Goal: Task Accomplishment & Management: Manage account settings

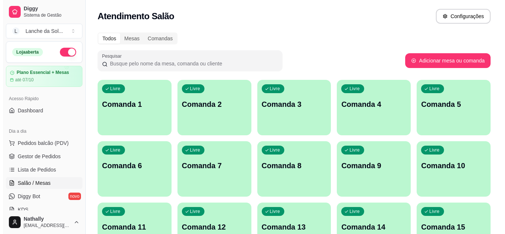
scroll to position [115, 0]
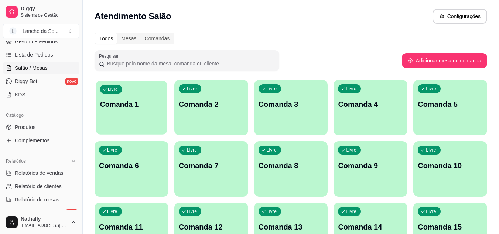
click at [123, 120] on div "Livre Comanda 1" at bounding box center [132, 103] width 72 height 45
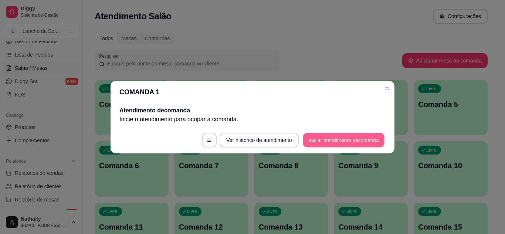
click at [312, 138] on button "Iniciar atendimento de comanda" at bounding box center [344, 140] width 82 height 14
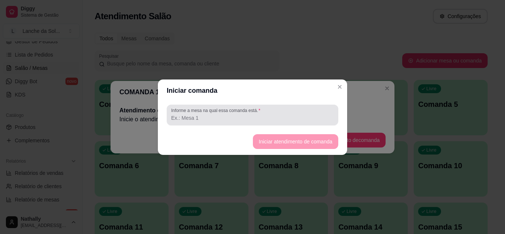
click at [307, 123] on div "Informe a mesa na qual essa comanda está." at bounding box center [253, 115] width 172 height 21
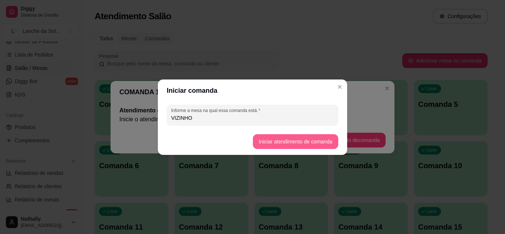
type input "VIZINHO"
click at [314, 148] on button "Iniciar atendimento de comanda" at bounding box center [295, 141] width 83 height 14
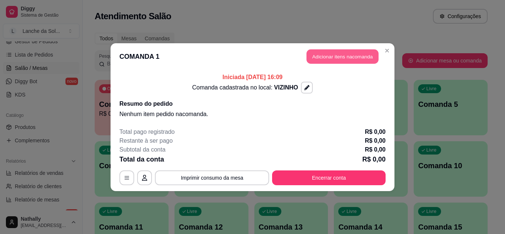
click at [341, 56] on button "Adicionar itens na comanda" at bounding box center [342, 56] width 72 height 14
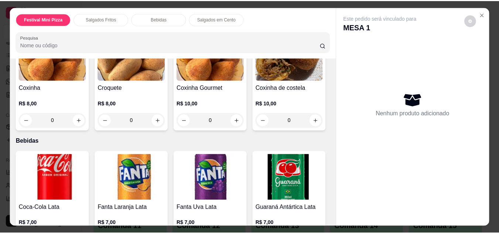
scroll to position [334, 0]
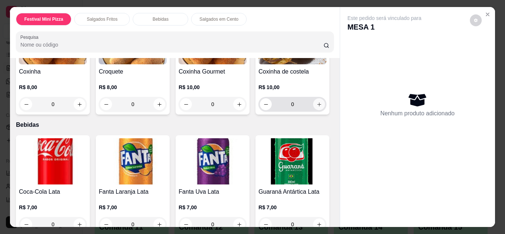
click at [316, 107] on icon "increase-product-quantity" at bounding box center [319, 105] width 6 height 6
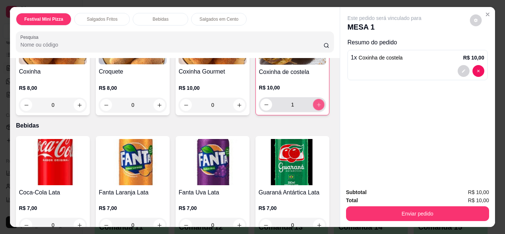
click at [316, 108] on icon "increase-product-quantity" at bounding box center [319, 105] width 6 height 6
type input "2"
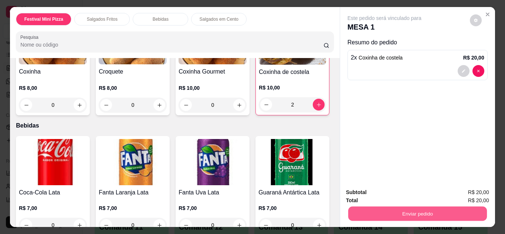
click at [432, 207] on button "Enviar pedido" at bounding box center [417, 214] width 139 height 14
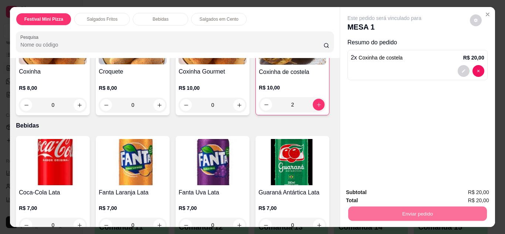
click at [397, 196] on button "Não registrar e enviar pedido" at bounding box center [393, 193] width 75 height 14
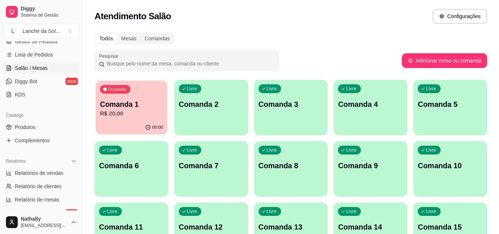
click at [128, 117] on p "R$ 20,00" at bounding box center [131, 113] width 63 height 9
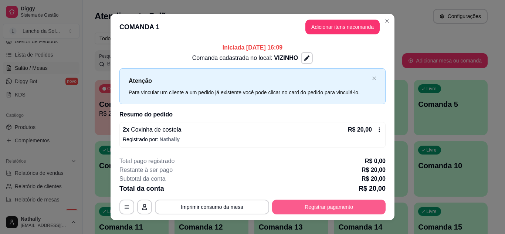
click at [306, 210] on button "Registrar pagamento" at bounding box center [328, 207] width 113 height 15
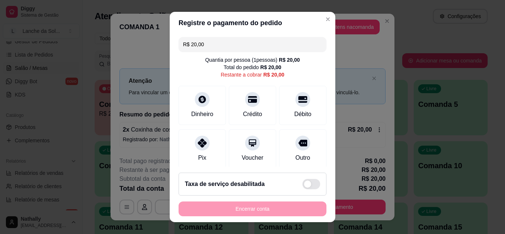
click at [189, 149] on div "Pix" at bounding box center [202, 148] width 47 height 39
type input "R$ 0,00"
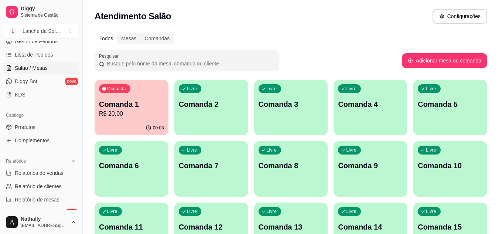
click at [45, 43] on span "Gestor de Pedidos" at bounding box center [36, 41] width 43 height 7
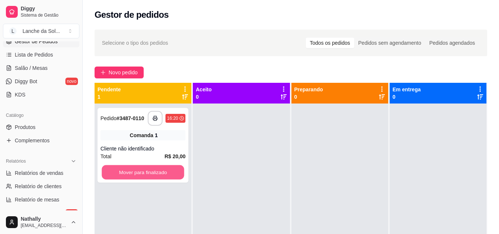
click at [147, 170] on button "Mover para finalizado" at bounding box center [143, 172] width 82 height 14
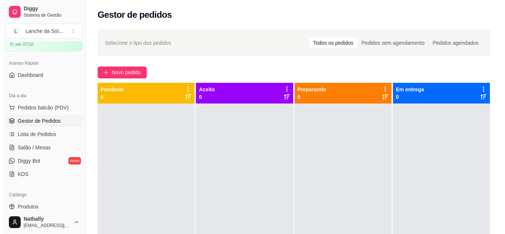
scroll to position [26, 0]
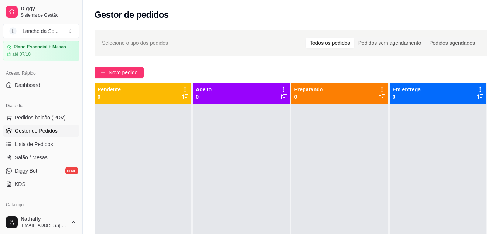
click at [51, 120] on span "Pedidos balcão (PDV)" at bounding box center [40, 117] width 51 height 7
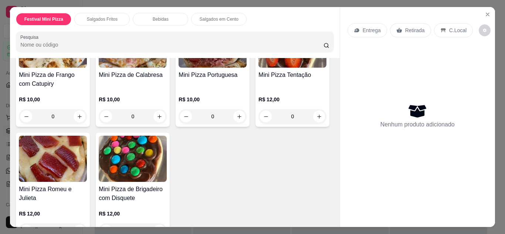
scroll to position [0, 1]
click at [157, 115] on icon "increase-product-quantity" at bounding box center [159, 117] width 4 height 4
type input "1"
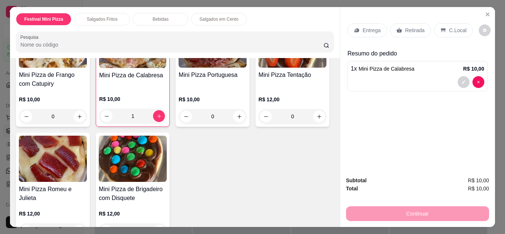
scroll to position [115, 0]
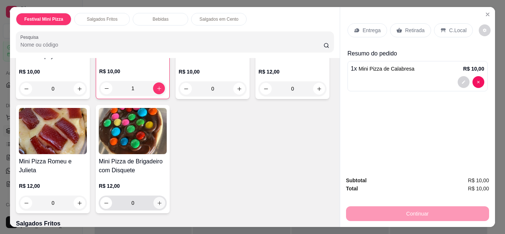
click at [162, 200] on icon "increase-product-quantity" at bounding box center [160, 203] width 6 height 6
type input "1"
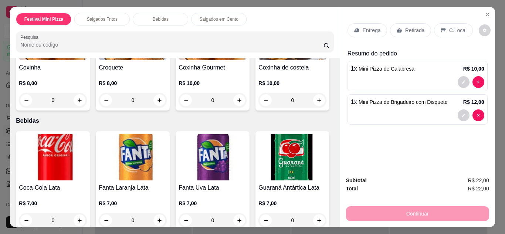
scroll to position [309, 0]
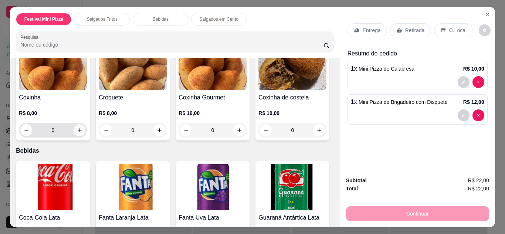
click at [74, 125] on button "increase-product-quantity" at bounding box center [80, 130] width 12 height 12
type input "1"
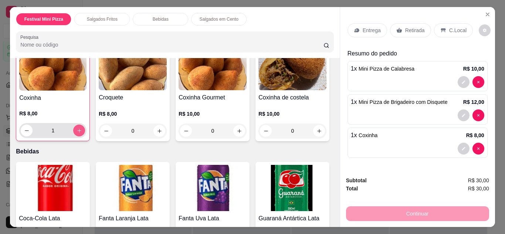
scroll to position [309, 0]
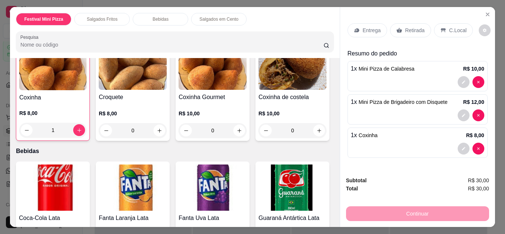
click at [456, 27] on p "C.Local" at bounding box center [457, 30] width 17 height 7
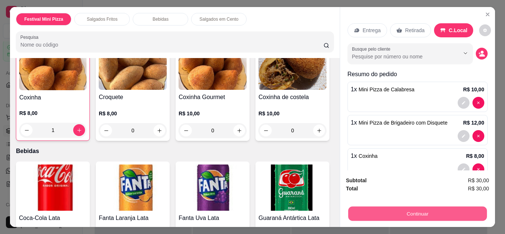
click at [414, 207] on button "Continuar" at bounding box center [417, 214] width 139 height 14
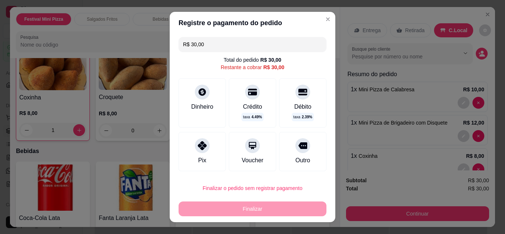
click at [201, 150] on div at bounding box center [202, 145] width 15 height 15
type input "R$ 0,00"
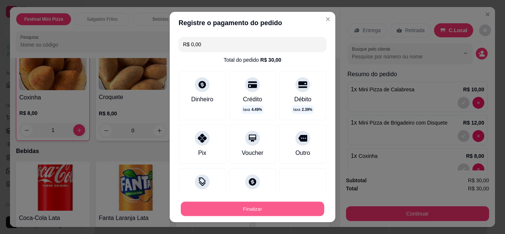
click at [269, 204] on button "Finalizar" at bounding box center [252, 209] width 143 height 14
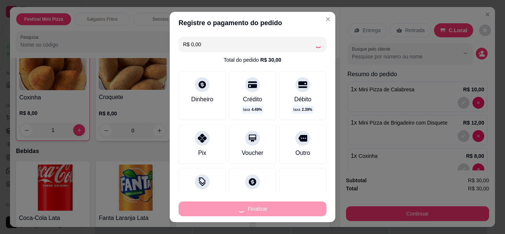
type input "0"
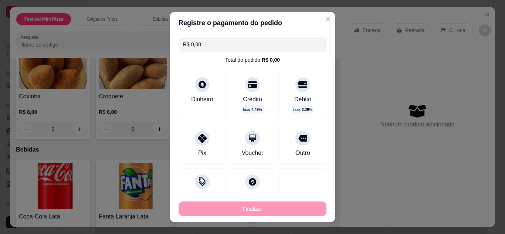
type input "-R$ 30,00"
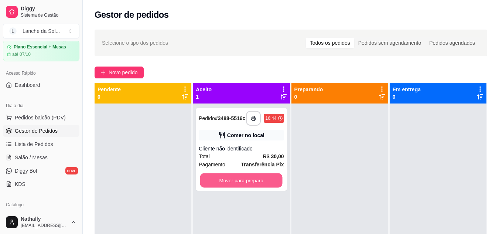
click at [266, 187] on button "Mover para preparo" at bounding box center [241, 180] width 82 height 14
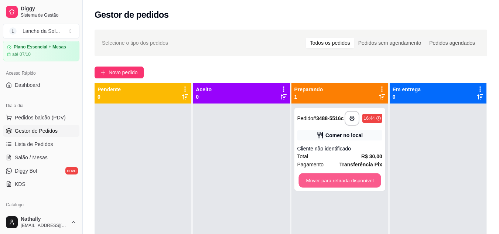
click at [334, 182] on button "Mover para retirada disponível" at bounding box center [340, 180] width 82 height 14
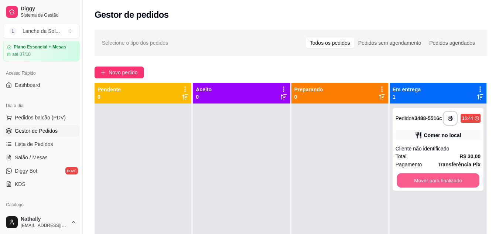
click at [400, 187] on button "Mover para finalizado" at bounding box center [438, 180] width 82 height 14
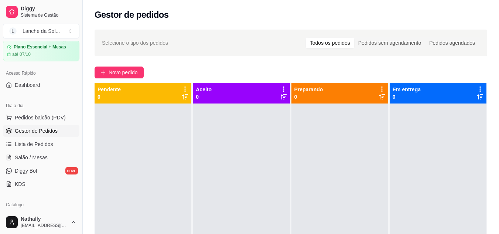
click at [44, 158] on span "Salão / Mesas" at bounding box center [31, 157] width 33 height 7
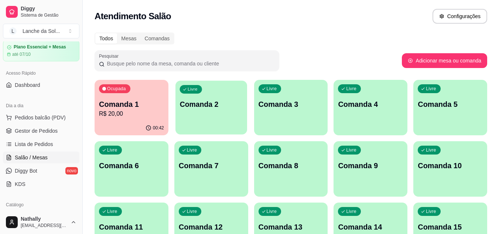
click at [197, 103] on p "Comanda 2" at bounding box center [211, 104] width 63 height 10
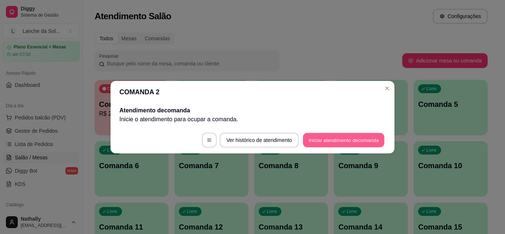
click at [332, 135] on button "Iniciar atendimento de comanda" at bounding box center [344, 140] width 82 height 14
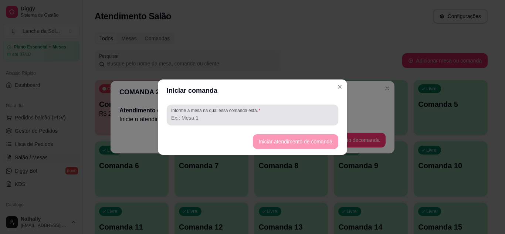
click at [291, 109] on div at bounding box center [252, 115] width 163 height 15
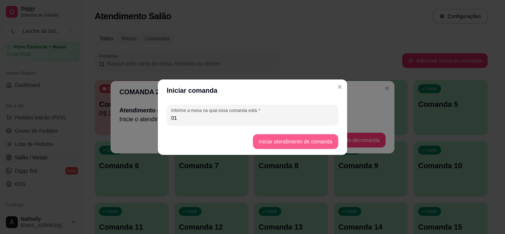
type input "01"
click at [265, 146] on button "Iniciar atendimento de comanda" at bounding box center [295, 141] width 83 height 14
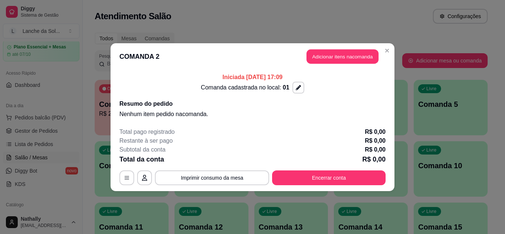
click at [316, 57] on button "Adicionar itens na comanda" at bounding box center [342, 56] width 72 height 14
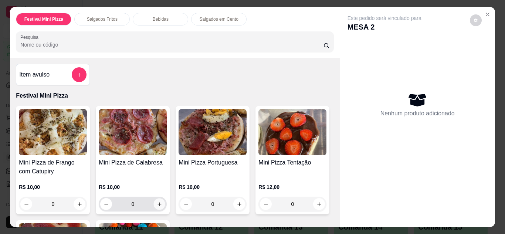
click at [157, 201] on icon "increase-product-quantity" at bounding box center [160, 204] width 6 height 6
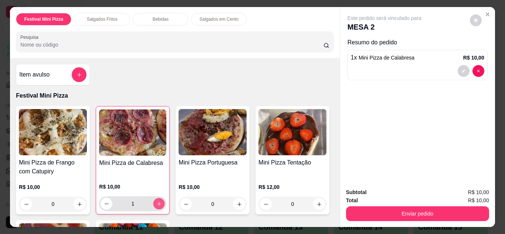
click at [156, 201] on icon "increase-product-quantity" at bounding box center [159, 204] width 6 height 6
type input "2"
click at [237, 202] on icon "increase-product-quantity" at bounding box center [240, 204] width 6 height 6
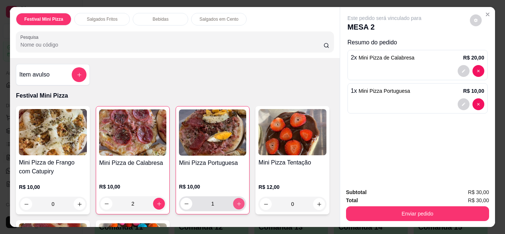
click at [236, 202] on icon "increase-product-quantity" at bounding box center [239, 204] width 6 height 6
type input "2"
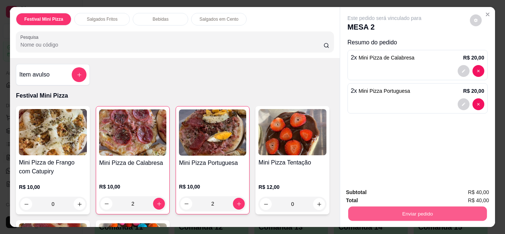
click at [357, 207] on button "Enviar pedido" at bounding box center [417, 214] width 139 height 14
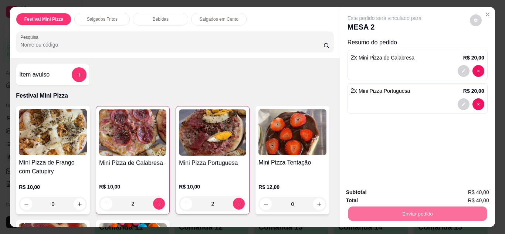
click at [377, 191] on button "Não registrar e enviar pedido" at bounding box center [393, 193] width 75 height 14
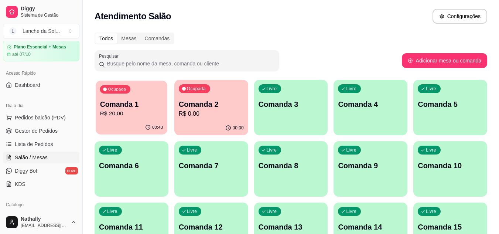
click at [133, 109] on p "Comanda 1" at bounding box center [131, 104] width 63 height 10
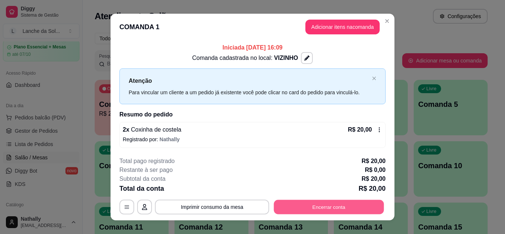
click at [333, 206] on button "Encerrar conta" at bounding box center [329, 207] width 110 height 14
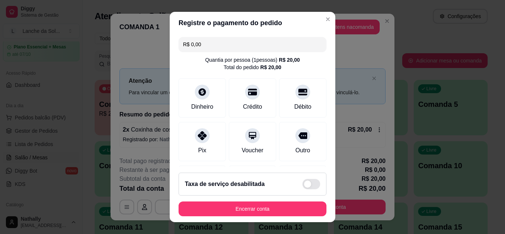
click at [198, 147] on div "Pix" at bounding box center [202, 150] width 8 height 9
click at [192, 97] on div "Dinheiro" at bounding box center [202, 97] width 47 height 39
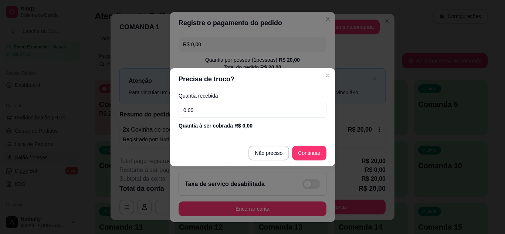
click at [214, 117] on input "0,00" at bounding box center [253, 110] width 148 height 15
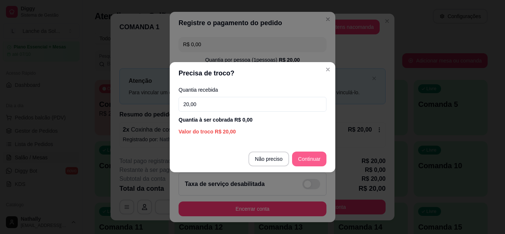
type input "20,00"
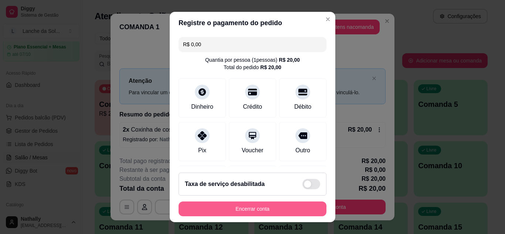
click at [278, 214] on button "Encerrar conta" at bounding box center [253, 208] width 148 height 15
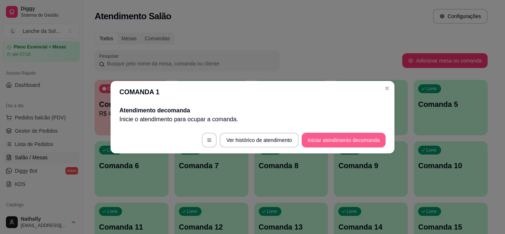
click at [331, 141] on button "Iniciar atendimento de comanda" at bounding box center [344, 140] width 84 height 15
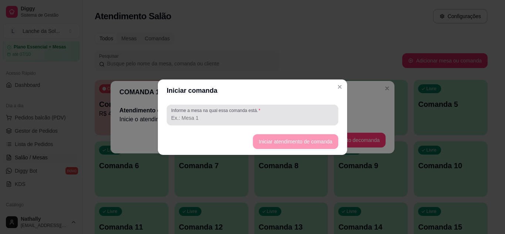
click at [301, 109] on div at bounding box center [252, 115] width 163 height 15
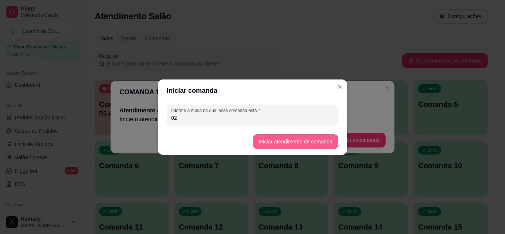
type input "02"
click at [269, 140] on button "Iniciar atendimento de comanda" at bounding box center [295, 141] width 83 height 14
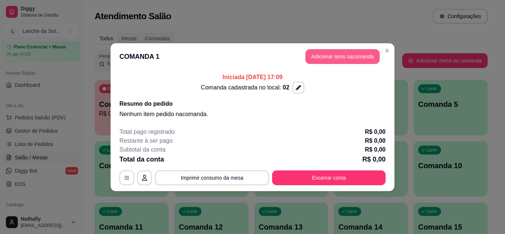
click at [317, 54] on button "Adicionar itens na comanda" at bounding box center [342, 56] width 74 height 15
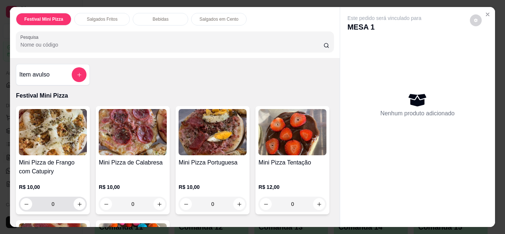
click at [71, 206] on div "0" at bounding box center [52, 204] width 65 height 15
click at [77, 206] on button "increase-product-quantity" at bounding box center [79, 203] width 11 height 11
type input "1"
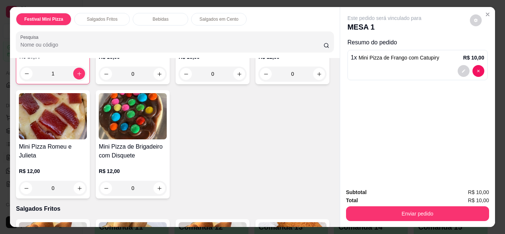
scroll to position [133, 0]
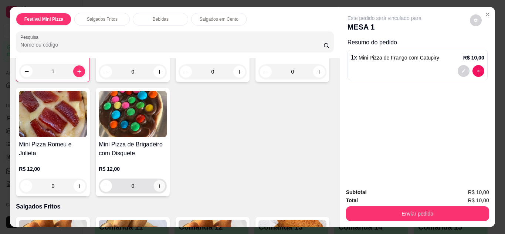
click at [165, 180] on button "increase-product-quantity" at bounding box center [159, 185] width 11 height 11
type input "1"
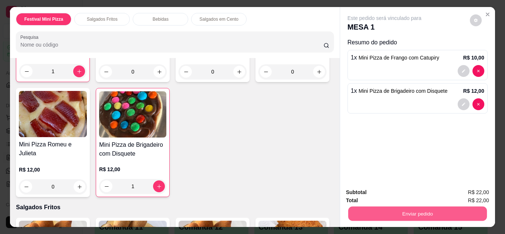
click at [416, 211] on button "Enviar pedido" at bounding box center [417, 214] width 139 height 14
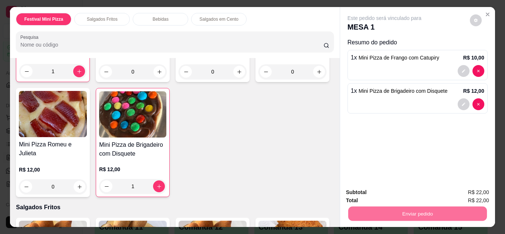
click at [371, 191] on button "Não registrar e enviar pedido" at bounding box center [393, 193] width 75 height 14
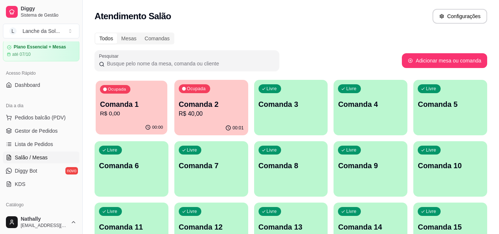
click at [136, 118] on p "R$ 0,00" at bounding box center [131, 113] width 63 height 9
click at [58, 129] on link "Gestor de Pedidos" at bounding box center [41, 131] width 77 height 12
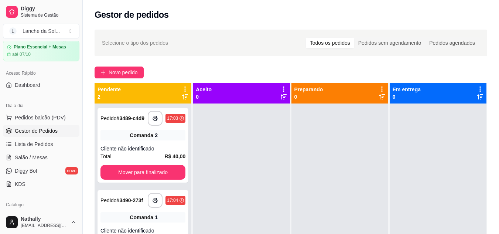
click at [45, 141] on span "Lista de Pedidos" at bounding box center [34, 143] width 38 height 7
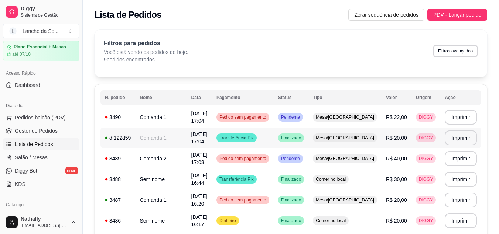
click at [337, 136] on div "Mesa/[GEOGRAPHIC_DATA]" at bounding box center [345, 137] width 64 height 9
click at [347, 221] on span "Comer no local" at bounding box center [331, 221] width 33 height 6
click at [351, 137] on span "Mesa/[GEOGRAPHIC_DATA]" at bounding box center [345, 138] width 61 height 6
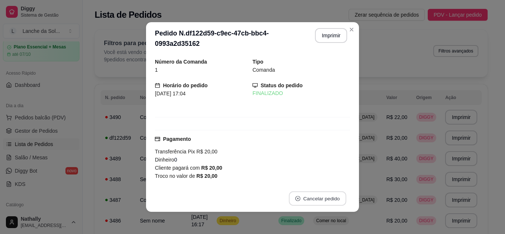
click at [295, 197] on icon "close-circle" at bounding box center [297, 198] width 5 height 5
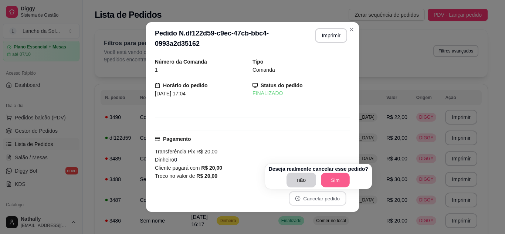
click at [328, 184] on button "Sim" at bounding box center [335, 180] width 29 height 14
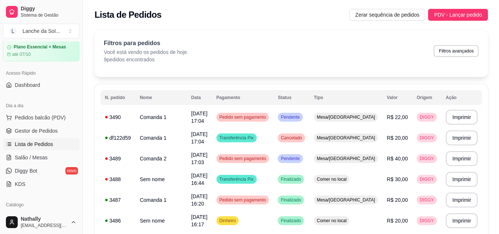
click at [58, 115] on span "Pedidos balcão (PDV)" at bounding box center [40, 117] width 51 height 7
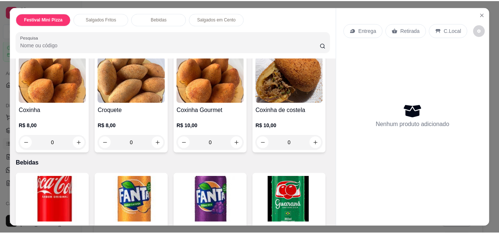
scroll to position [310, 0]
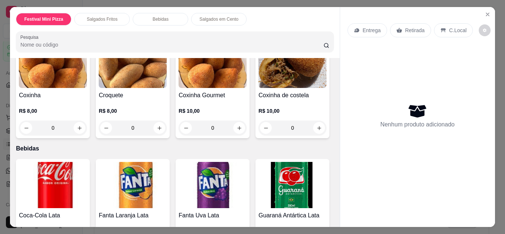
click at [258, 88] on img at bounding box center [292, 65] width 68 height 46
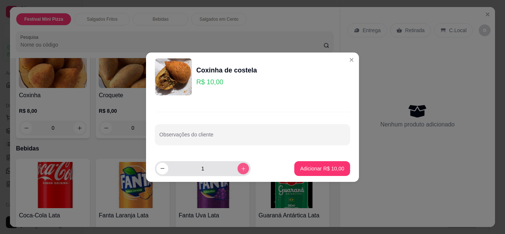
click at [239, 173] on button "increase-product-quantity" at bounding box center [242, 168] width 11 height 11
type input "2"
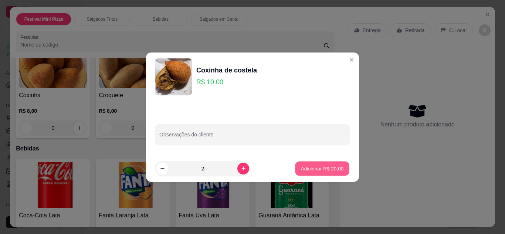
click at [307, 169] on p "Adicionar R$ 20,00" at bounding box center [322, 168] width 43 height 7
type input "2"
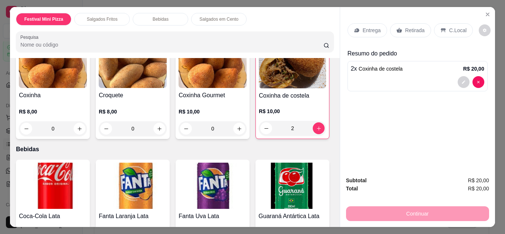
click at [396, 28] on icon at bounding box center [399, 30] width 6 height 5
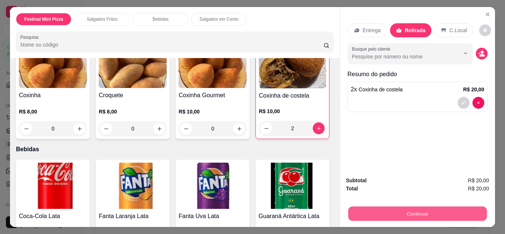
click at [361, 212] on button "Continuar" at bounding box center [417, 214] width 139 height 14
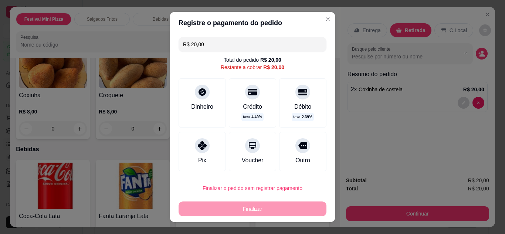
click at [200, 151] on div at bounding box center [202, 145] width 15 height 15
type input "R$ 0,00"
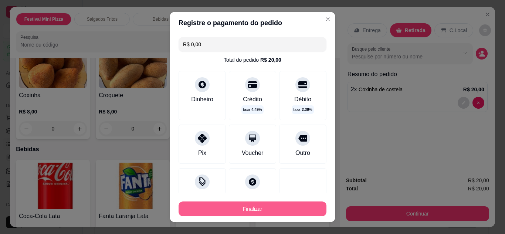
click at [220, 203] on button "Finalizar" at bounding box center [253, 208] width 148 height 15
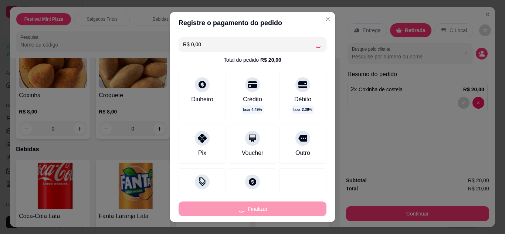
type input "0"
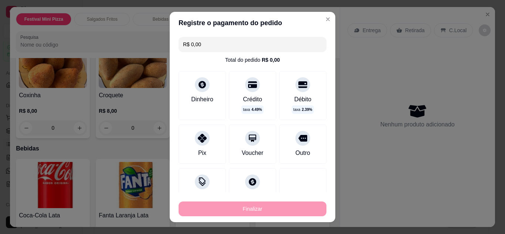
type input "-R$ 20,00"
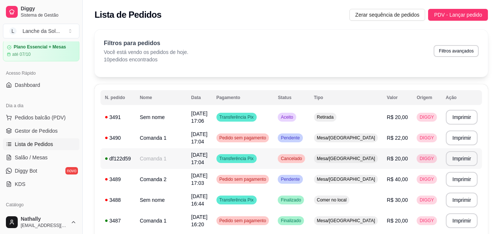
scroll to position [3, 0]
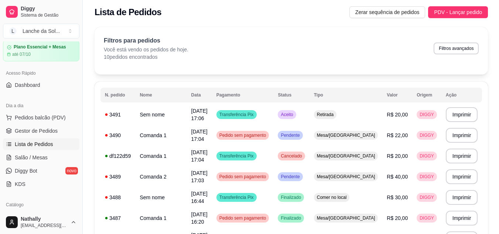
click at [48, 128] on span "Gestor de Pedidos" at bounding box center [36, 130] width 43 height 7
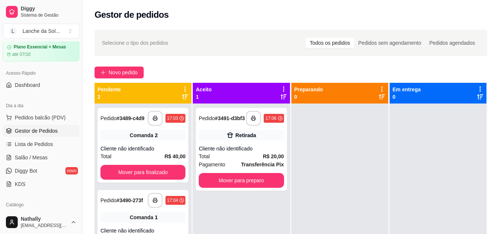
click at [42, 155] on span "Salão / Mesas" at bounding box center [31, 157] width 33 height 7
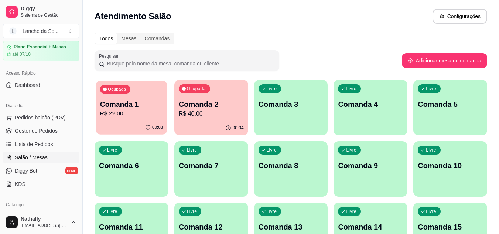
click at [126, 120] on button "Ocupada Comanda 1 R$ 22,00 00:03" at bounding box center [132, 108] width 72 height 54
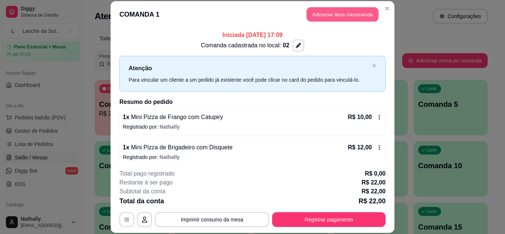
click at [309, 14] on button "Adicionar itens na comanda" at bounding box center [342, 14] width 72 height 14
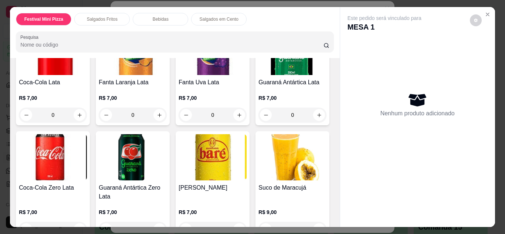
scroll to position [591, 0]
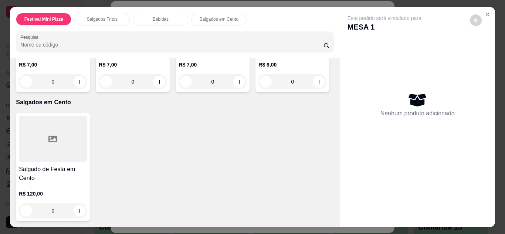
click at [258, 33] on img at bounding box center [292, 10] width 68 height 46
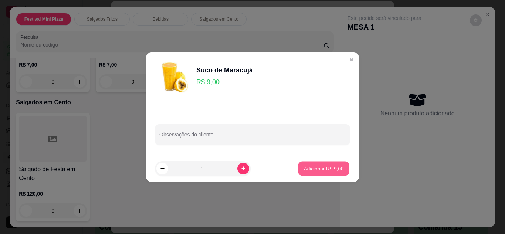
click at [305, 165] on p "Adicionar R$ 9,00" at bounding box center [323, 168] width 40 height 7
type input "1"
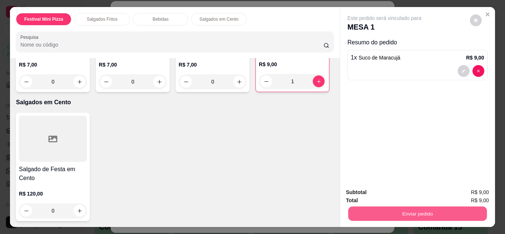
click at [369, 211] on button "Enviar pedido" at bounding box center [417, 214] width 139 height 14
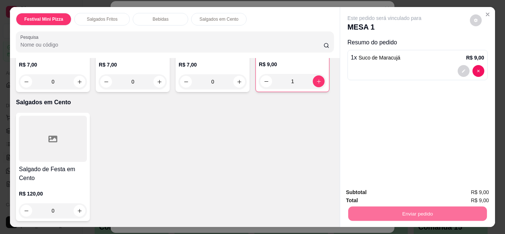
click at [361, 190] on button "Não registrar e enviar pedido" at bounding box center [393, 193] width 75 height 14
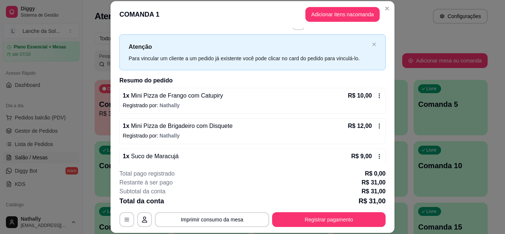
scroll to position [35, 0]
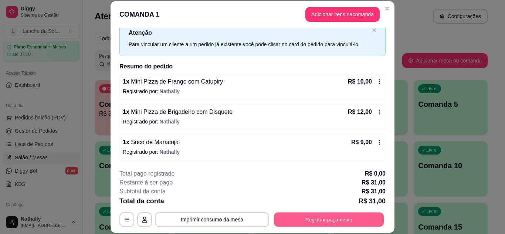
click at [333, 218] on button "Registrar pagamento" at bounding box center [329, 219] width 110 height 14
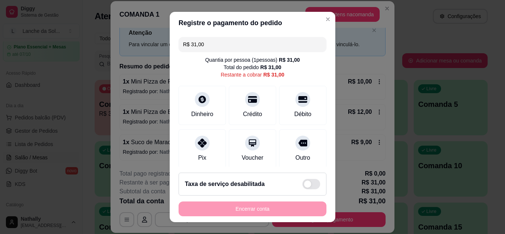
click at [199, 156] on div "Pix" at bounding box center [202, 157] width 8 height 9
type input "R$ 0,00"
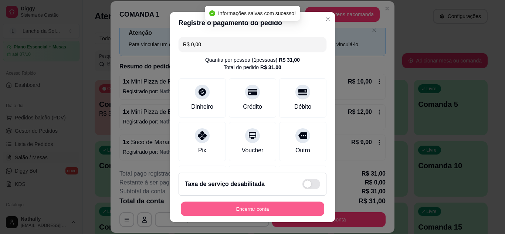
click at [217, 212] on button "Encerrar conta" at bounding box center [252, 209] width 143 height 14
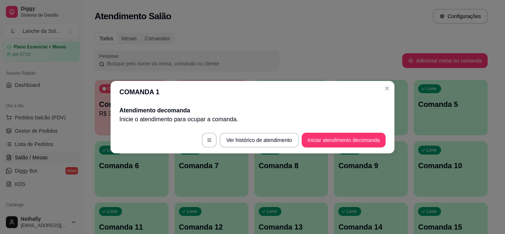
scroll to position [0, 0]
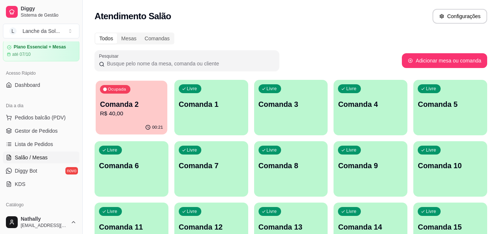
click at [102, 127] on div "00:21" at bounding box center [132, 127] width 72 height 14
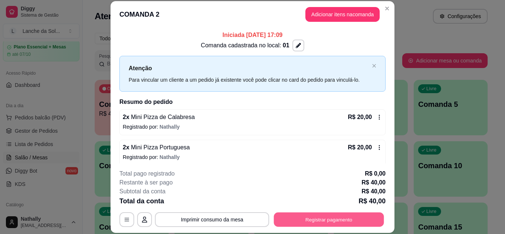
click at [289, 215] on button "Registrar pagamento" at bounding box center [329, 219] width 110 height 14
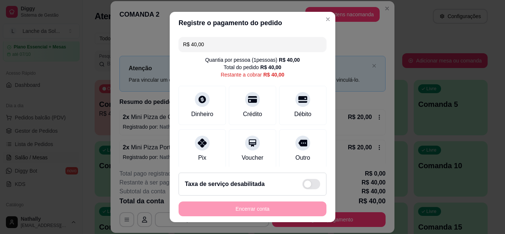
click at [205, 151] on div "Pix" at bounding box center [202, 148] width 47 height 39
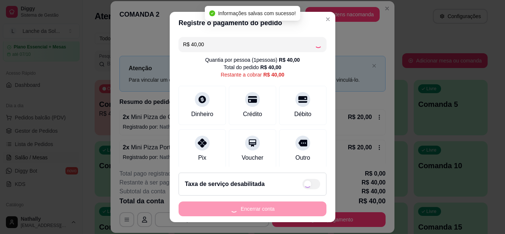
type input "R$ 0,00"
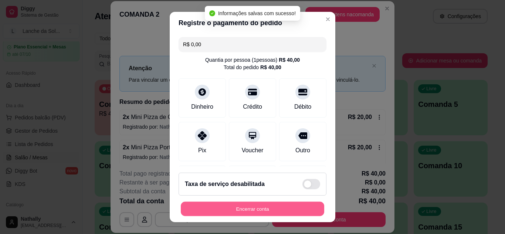
click at [221, 207] on button "Encerrar conta" at bounding box center [252, 209] width 143 height 14
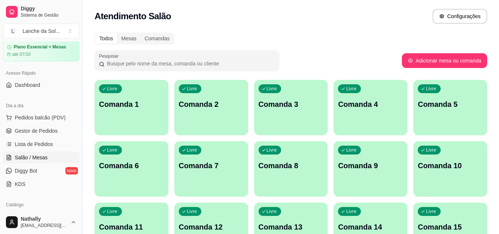
click at [64, 132] on link "Gestor de Pedidos" at bounding box center [41, 131] width 77 height 12
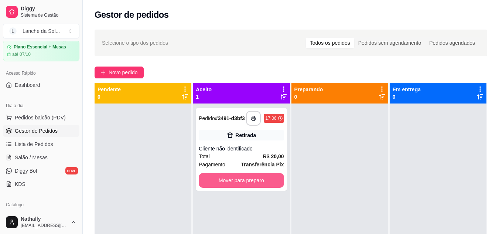
click at [235, 181] on button "Mover para preparo" at bounding box center [241, 180] width 85 height 15
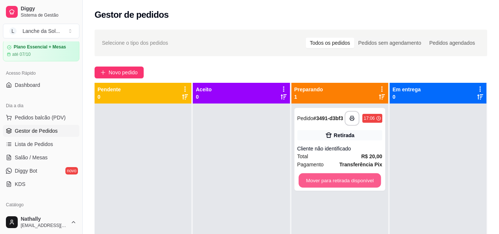
click at [326, 180] on button "Mover para retirada disponível" at bounding box center [340, 180] width 82 height 14
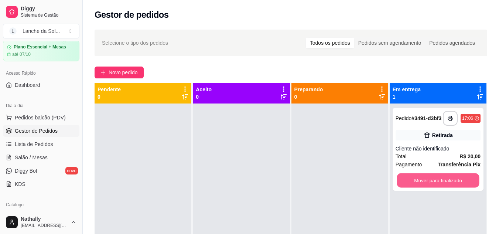
click at [415, 183] on button "Mover para finalizado" at bounding box center [438, 180] width 82 height 14
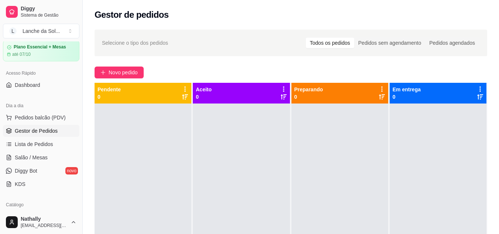
click at [36, 162] on link "Salão / Mesas" at bounding box center [41, 158] width 77 height 12
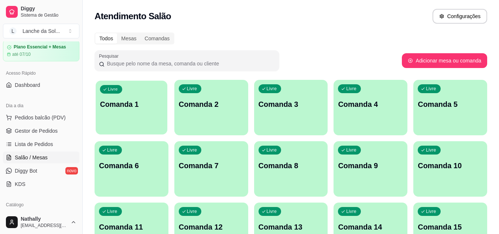
click at [135, 98] on div "Livre Comanda 1" at bounding box center [132, 103] width 72 height 45
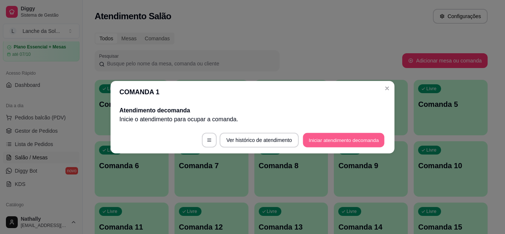
click at [308, 143] on button "Iniciar atendimento de comanda" at bounding box center [344, 140] width 82 height 14
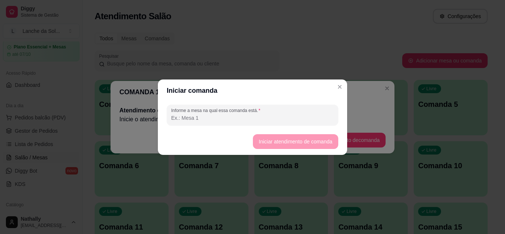
click at [294, 121] on input "Informe a mesa na qual essa comanda está." at bounding box center [252, 117] width 163 height 7
type input "MESA 01"
click at [267, 139] on button "Iniciar atendimento de comanda" at bounding box center [295, 141] width 83 height 14
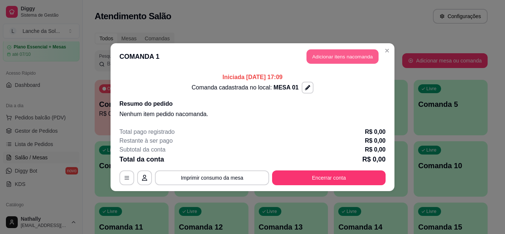
click at [310, 55] on button "Adicionar itens na comanda" at bounding box center [342, 56] width 72 height 14
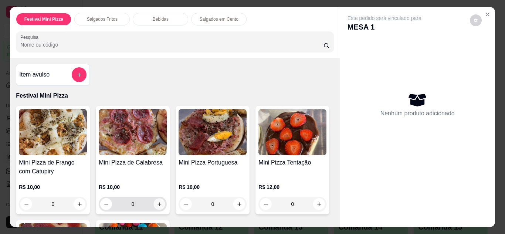
click at [159, 201] on icon "increase-product-quantity" at bounding box center [160, 204] width 6 height 6
type input "1"
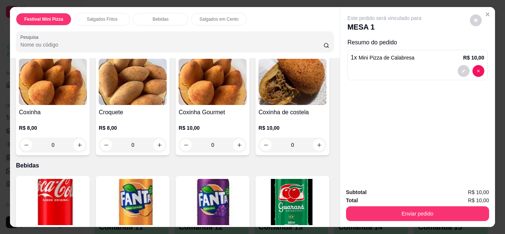
scroll to position [296, 0]
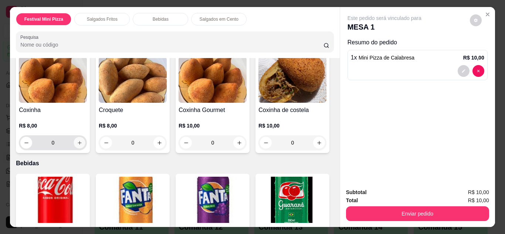
click at [74, 139] on button "increase-product-quantity" at bounding box center [79, 142] width 11 height 11
type input "1"
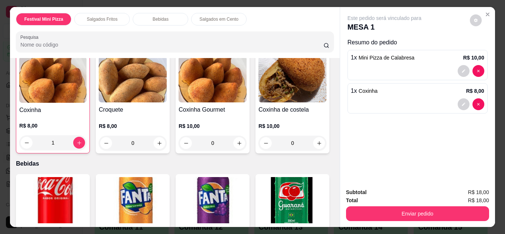
click at [331, 216] on div "Item avulso Festival Mini Pizza Mini Pizza de Frango com Catupiry R$ 10,00 0 Es…" at bounding box center [174, 142] width 329 height 169
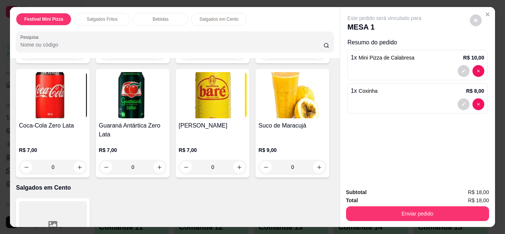
scroll to position [518, 0]
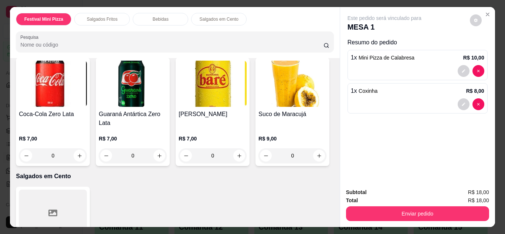
click at [77, 44] on icon "increase-product-quantity" at bounding box center [80, 42] width 6 height 6
type input "1"
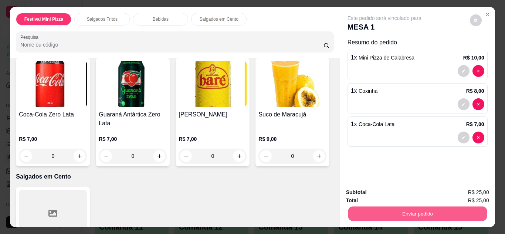
click at [372, 207] on button "Enviar pedido" at bounding box center [417, 214] width 139 height 14
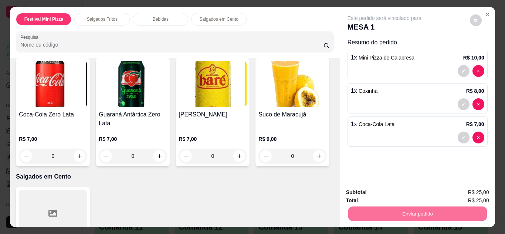
click at [384, 191] on button "Não registrar e enviar pedido" at bounding box center [393, 193] width 75 height 14
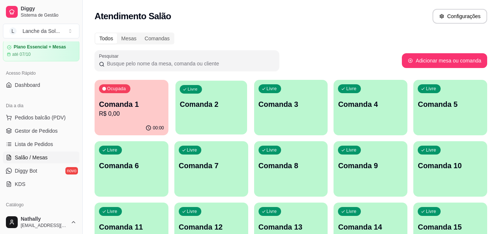
click at [230, 110] on div "Livre Comanda 2" at bounding box center [212, 103] width 72 height 45
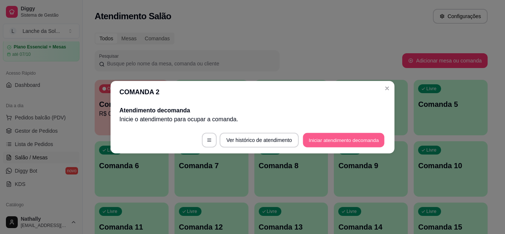
click at [304, 138] on button "Iniciar atendimento de comanda" at bounding box center [344, 140] width 82 height 14
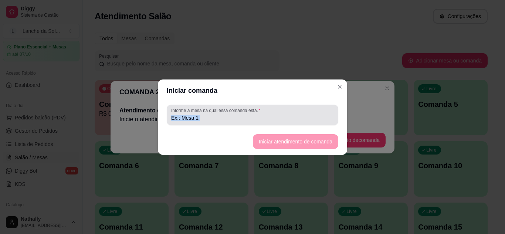
drag, startPoint x: 304, startPoint y: 138, endPoint x: 287, endPoint y: 115, distance: 28.3
click at [287, 115] on section "Iniciar comanda Informe a mesa na qual essa comanda está. Iniciar atendimento d…" at bounding box center [252, 116] width 189 height 75
click at [287, 115] on input "Informe a mesa na qual essa comanda está." at bounding box center [252, 117] width 163 height 7
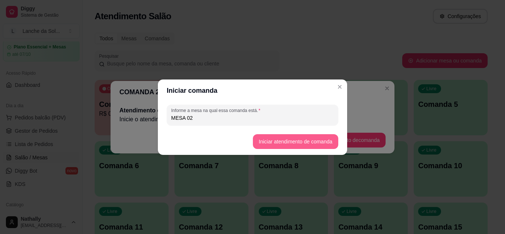
type input "MESA 02"
click at [264, 146] on button "Iniciar atendimento de comanda" at bounding box center [295, 141] width 85 height 15
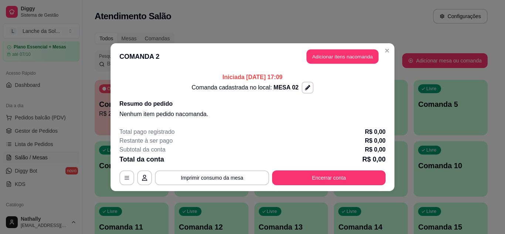
click at [321, 56] on button "Adicionar itens na comanda" at bounding box center [342, 56] width 72 height 14
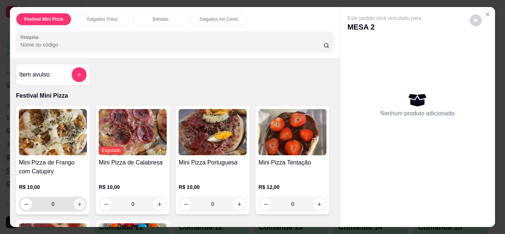
click at [78, 202] on icon "increase-product-quantity" at bounding box center [80, 204] width 4 height 4
type input "1"
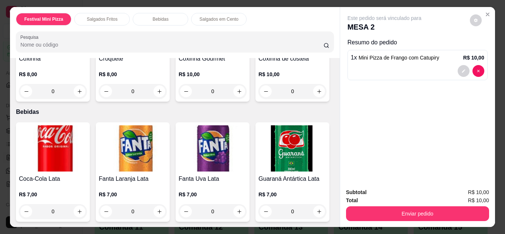
scroll to position [355, 0]
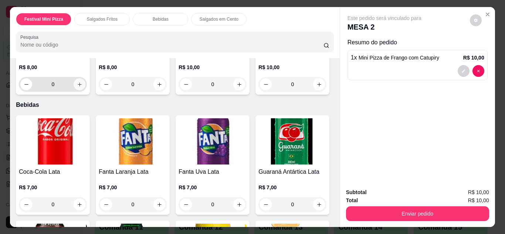
click at [78, 82] on icon "increase-product-quantity" at bounding box center [80, 84] width 4 height 4
type input "1"
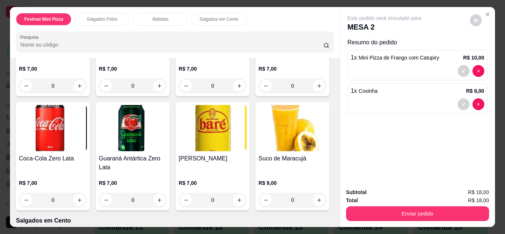
scroll to position [518, 0]
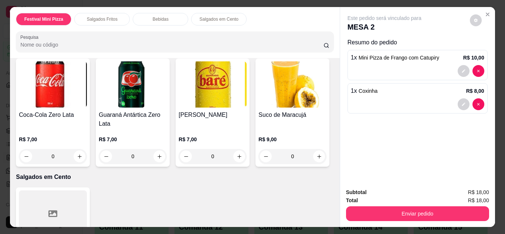
click at [78, 45] on icon "increase-product-quantity" at bounding box center [80, 43] width 6 height 6
type input "1"
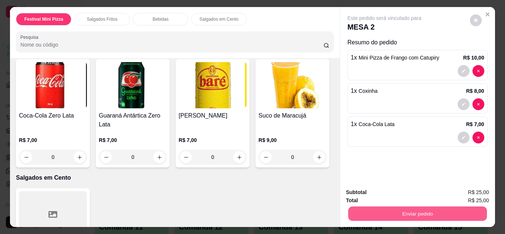
click at [352, 210] on button "Enviar pedido" at bounding box center [417, 214] width 139 height 14
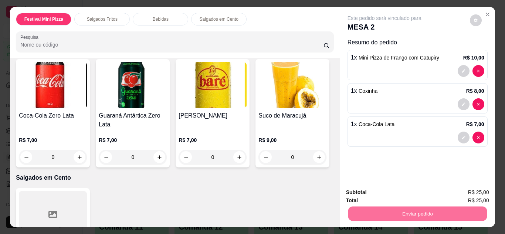
click at [364, 194] on button "Não registrar e enviar pedido" at bounding box center [393, 193] width 75 height 14
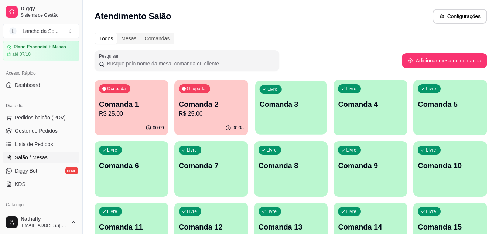
click at [276, 103] on p "Comanda 3" at bounding box center [290, 104] width 63 height 10
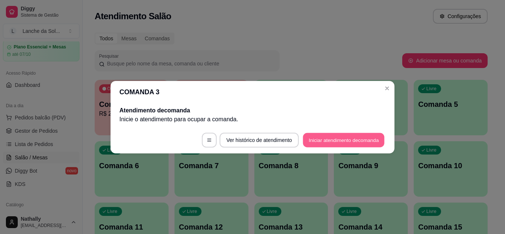
click at [320, 137] on button "Iniciar atendimento de comanda" at bounding box center [344, 140] width 82 height 14
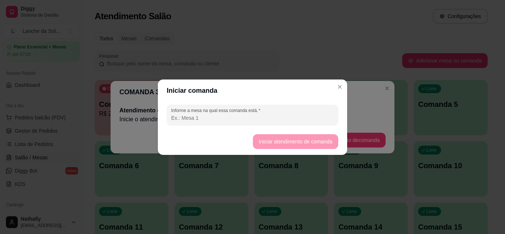
click at [294, 115] on input "Informe a mesa na qual essa comanda está." at bounding box center [252, 117] width 163 height 7
type input "MESA 03"
click at [262, 144] on button "Iniciar atendimento de comanda" at bounding box center [295, 141] width 83 height 14
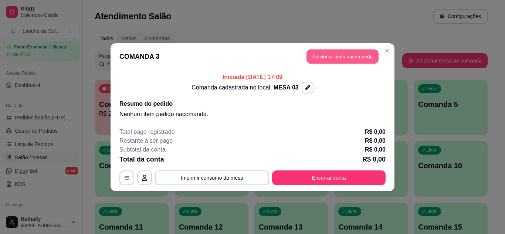
click at [309, 59] on button "Adicionar itens na comanda" at bounding box center [342, 56] width 72 height 14
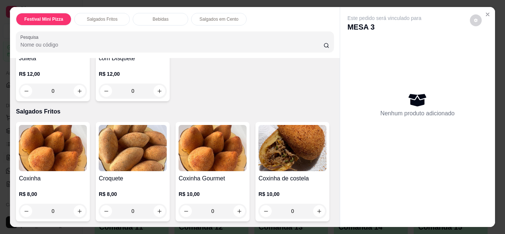
scroll to position [266, 0]
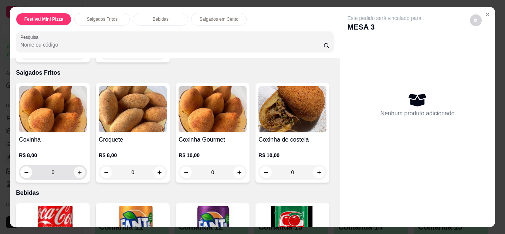
click at [74, 166] on button "increase-product-quantity" at bounding box center [79, 171] width 11 height 11
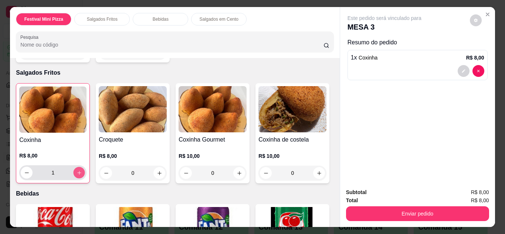
click at [74, 167] on button "increase-product-quantity" at bounding box center [79, 172] width 11 height 11
type input "2"
click at [258, 132] on img at bounding box center [292, 109] width 68 height 46
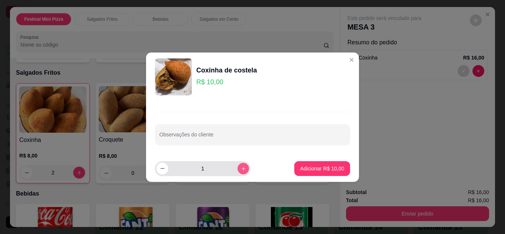
click at [238, 174] on button "increase-product-quantity" at bounding box center [242, 168] width 11 height 11
type input "2"
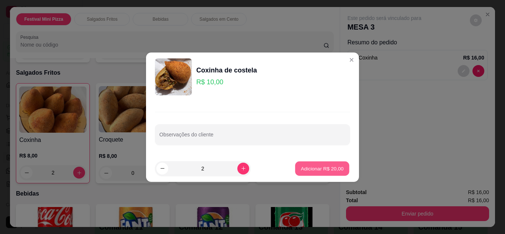
click at [301, 170] on p "Adicionar R$ 20,00" at bounding box center [322, 168] width 43 height 7
type input "2"
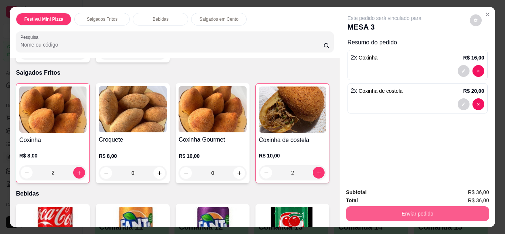
click at [356, 210] on button "Enviar pedido" at bounding box center [417, 213] width 143 height 15
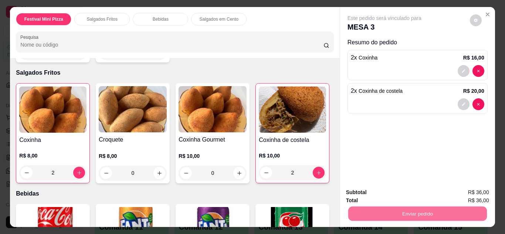
click at [366, 193] on button "Não registrar e enviar pedido" at bounding box center [393, 193] width 75 height 14
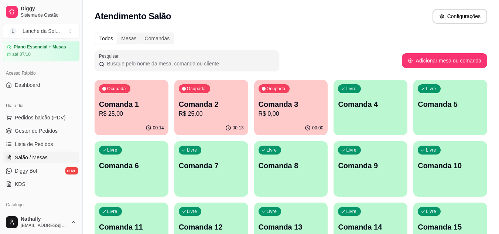
click at [61, 129] on link "Gestor de Pedidos" at bounding box center [41, 131] width 77 height 12
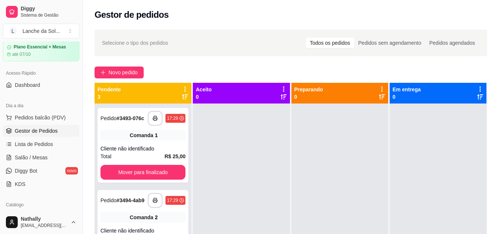
click at [47, 157] on link "Salão / Mesas" at bounding box center [41, 158] width 77 height 12
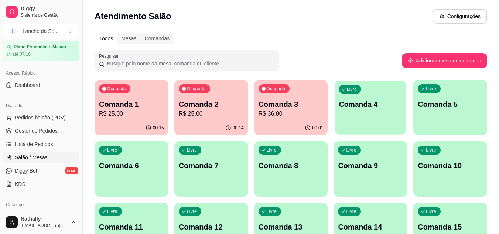
click at [386, 96] on div "Livre Comanda 4" at bounding box center [371, 103] width 72 height 45
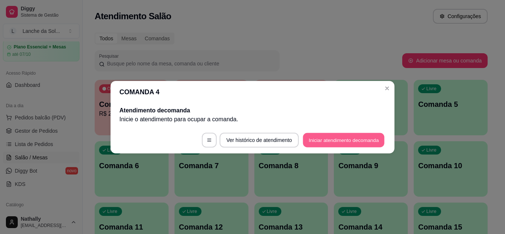
click at [315, 136] on button "Iniciar atendimento de comanda" at bounding box center [344, 140] width 82 height 14
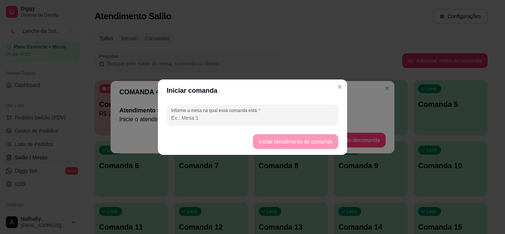
click at [284, 119] on input "Informe a mesa na qual essa comanda está." at bounding box center [252, 117] width 163 height 7
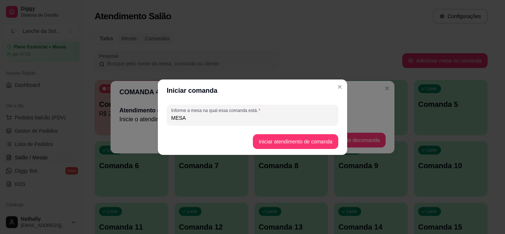
type input "MESA"
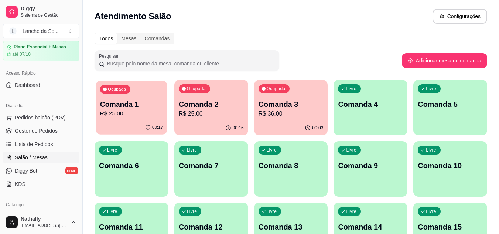
click at [160, 108] on p "Comanda 1" at bounding box center [131, 104] width 63 height 10
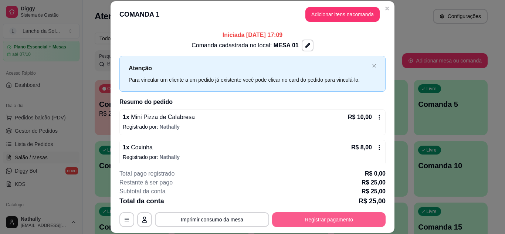
drag, startPoint x: 313, startPoint y: 206, endPoint x: 289, endPoint y: 218, distance: 26.3
click at [303, 234] on html "Diggy Sistema de Gestão L Lanche da Sol ... Loja aberta Plano Essencial + Mesas…" at bounding box center [252, 117] width 505 height 234
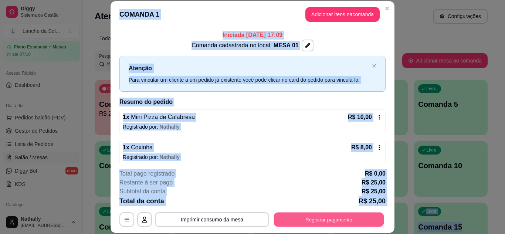
click at [289, 218] on button "Registrar pagamento" at bounding box center [329, 219] width 110 height 14
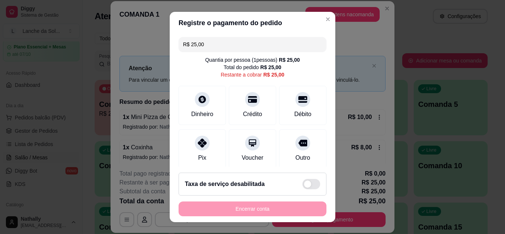
click at [204, 156] on div "Pix" at bounding box center [202, 148] width 47 height 39
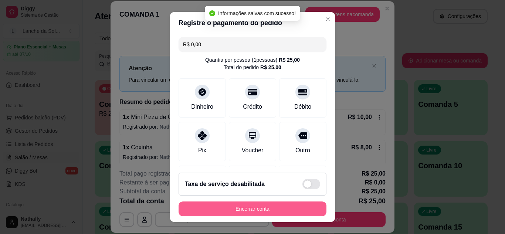
type input "R$ 0,00"
click at [250, 208] on button "Encerrar conta" at bounding box center [252, 209] width 143 height 14
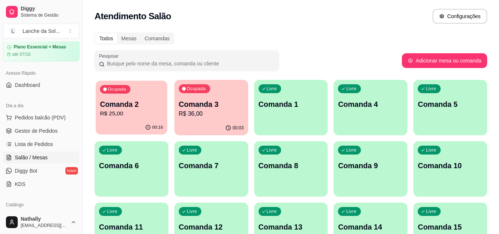
click at [132, 120] on div "Ocupada Comanda 2 R$ 25,00" at bounding box center [132, 101] width 72 height 40
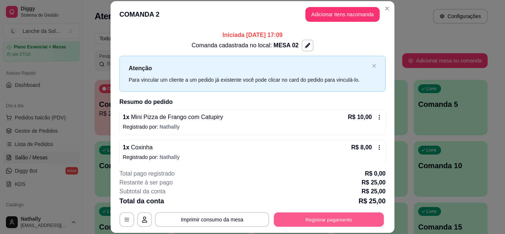
click at [318, 225] on button "Registrar pagamento" at bounding box center [329, 219] width 110 height 14
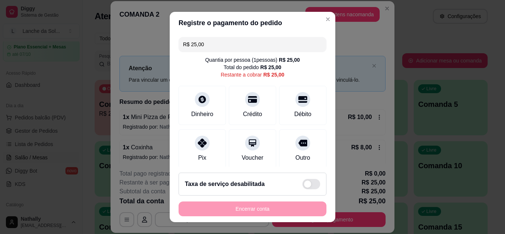
click at [192, 154] on div "Pix" at bounding box center [202, 148] width 47 height 39
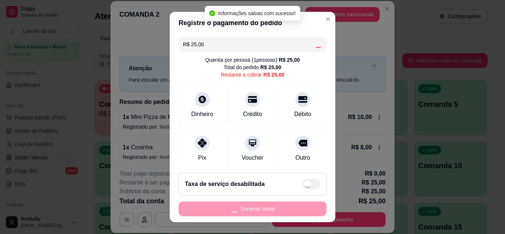
type input "R$ 0,00"
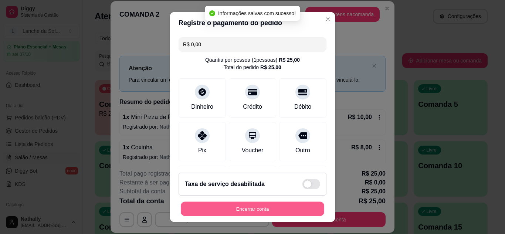
click at [244, 209] on button "Encerrar conta" at bounding box center [252, 209] width 143 height 14
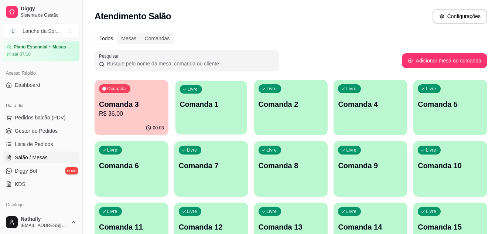
click at [230, 116] on div "Livre Comanda 1" at bounding box center [212, 103] width 72 height 45
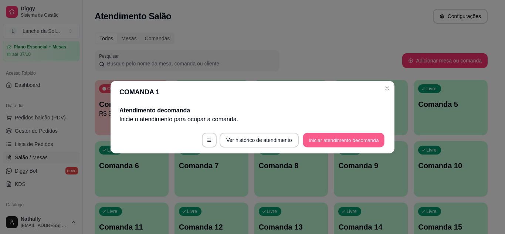
click at [316, 142] on button "Iniciar atendimento de comanda" at bounding box center [344, 140] width 82 height 14
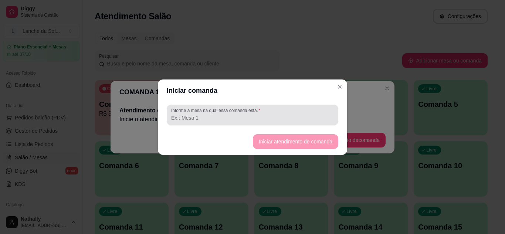
click at [283, 116] on input "Informe a mesa na qual essa comanda está." at bounding box center [252, 117] width 163 height 7
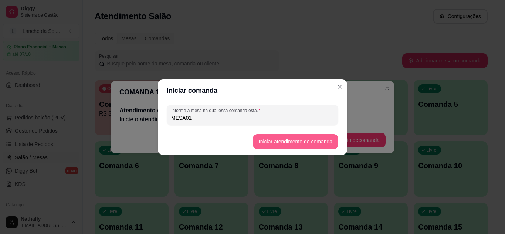
type input "MESA01"
click at [261, 144] on button "Iniciar atendimento de comanda" at bounding box center [295, 141] width 83 height 14
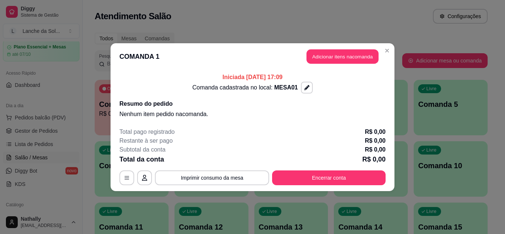
click at [315, 55] on button "Adicionar itens na comanda" at bounding box center [342, 56] width 72 height 14
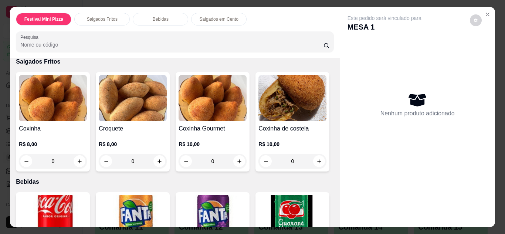
scroll to position [281, 0]
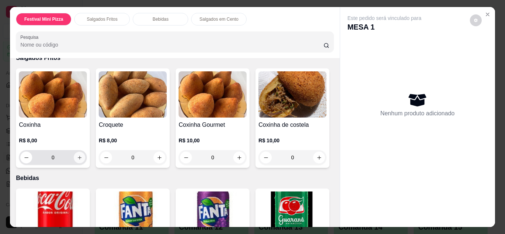
click at [77, 156] on icon "increase-product-quantity" at bounding box center [80, 158] width 6 height 6
type input "1"
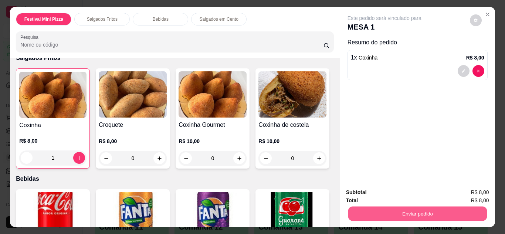
click at [406, 208] on button "Enviar pedido" at bounding box center [417, 214] width 139 height 14
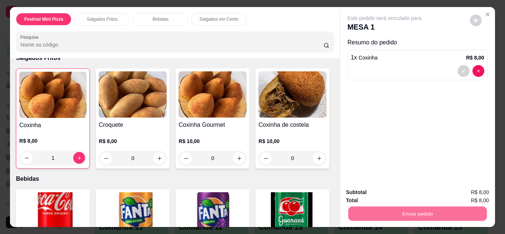
click at [383, 190] on button "Não registrar e enviar pedido" at bounding box center [393, 193] width 75 height 14
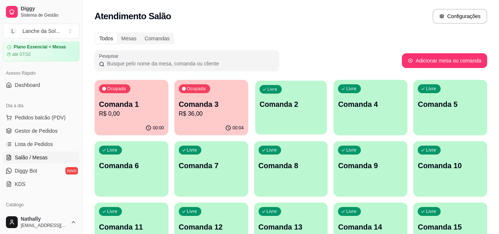
click at [290, 97] on div "Livre Comanda 2" at bounding box center [291, 103] width 72 height 45
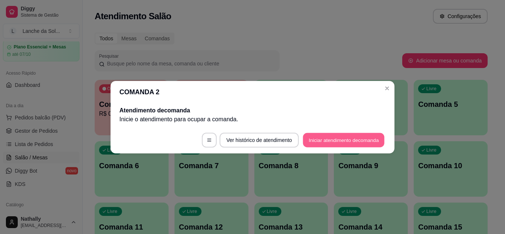
click at [317, 144] on button "Iniciar atendimento de comanda" at bounding box center [344, 140] width 82 height 14
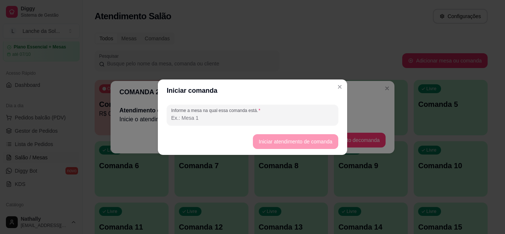
click at [294, 117] on input "Informe a mesa na qual essa comanda está." at bounding box center [252, 117] width 163 height 7
type input "MESA 02"
click at [255, 143] on button "Iniciar atendimento de comanda" at bounding box center [295, 141] width 83 height 14
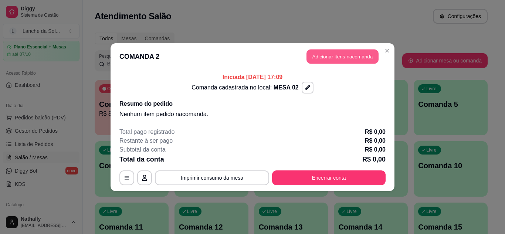
click at [313, 55] on button "Adicionar itens na comanda" at bounding box center [342, 56] width 72 height 14
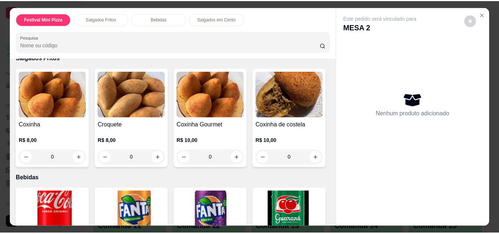
scroll to position [296, 0]
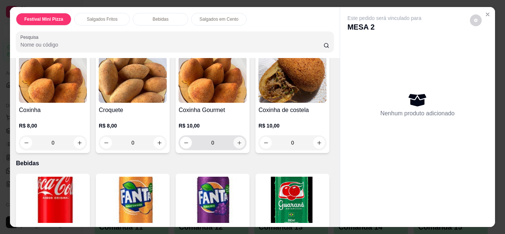
click at [239, 140] on icon "increase-product-quantity" at bounding box center [240, 143] width 6 height 6
type input "1"
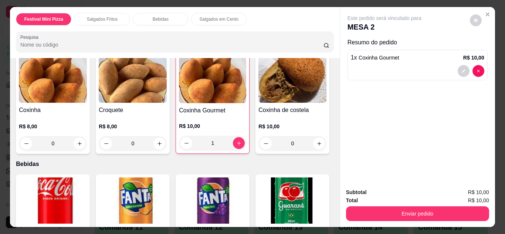
click at [258, 103] on img at bounding box center [292, 80] width 68 height 46
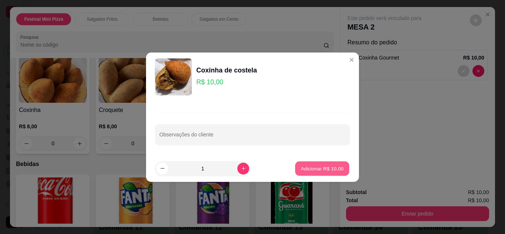
click at [305, 170] on p "Adicionar R$ 10,00" at bounding box center [322, 168] width 43 height 7
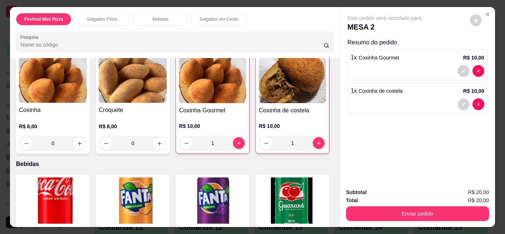
click at [259, 103] on img at bounding box center [292, 80] width 67 height 46
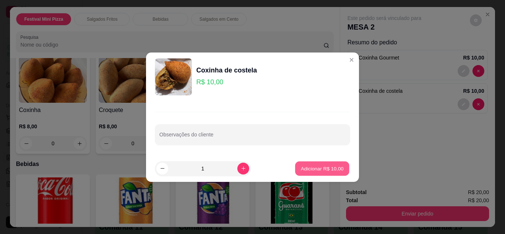
click at [301, 168] on p "Adicionar R$ 10,00" at bounding box center [322, 168] width 43 height 7
type input "2"
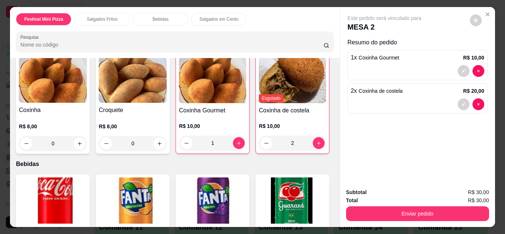
click at [259, 103] on img at bounding box center [292, 80] width 67 height 46
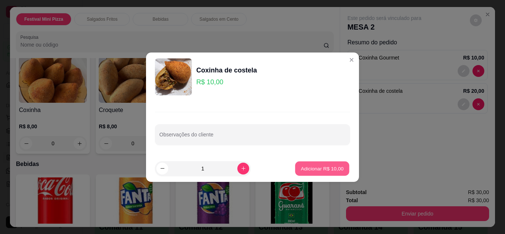
click at [296, 172] on button "Adicionar R$ 10,00" at bounding box center [322, 168] width 54 height 14
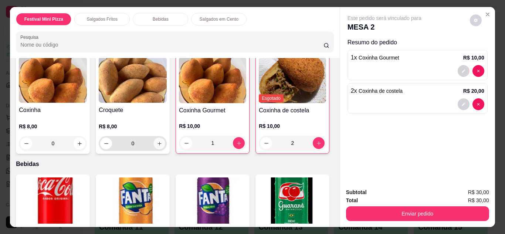
click at [157, 142] on icon "increase-product-quantity" at bounding box center [160, 144] width 6 height 6
type input "1"
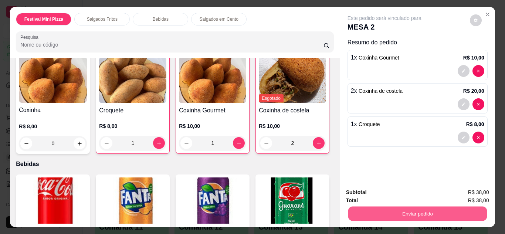
click at [364, 217] on button "Enviar pedido" at bounding box center [417, 214] width 139 height 14
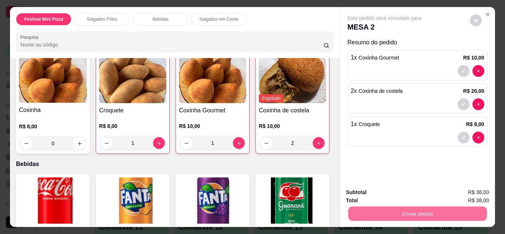
click at [371, 186] on button "Não registrar e enviar pedido" at bounding box center [393, 193] width 75 height 14
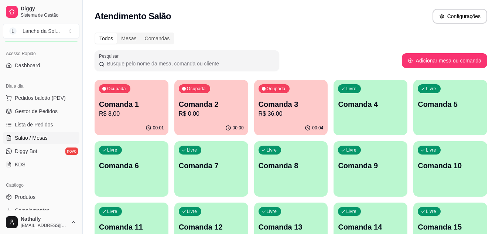
scroll to position [109, 0]
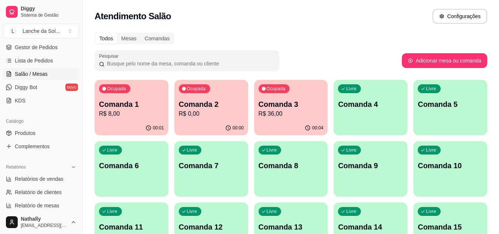
click at [31, 133] on span "Produtos" at bounding box center [25, 132] width 21 height 7
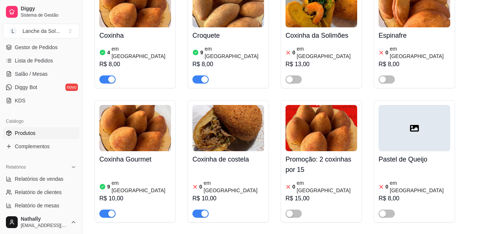
scroll to position [424, 0]
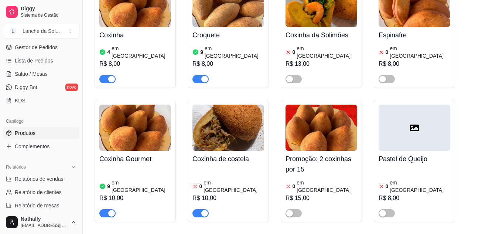
click at [245, 167] on div "0 em estoque R$ 10,00" at bounding box center [229, 192] width 72 height 50
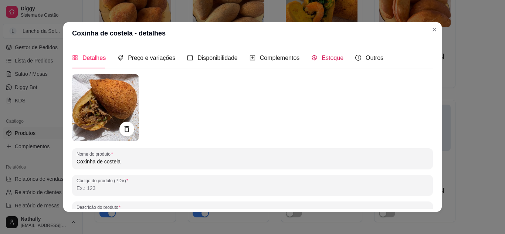
click at [322, 60] on span "Estoque" at bounding box center [333, 58] width 22 height 6
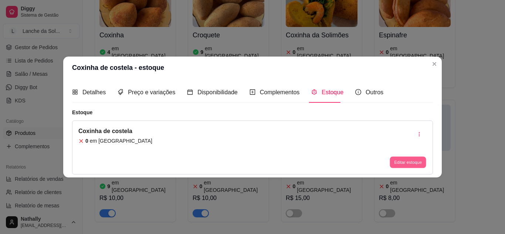
click at [403, 159] on button "Editar estoque" at bounding box center [408, 162] width 36 height 11
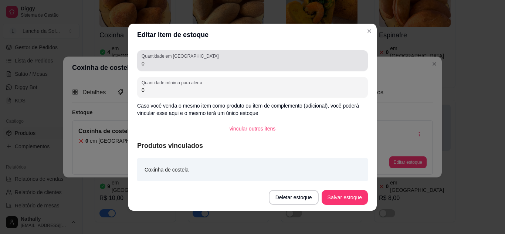
click at [332, 70] on div "Quantidade em estoque 0" at bounding box center [252, 60] width 231 height 21
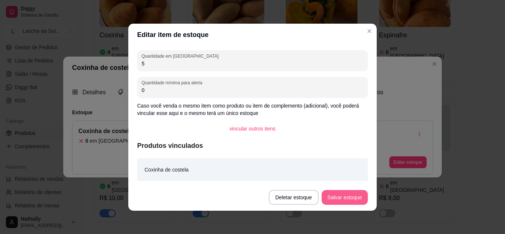
type input "5"
click at [336, 194] on button "Salvar estoque" at bounding box center [344, 197] width 45 height 14
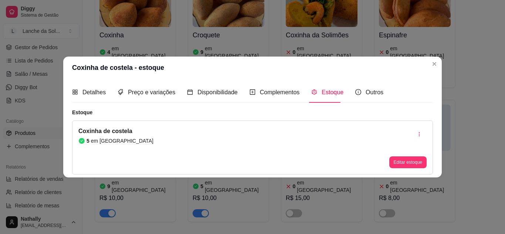
click at [434, 62] on div "Coxinha de costela - estoque Detalhes Preço e variações Disponibilidade Complem…" at bounding box center [252, 117] width 505 height 234
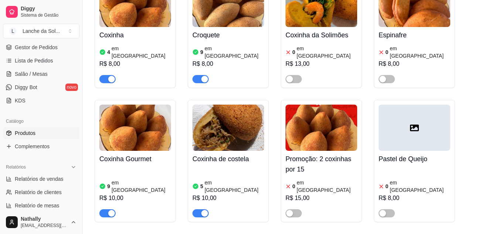
click at [46, 71] on span "Salão / Mesas" at bounding box center [31, 73] width 33 height 7
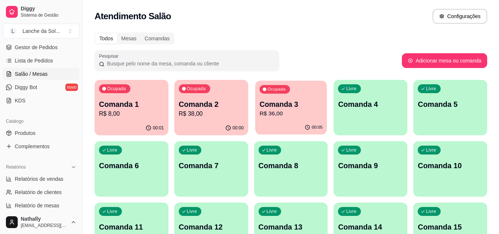
click at [301, 112] on p "R$ 36,00" at bounding box center [290, 113] width 63 height 9
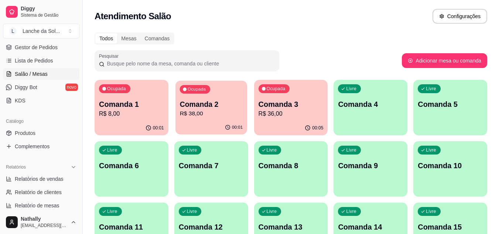
click at [241, 110] on p "R$ 38,00" at bounding box center [211, 113] width 63 height 9
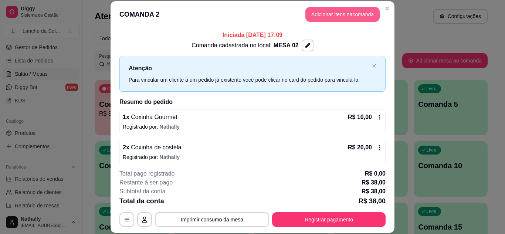
click at [314, 11] on button "Adicionar itens na comanda" at bounding box center [342, 14] width 74 height 15
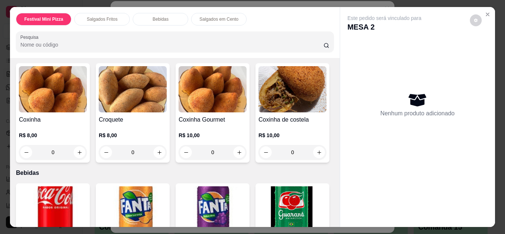
scroll to position [296, 0]
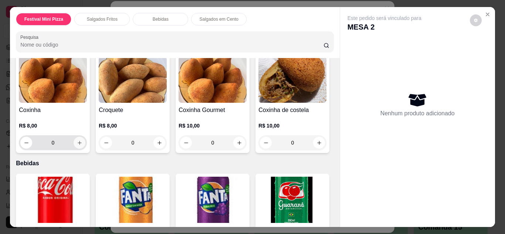
click at [77, 140] on icon "increase-product-quantity" at bounding box center [80, 143] width 6 height 6
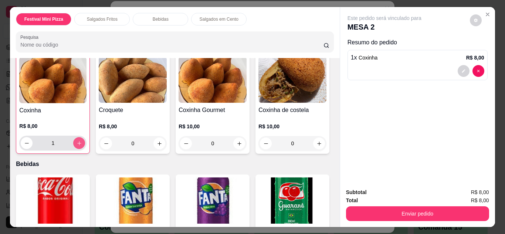
type input "1"
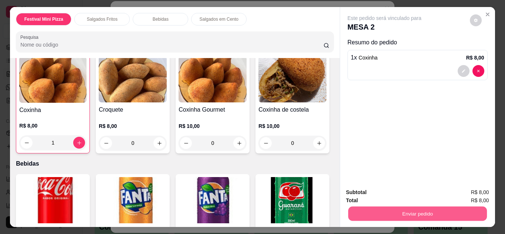
click at [355, 207] on button "Enviar pedido" at bounding box center [417, 214] width 139 height 14
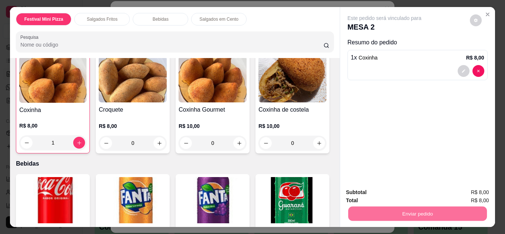
click at [377, 191] on button "Não registrar e enviar pedido" at bounding box center [393, 193] width 75 height 14
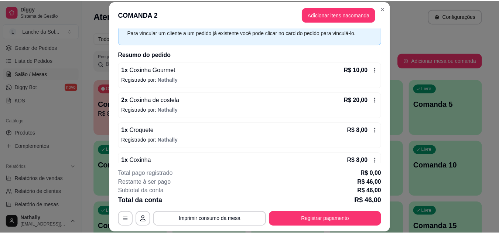
scroll to position [59, 0]
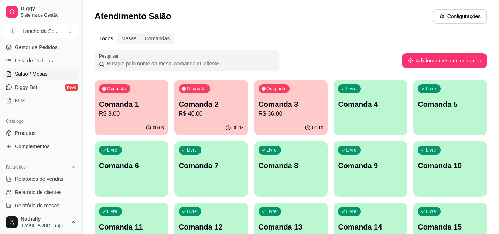
click at [381, 112] on div "Livre Comanda 4" at bounding box center [371, 103] width 74 height 47
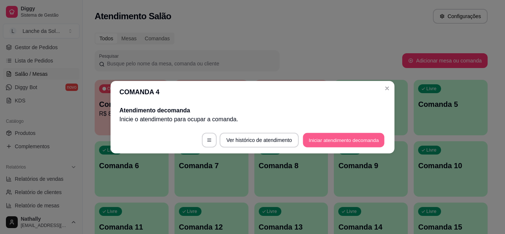
click at [337, 136] on button "Iniciar atendimento de comanda" at bounding box center [344, 140] width 82 height 14
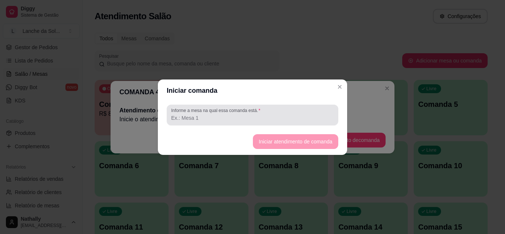
click at [306, 113] on div at bounding box center [252, 115] width 163 height 15
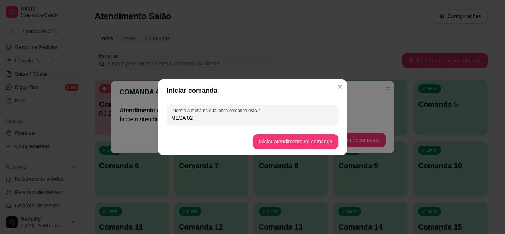
type input "MESA 02"
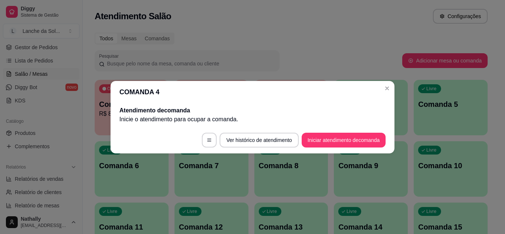
click at [385, 81] on header "COMANDA 4" at bounding box center [253, 92] width 284 height 22
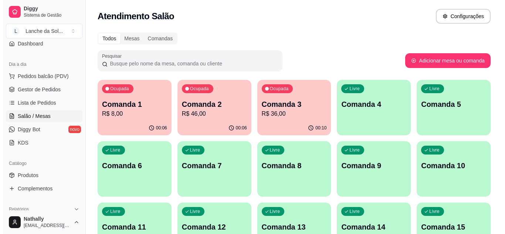
scroll to position [65, 0]
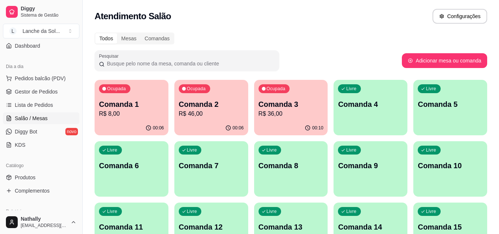
click at [61, 79] on span "Pedidos balcão (PDV)" at bounding box center [40, 78] width 51 height 7
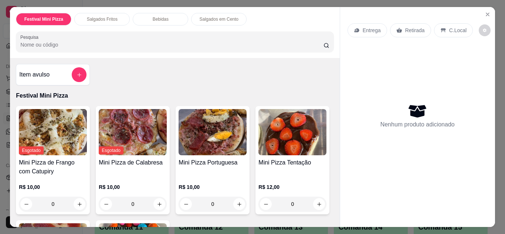
click at [335, 221] on div "Item avulso Festival Mini Pizza Esgotado Mini Pizza de Frango com Catupiry R$ 1…" at bounding box center [174, 142] width 329 height 169
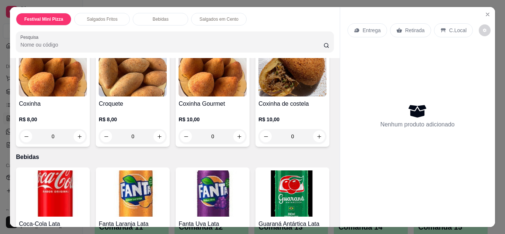
scroll to position [310, 0]
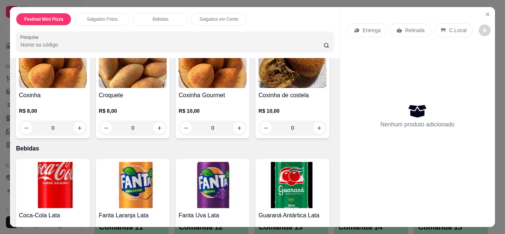
click at [258, 135] on div "R$ 10,00 0" at bounding box center [292, 117] width 68 height 35
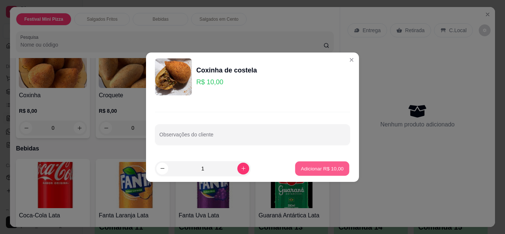
click at [305, 173] on button "Adicionar R$ 10,00" at bounding box center [322, 168] width 54 height 14
type input "1"
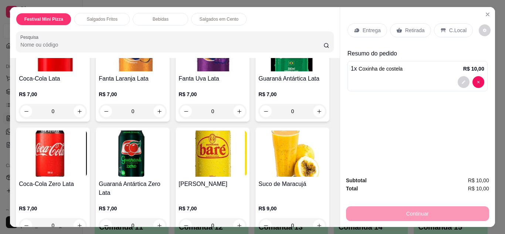
scroll to position [458, 0]
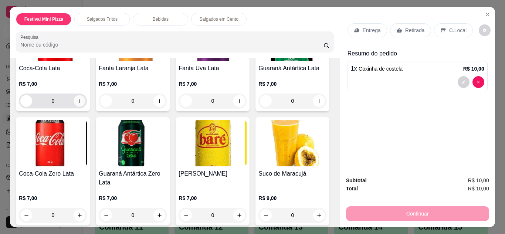
click at [77, 104] on icon "increase-product-quantity" at bounding box center [80, 101] width 6 height 6
type input "1"
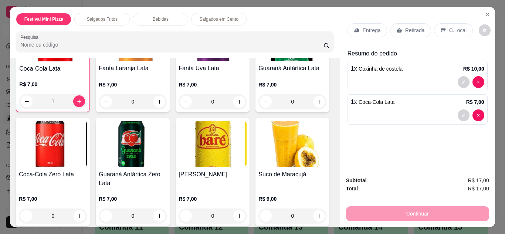
click at [402, 31] on div "Retirada" at bounding box center [410, 30] width 41 height 14
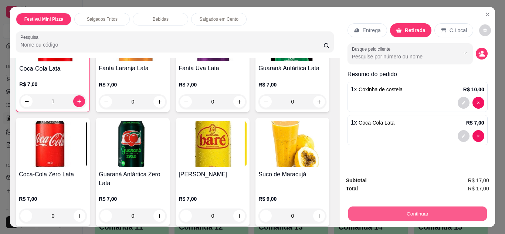
click at [366, 207] on button "Continuar" at bounding box center [417, 214] width 139 height 14
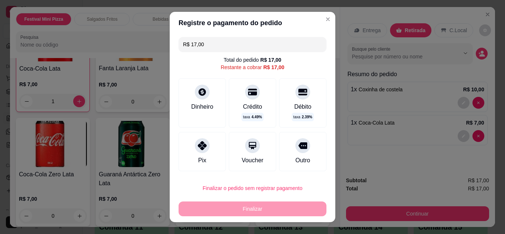
click at [203, 152] on div "Pix" at bounding box center [202, 151] width 47 height 39
type input "R$ 0,00"
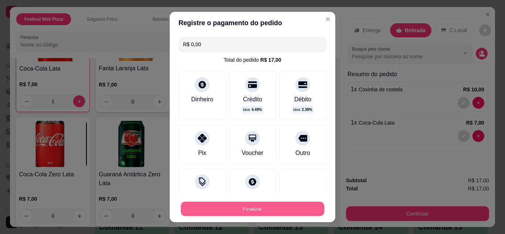
click at [214, 208] on button "Finalizar" at bounding box center [252, 209] width 143 height 14
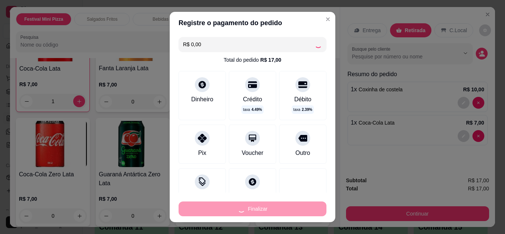
type input "0"
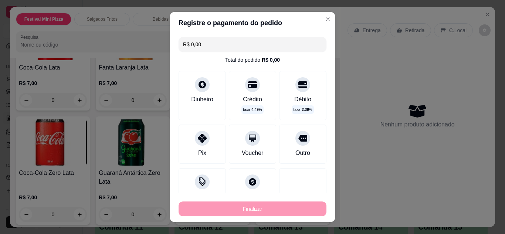
type input "-R$ 17,00"
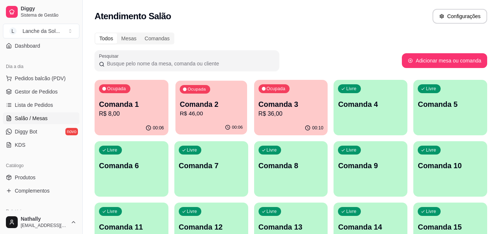
click at [211, 126] on div "00:06" at bounding box center [212, 127] width 72 height 14
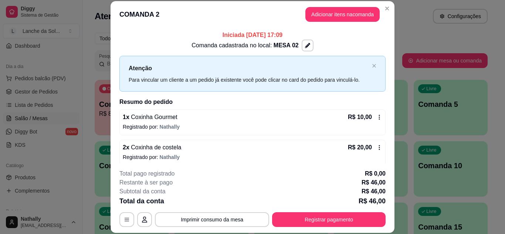
click at [376, 116] on icon at bounding box center [379, 117] width 6 height 6
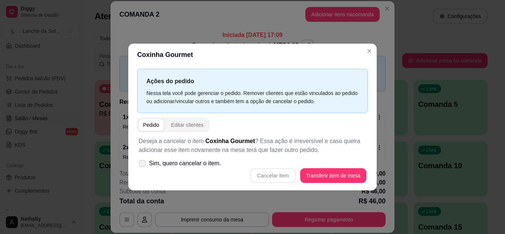
click at [144, 162] on icon at bounding box center [142, 163] width 6 height 4
click at [143, 164] on input "Sim, quero cancelar o item." at bounding box center [140, 166] width 5 height 5
checkbox input "true"
click at [284, 171] on button "Cancelar item" at bounding box center [273, 175] width 44 height 14
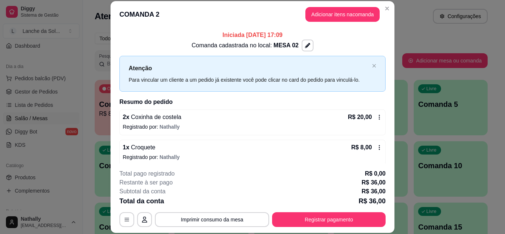
click at [376, 117] on icon at bounding box center [379, 117] width 6 height 6
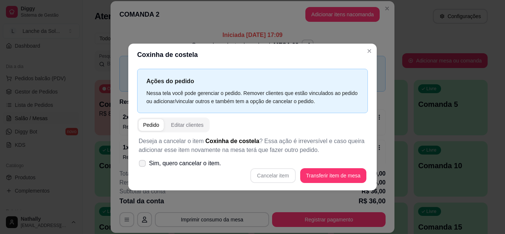
click at [142, 163] on icon at bounding box center [142, 163] width 6 height 4
click at [142, 164] on input "Sim, quero cancelar o item." at bounding box center [140, 166] width 5 height 5
checkbox input "true"
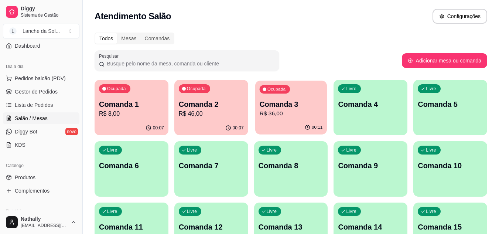
click at [319, 106] on p "Comanda 3" at bounding box center [290, 104] width 63 height 10
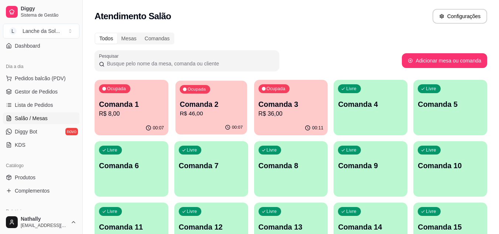
click at [224, 114] on p "R$ 46,00" at bounding box center [211, 113] width 63 height 9
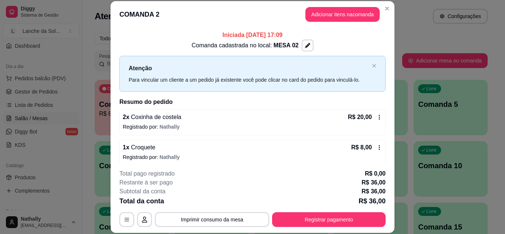
click at [376, 115] on icon at bounding box center [379, 117] width 6 height 6
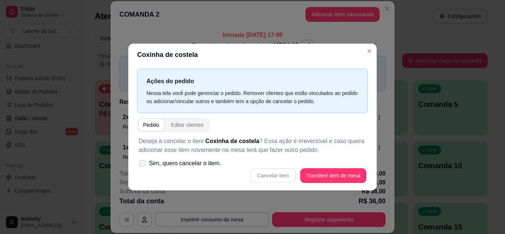
click at [141, 161] on span at bounding box center [142, 163] width 7 height 7
click at [141, 164] on input "Sim, quero cancelar o item." at bounding box center [140, 166] width 5 height 5
checkbox input "true"
click at [275, 173] on button "Cancelar item" at bounding box center [273, 175] width 44 height 14
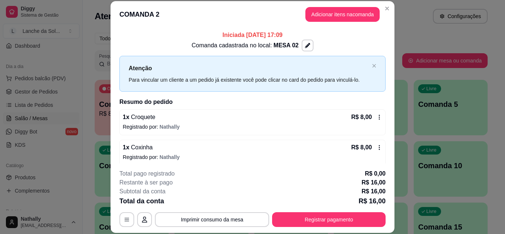
click at [376, 114] on icon at bounding box center [379, 117] width 6 height 6
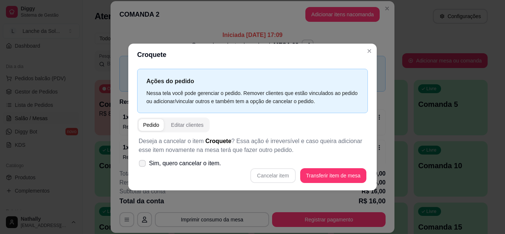
click at [143, 164] on icon at bounding box center [142, 163] width 6 height 4
click at [143, 164] on input "Sim, quero cancelar o item." at bounding box center [140, 166] width 5 height 5
checkbox input "true"
click at [276, 173] on button "Cancelar item" at bounding box center [273, 175] width 44 height 14
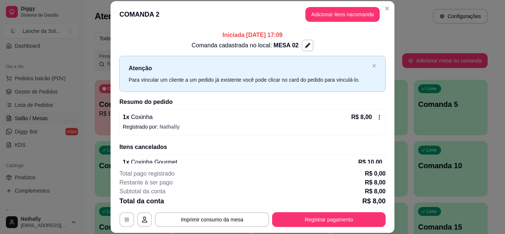
click at [376, 118] on icon at bounding box center [379, 117] width 6 height 6
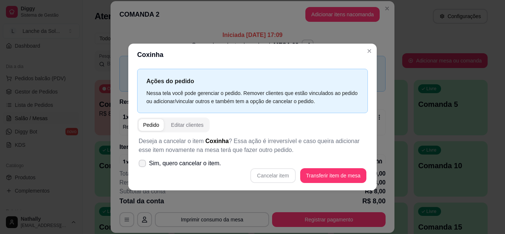
click at [144, 163] on icon at bounding box center [142, 163] width 6 height 4
click at [143, 164] on input "Sim, quero cancelar o item." at bounding box center [140, 166] width 5 height 5
checkbox input "true"
click at [273, 176] on button "Cancelar item" at bounding box center [273, 175] width 44 height 14
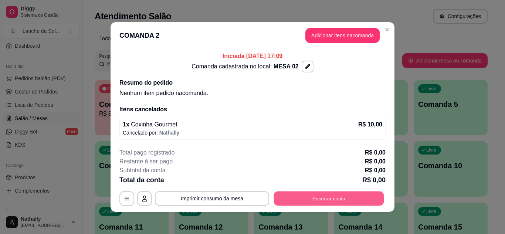
click at [332, 195] on button "Encerrar conta" at bounding box center [329, 198] width 110 height 14
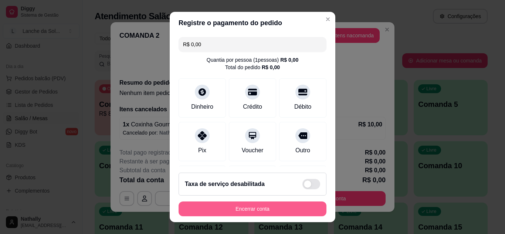
click at [262, 208] on button "Encerrar conta" at bounding box center [253, 208] width 148 height 15
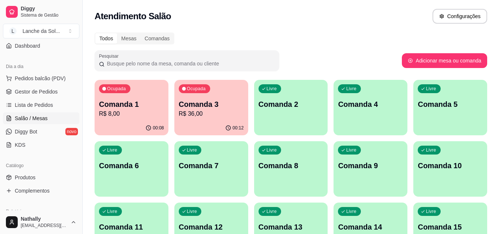
click at [20, 78] on span "Pedidos balcão (PDV)" at bounding box center [40, 78] width 51 height 7
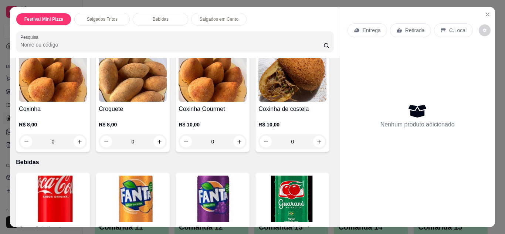
scroll to position [310, 0]
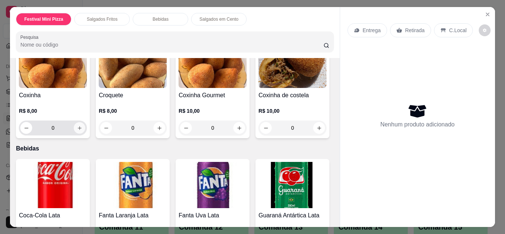
click at [77, 125] on icon "increase-product-quantity" at bounding box center [80, 128] width 6 height 6
type input "1"
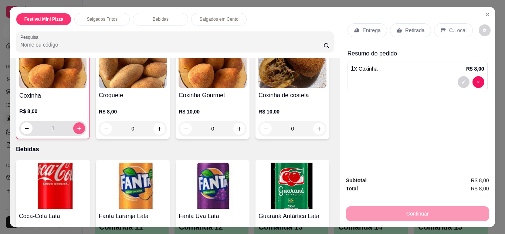
scroll to position [311, 0]
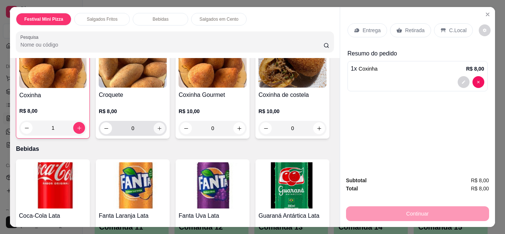
click at [158, 128] on icon "increase-product-quantity" at bounding box center [160, 129] width 6 height 6
type input "1"
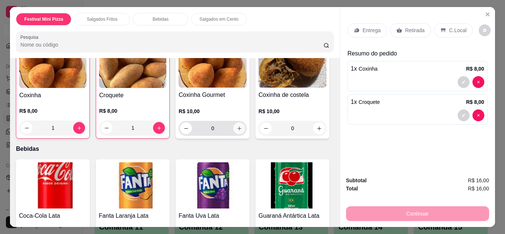
click at [237, 128] on icon "increase-product-quantity" at bounding box center [240, 129] width 6 height 6
type input "1"
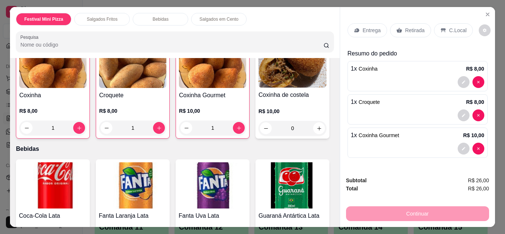
click at [258, 88] on img at bounding box center [292, 64] width 68 height 46
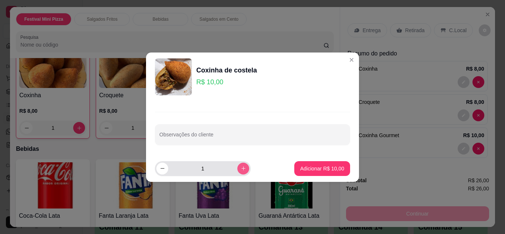
click at [241, 168] on icon "increase-product-quantity" at bounding box center [244, 169] width 6 height 6
type input "3"
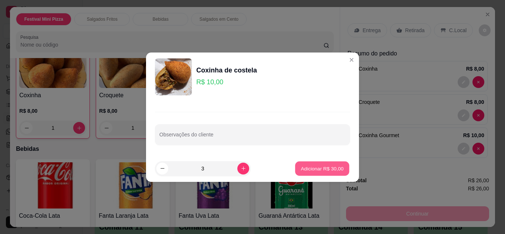
click at [303, 168] on p "Adicionar R$ 30,00" at bounding box center [322, 168] width 43 height 7
type input "3"
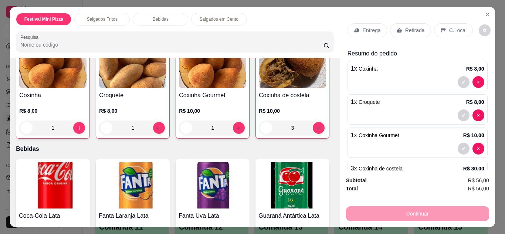
click at [371, 31] on p "Entrega" at bounding box center [372, 30] width 18 height 7
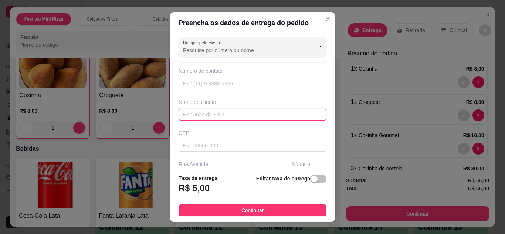
click at [273, 114] on input "text" at bounding box center [253, 115] width 148 height 12
type input "KELVIANE"
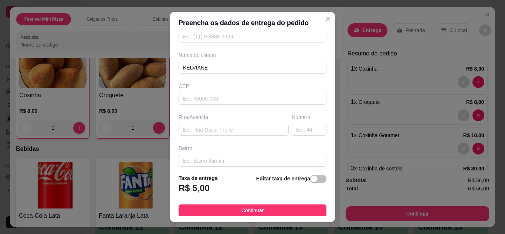
scroll to position [74, 0]
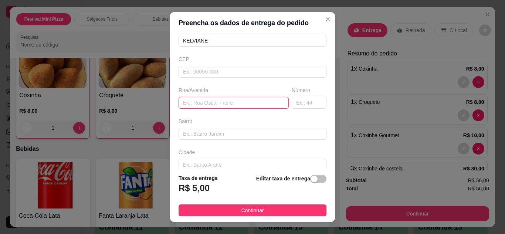
click at [216, 100] on input "text" at bounding box center [234, 103] width 110 height 12
type input "ANDIRÁ"
click at [298, 106] on input "text" at bounding box center [309, 103] width 35 height 12
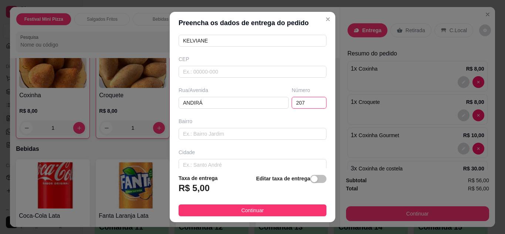
type input "207"
click at [259, 207] on button "Continuar" at bounding box center [253, 210] width 148 height 12
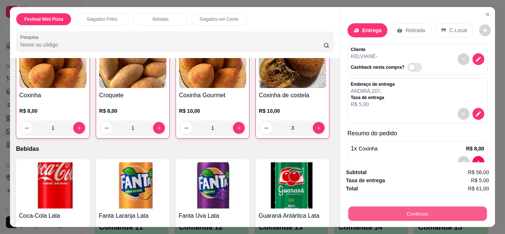
click at [364, 210] on button "Continuar" at bounding box center [417, 214] width 139 height 14
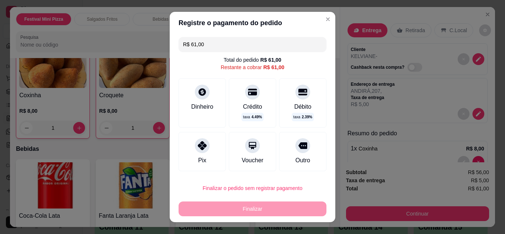
click at [199, 147] on icon at bounding box center [202, 145] width 9 height 9
type input "R$ 0,00"
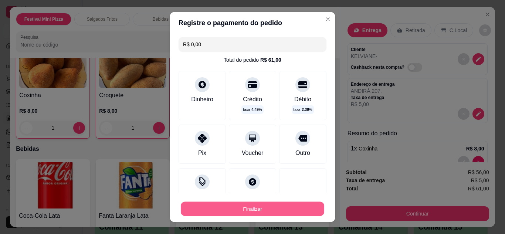
click at [213, 207] on button "Finalizar" at bounding box center [252, 209] width 143 height 14
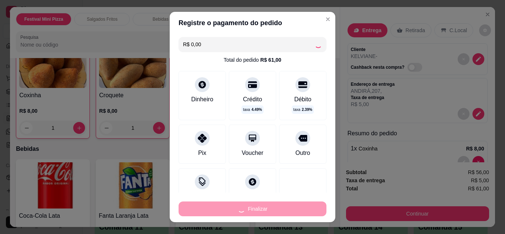
type input "0"
type input "-R$ 61,00"
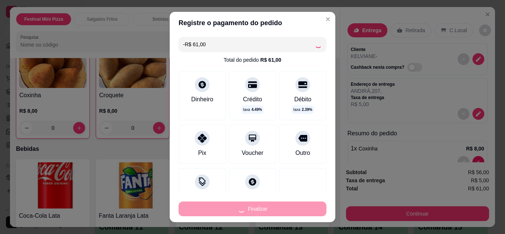
scroll to position [310, 0]
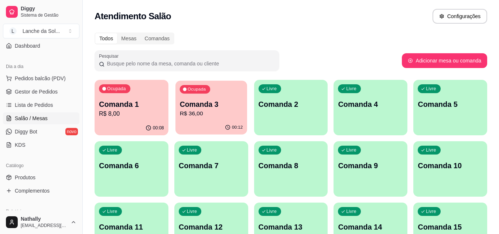
click at [207, 134] on div "00:12" at bounding box center [212, 127] width 72 height 14
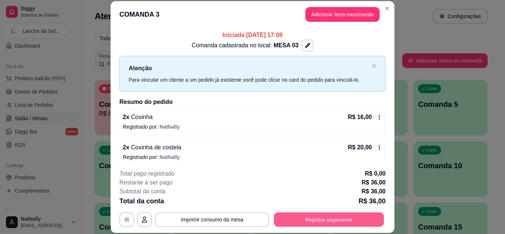
click at [287, 216] on button "Registrar pagamento" at bounding box center [329, 219] width 110 height 14
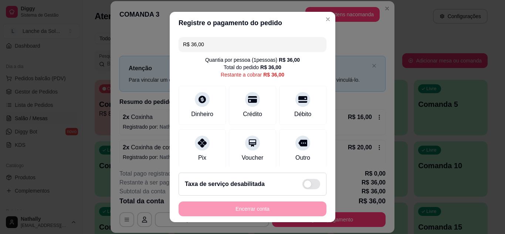
click at [205, 156] on div "Pix" at bounding box center [202, 148] width 47 height 39
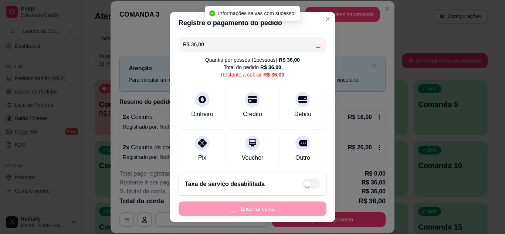
type input "R$ 0,00"
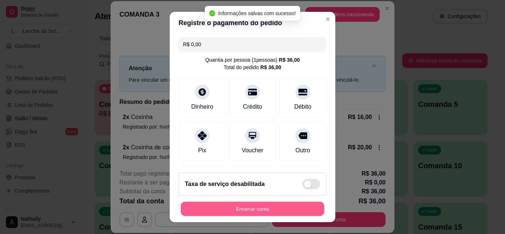
click at [220, 210] on button "Encerrar conta" at bounding box center [252, 209] width 143 height 14
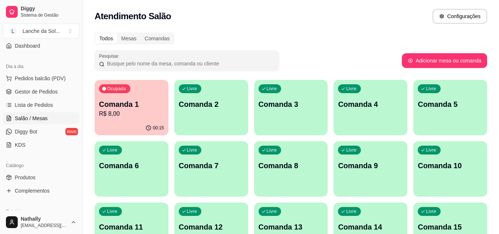
click at [129, 110] on p "R$ 8,00" at bounding box center [131, 113] width 63 height 9
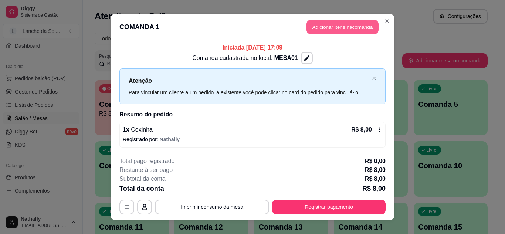
click at [314, 29] on button "Adicionar itens na comanda" at bounding box center [342, 27] width 72 height 14
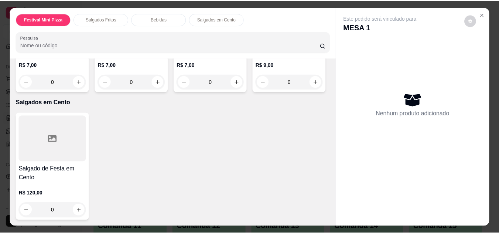
scroll to position [636, 0]
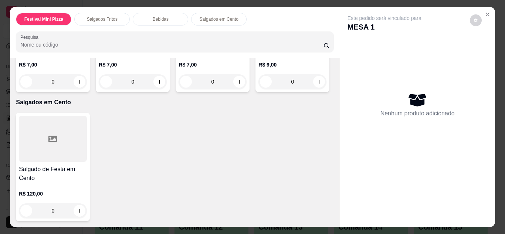
click at [258, 33] on img at bounding box center [292, 10] width 68 height 46
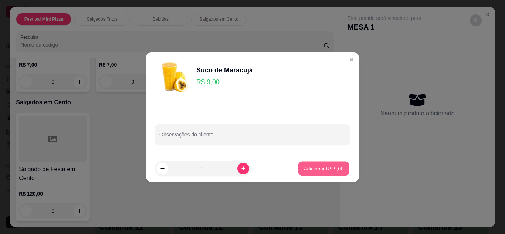
click at [323, 167] on p "Adicionar R$ 9,00" at bounding box center [323, 168] width 40 height 7
type input "1"
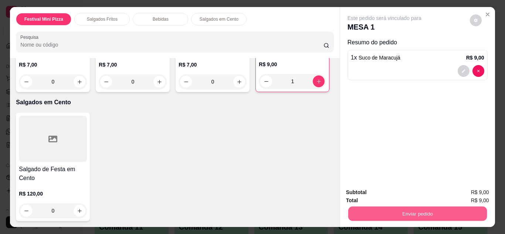
click at [376, 210] on button "Enviar pedido" at bounding box center [417, 214] width 139 height 14
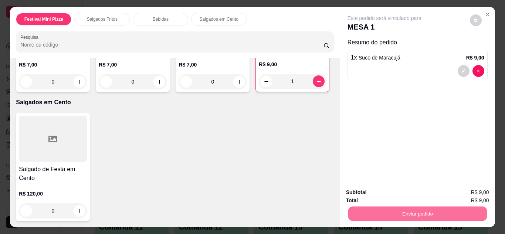
click at [380, 190] on button "Não registrar e enviar pedido" at bounding box center [393, 193] width 75 height 14
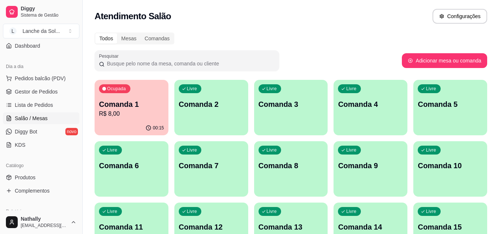
click at [50, 176] on link "Produtos" at bounding box center [41, 178] width 77 height 12
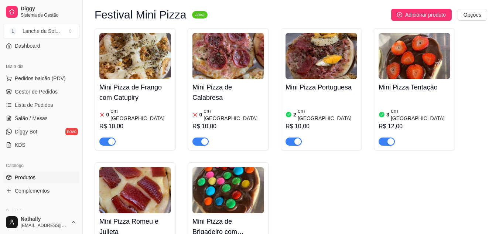
scroll to position [94, 0]
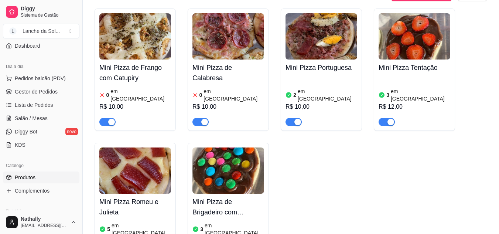
click at [150, 199] on h4 "Mini Pizza Romeu e Julieta" at bounding box center [135, 207] width 72 height 21
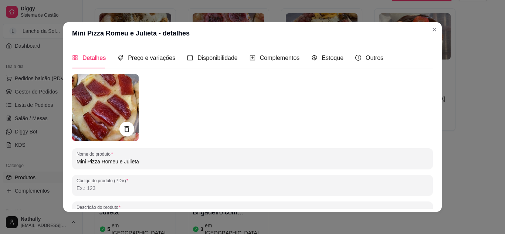
click at [318, 68] on div "Estoque" at bounding box center [327, 57] width 32 height 21
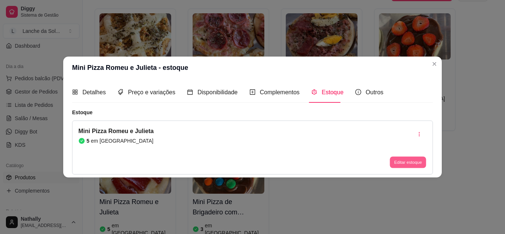
click at [394, 162] on button "Editar estoque" at bounding box center [408, 162] width 36 height 11
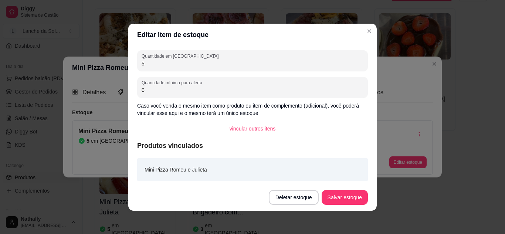
click at [329, 64] on input "5" at bounding box center [253, 63] width 222 height 7
type input "4"
click at [339, 191] on button "Salvar estoque" at bounding box center [344, 197] width 45 height 14
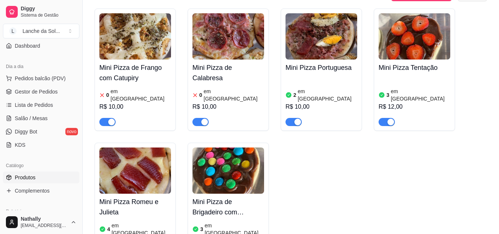
click at [47, 91] on span "Gestor de Pedidos" at bounding box center [36, 91] width 43 height 7
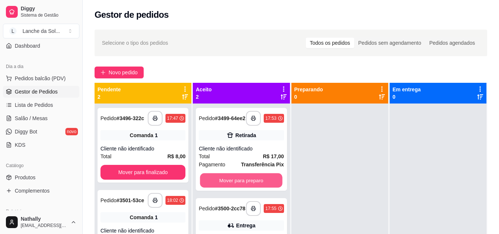
click at [243, 180] on button "Mover para preparo" at bounding box center [241, 180] width 82 height 14
click at [243, 180] on div "Mover para preparo" at bounding box center [241, 180] width 85 height 15
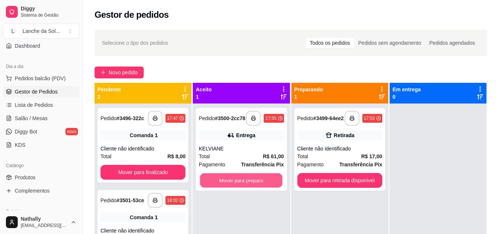
click at [249, 179] on button "Mover para preparo" at bounding box center [241, 180] width 82 height 14
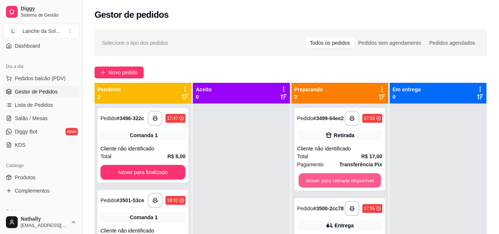
click at [339, 183] on button "Mover para retirada disponível" at bounding box center [340, 180] width 82 height 14
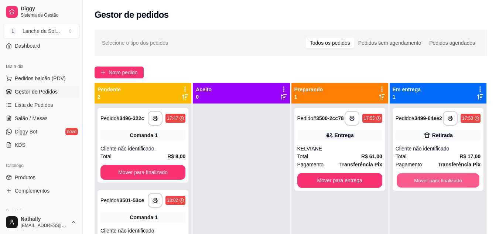
click at [405, 180] on button "Mover para finalizado" at bounding box center [438, 180] width 82 height 14
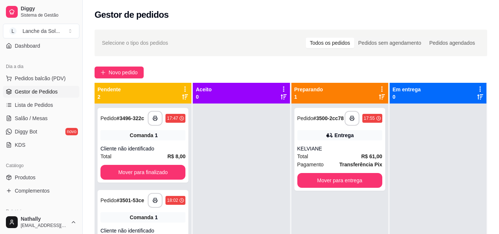
click at [44, 116] on span "Salão / Mesas" at bounding box center [31, 118] width 33 height 7
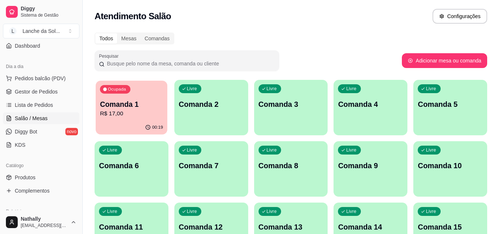
click at [115, 119] on div "Ocupada Comanda 1 R$ 17,00" at bounding box center [132, 101] width 72 height 40
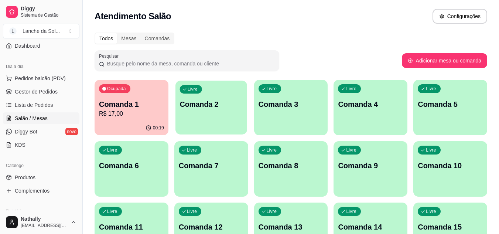
click at [236, 97] on div "Livre Comanda 2" at bounding box center [212, 103] width 72 height 45
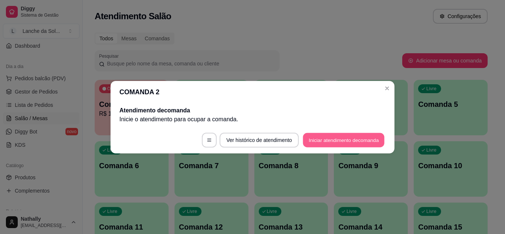
click at [307, 136] on button "Iniciar atendimento de comanda" at bounding box center [344, 140] width 82 height 14
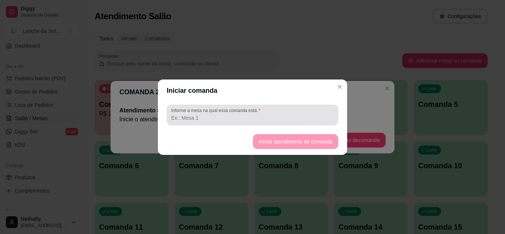
click at [284, 110] on div at bounding box center [252, 115] width 163 height 15
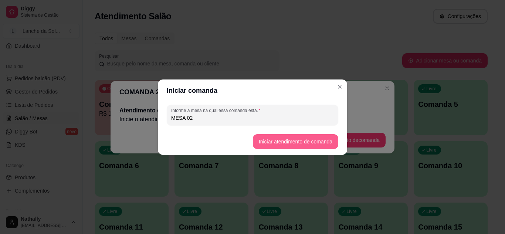
type input "MESA 02"
click at [269, 143] on button "Iniciar atendimento de comanda" at bounding box center [295, 141] width 83 height 14
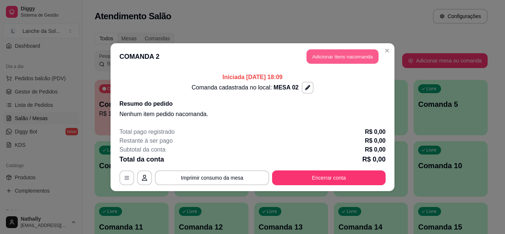
click at [316, 53] on button "Adicionar itens na comanda" at bounding box center [342, 56] width 72 height 14
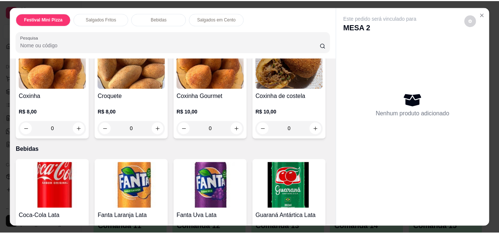
scroll to position [310, 0]
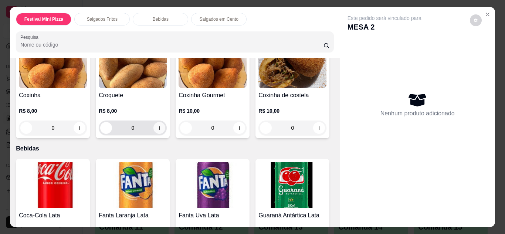
click at [159, 126] on icon "increase-product-quantity" at bounding box center [160, 128] width 6 height 6
type input "1"
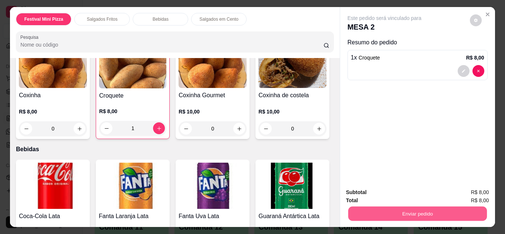
click at [363, 214] on button "Enviar pedido" at bounding box center [417, 214] width 139 height 14
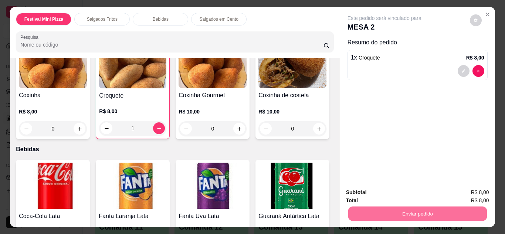
click at [379, 192] on button "Não registrar e enviar pedido" at bounding box center [392, 193] width 77 height 14
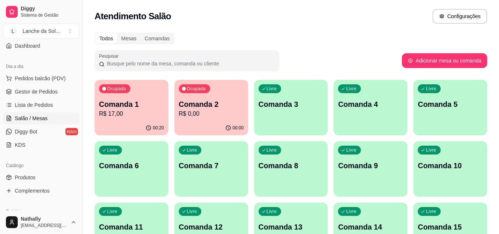
click at [37, 89] on span "Gestor de Pedidos" at bounding box center [36, 91] width 43 height 7
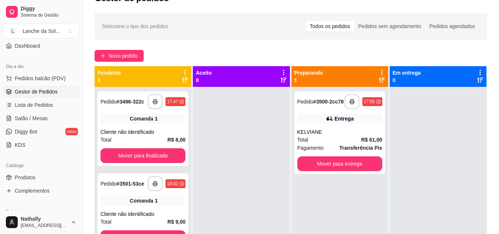
scroll to position [30, 0]
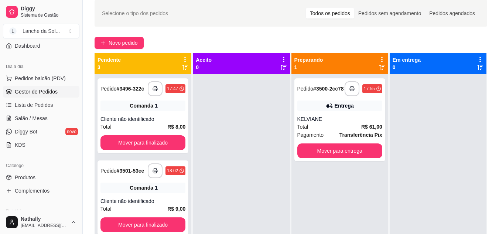
click at [40, 117] on span "Salão / Mesas" at bounding box center [31, 118] width 33 height 7
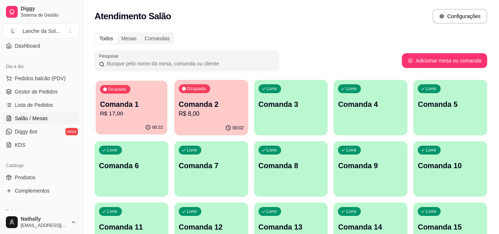
click at [136, 115] on p "R$ 17,00" at bounding box center [131, 113] width 63 height 9
click at [297, 96] on div "Livre Comanda 3" at bounding box center [291, 103] width 72 height 45
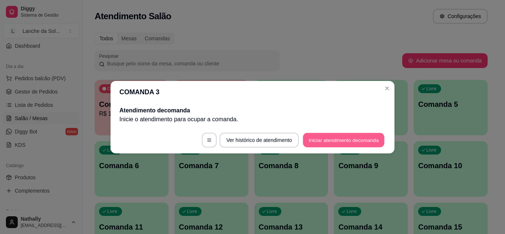
click at [324, 136] on button "Iniciar atendimento de comanda" at bounding box center [344, 140] width 82 height 14
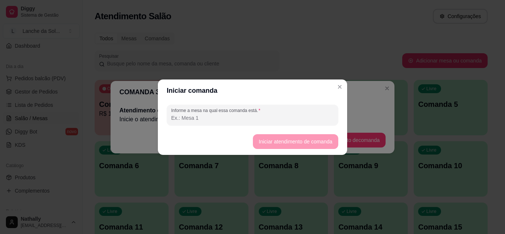
click at [296, 115] on input "Informe a mesa na qual essa comanda está." at bounding box center [252, 117] width 163 height 7
type input "MESA 03"
click at [265, 140] on button "Iniciar atendimento de comanda" at bounding box center [295, 141] width 83 height 14
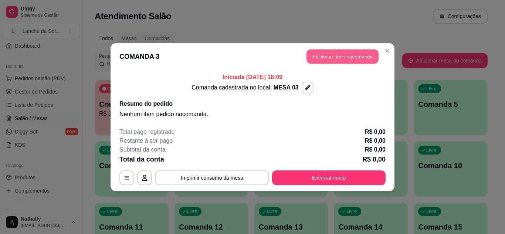
click at [317, 59] on button "Adicionar itens na comanda" at bounding box center [342, 56] width 72 height 14
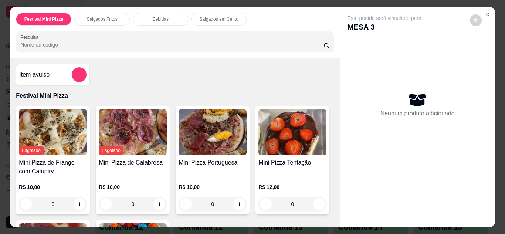
click at [486, 14] on icon "Close" at bounding box center [488, 14] width 6 height 6
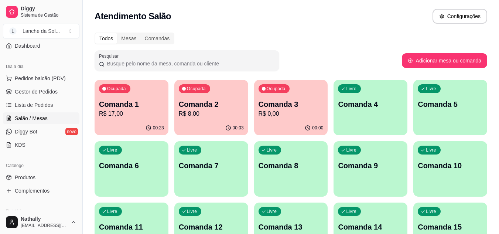
click at [56, 175] on link "Produtos" at bounding box center [41, 178] width 77 height 12
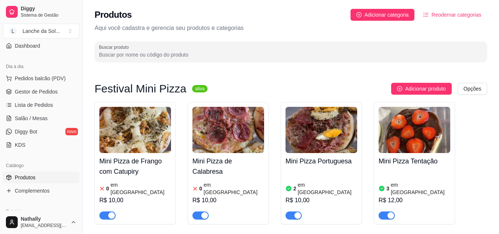
click at [214, 135] on img at bounding box center [229, 130] width 72 height 46
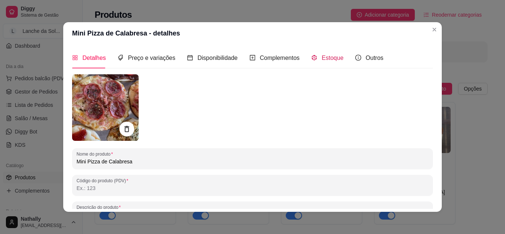
click at [322, 57] on span "Estoque" at bounding box center [333, 58] width 22 height 6
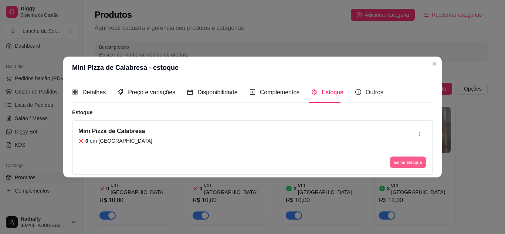
click at [395, 162] on button "Editar estoque" at bounding box center [408, 162] width 36 height 11
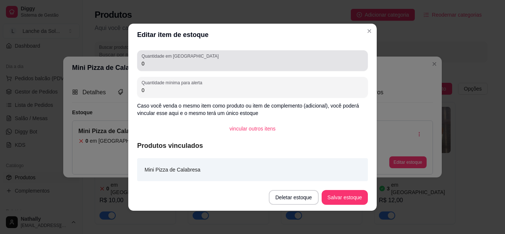
click at [310, 64] on input "0" at bounding box center [253, 63] width 222 height 7
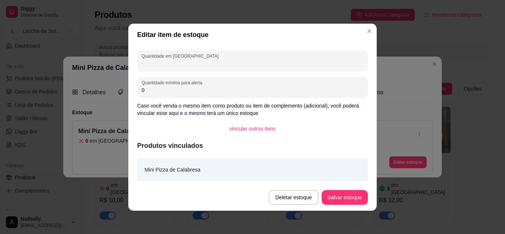
type input "3"
type input "2"
click at [326, 194] on button "Salvar estoque" at bounding box center [344, 197] width 45 height 14
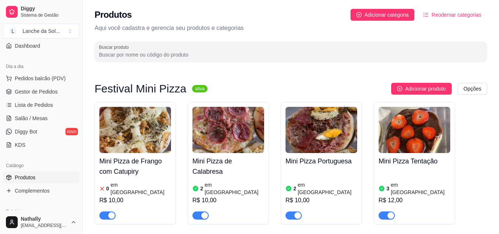
click at [38, 113] on link "Salão / Mesas" at bounding box center [41, 118] width 77 height 12
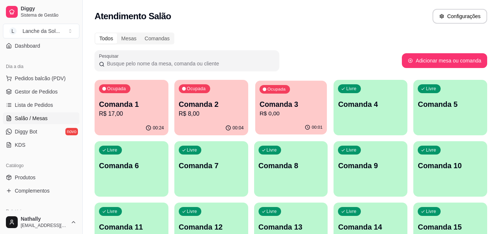
click at [266, 119] on div "Ocupada Comanda 3 R$ 0,00" at bounding box center [291, 101] width 72 height 40
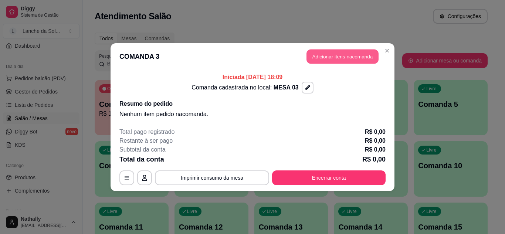
click at [340, 58] on button "Adicionar itens na comanda" at bounding box center [342, 56] width 72 height 14
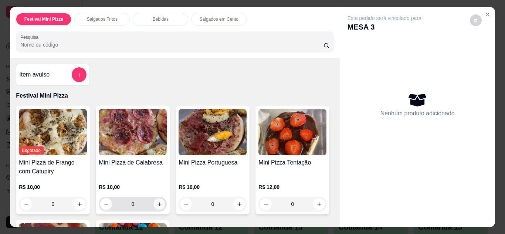
click at [157, 202] on icon "increase-product-quantity" at bounding box center [160, 204] width 6 height 6
type input "1"
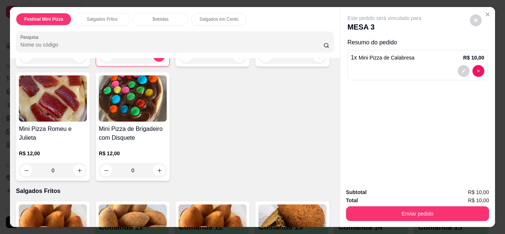
scroll to position [444, 0]
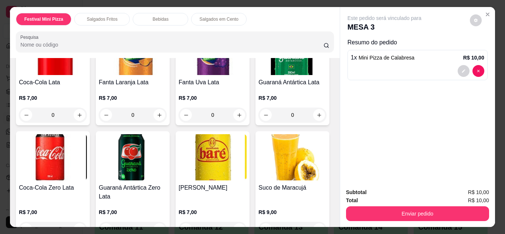
type input "1"
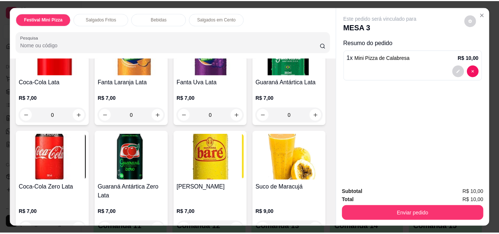
scroll to position [444, 0]
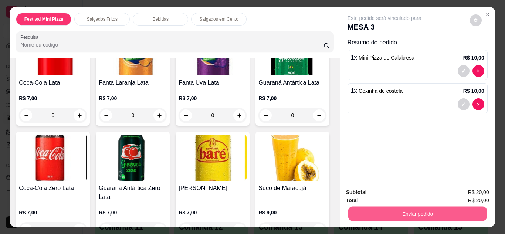
click at [385, 211] on button "Enviar pedido" at bounding box center [417, 214] width 139 height 14
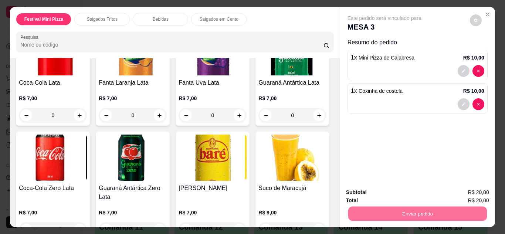
click at [378, 194] on button "Não registrar e enviar pedido" at bounding box center [393, 193] width 75 height 14
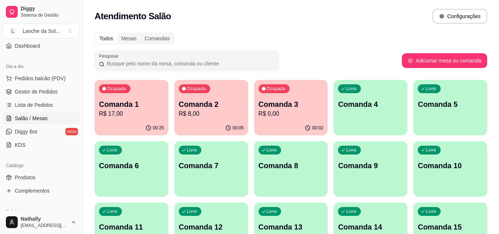
click at [33, 176] on span "Produtos" at bounding box center [25, 177] width 21 height 7
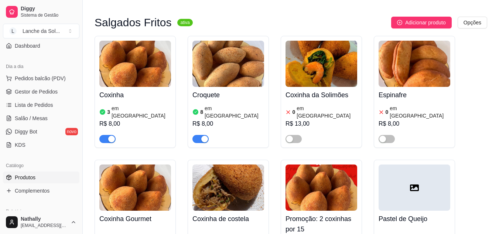
scroll to position [365, 0]
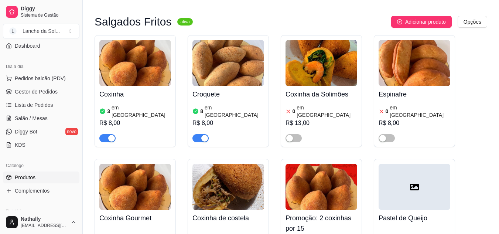
click at [268, 173] on div "Coxinha de costela 2 em estoque R$ 10,00" at bounding box center [228, 220] width 81 height 122
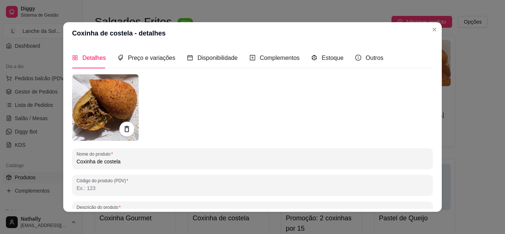
click at [321, 63] on div "Estoque" at bounding box center [327, 57] width 32 height 21
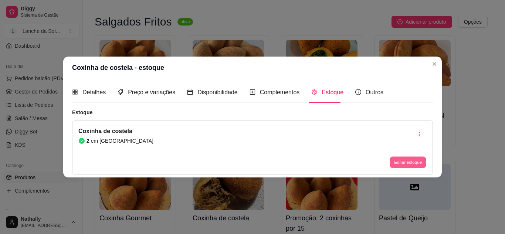
click at [398, 158] on button "Editar estoque" at bounding box center [408, 162] width 36 height 11
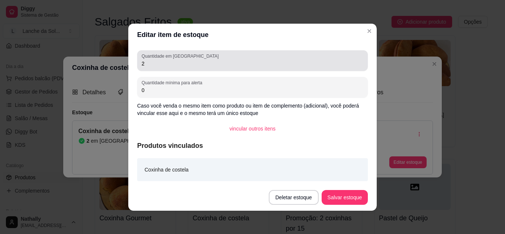
click at [321, 59] on div "2" at bounding box center [253, 60] width 222 height 15
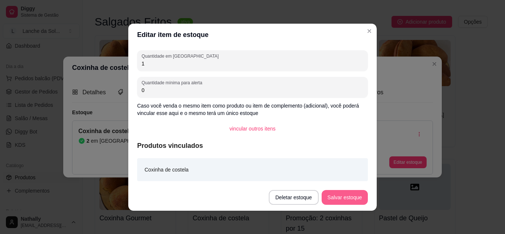
type input "1"
click at [340, 190] on button "Salvar estoque" at bounding box center [344, 197] width 45 height 14
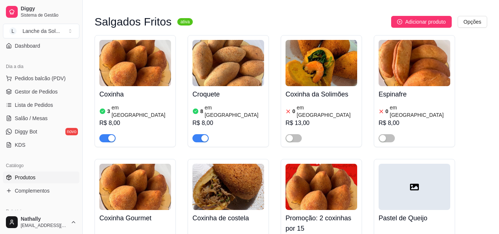
click at [45, 112] on ul "Pedidos balcão (PDV) Gestor de Pedidos Lista de Pedidos Salão / Mesas Diggy Bot…" at bounding box center [41, 111] width 77 height 78
click at [39, 118] on span "Salão / Mesas" at bounding box center [31, 118] width 33 height 7
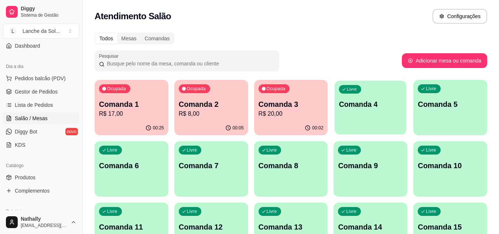
click at [351, 117] on div "Livre Comanda 4" at bounding box center [371, 103] width 72 height 45
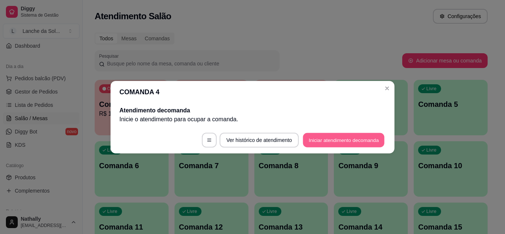
click at [314, 138] on button "Iniciar atendimento de comanda" at bounding box center [344, 140] width 82 height 14
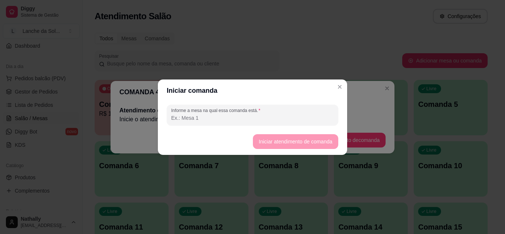
click at [292, 119] on input "Informe a mesa na qual essa comanda está." at bounding box center [252, 117] width 163 height 7
type input "MESA 04"
click at [263, 134] on footer "Iniciar atendimento de comanda" at bounding box center [252, 141] width 189 height 27
click at [263, 140] on button "Iniciar atendimento de comanda" at bounding box center [295, 141] width 83 height 14
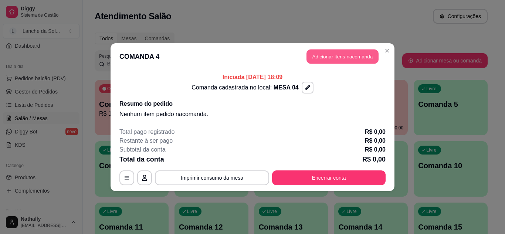
click at [350, 54] on button "Adicionar itens na comanda" at bounding box center [342, 56] width 72 height 14
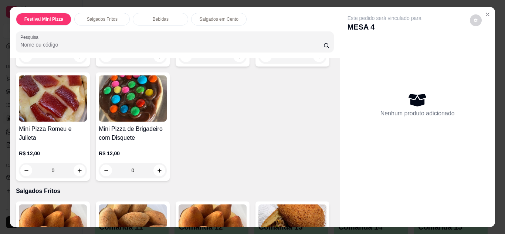
scroll to position [296, 0]
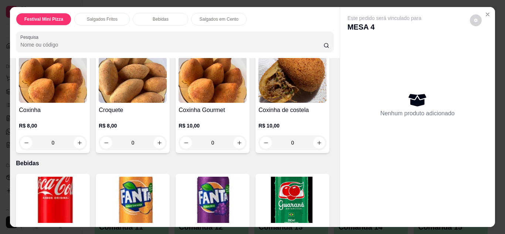
click at [258, 103] on img at bounding box center [292, 80] width 68 height 46
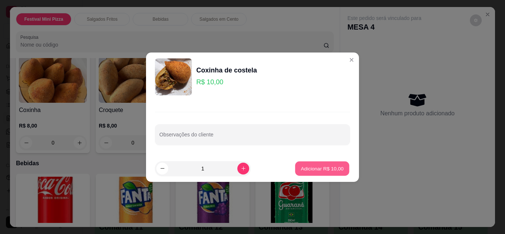
click at [295, 170] on button "Adicionar R$ 10,00" at bounding box center [322, 168] width 54 height 14
type input "1"
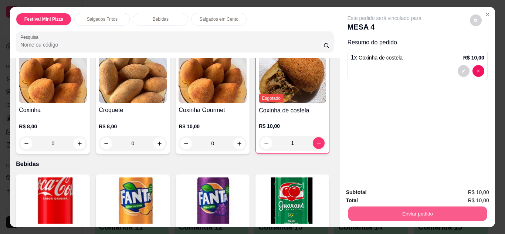
click at [355, 208] on button "Enviar pedido" at bounding box center [417, 214] width 139 height 14
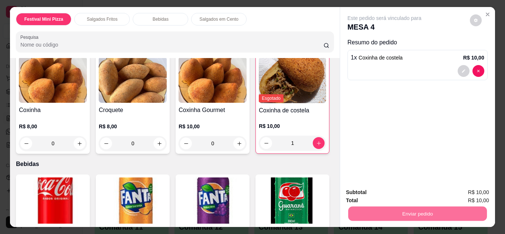
click at [371, 190] on button "Não registrar e enviar pedido" at bounding box center [392, 193] width 77 height 14
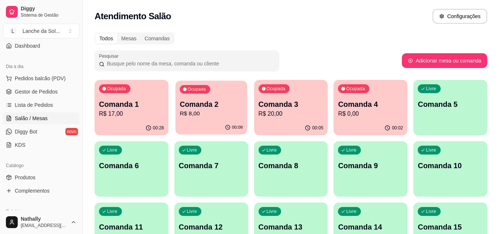
click at [203, 126] on div "00:08" at bounding box center [212, 127] width 72 height 14
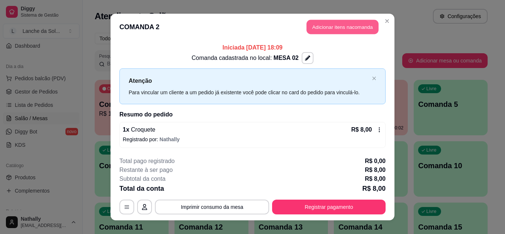
click at [322, 25] on button "Adicionar itens na comanda" at bounding box center [342, 27] width 72 height 14
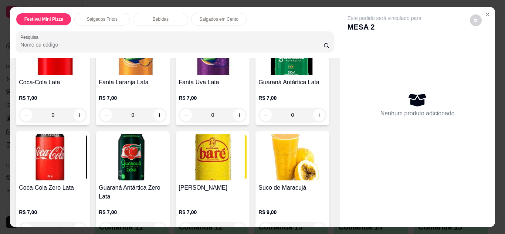
scroll to position [591, 0]
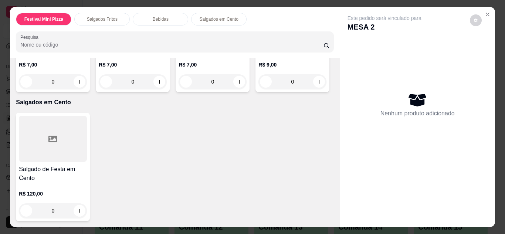
click at [258, 33] on img at bounding box center [292, 10] width 68 height 46
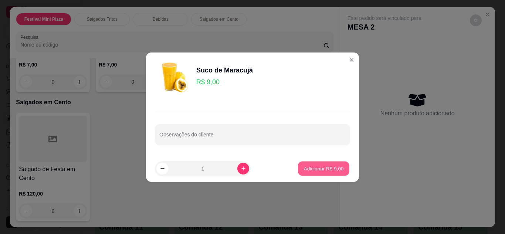
click at [309, 165] on p "Adicionar R$ 9,00" at bounding box center [323, 168] width 40 height 7
type input "1"
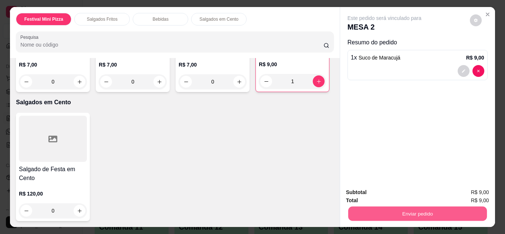
click at [362, 208] on button "Enviar pedido" at bounding box center [417, 214] width 139 height 14
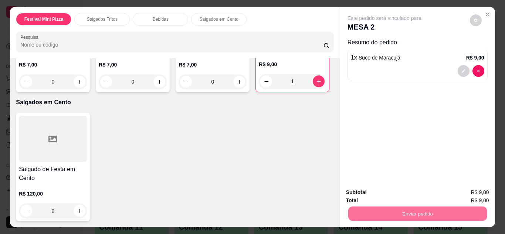
click at [365, 191] on button "Não registrar e enviar pedido" at bounding box center [393, 193] width 75 height 14
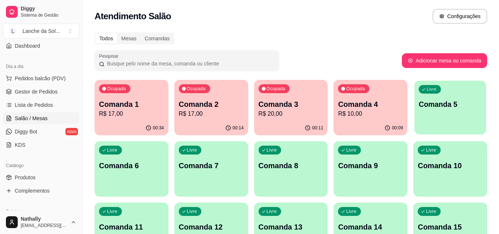
click at [435, 115] on div "Livre Comanda 5" at bounding box center [451, 103] width 72 height 45
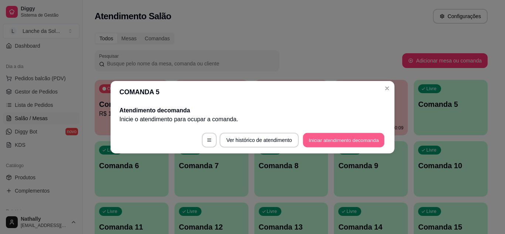
click at [353, 135] on button "Iniciar atendimento de comanda" at bounding box center [344, 140] width 82 height 14
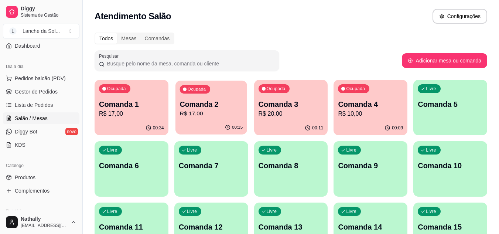
click at [209, 122] on div "00:15" at bounding box center [212, 127] width 72 height 14
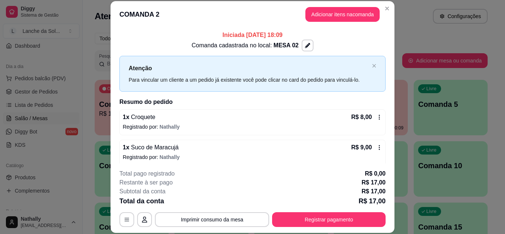
click at [391, 7] on header "COMANDA 2 Adicionar itens na comanda" at bounding box center [253, 14] width 284 height 27
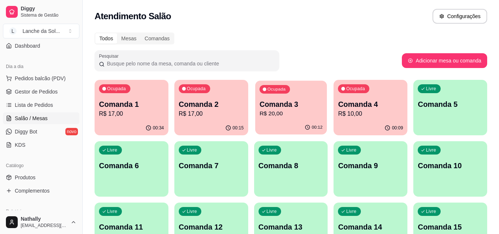
click at [283, 120] on div "Ocupada Comanda 3 R$ 20,00" at bounding box center [291, 101] width 72 height 40
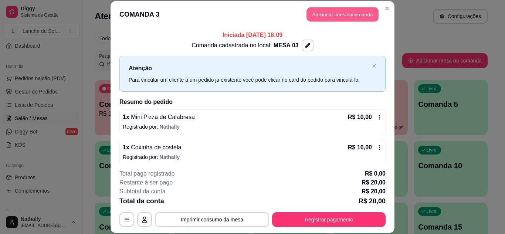
click at [316, 12] on button "Adicionar itens na comanda" at bounding box center [342, 14] width 72 height 14
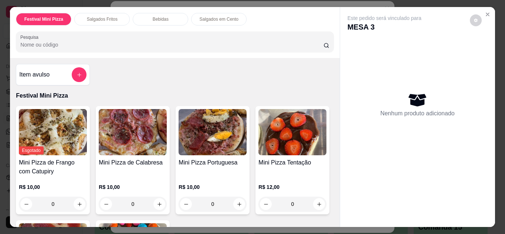
click at [487, 11] on icon "Close" at bounding box center [488, 14] width 6 height 6
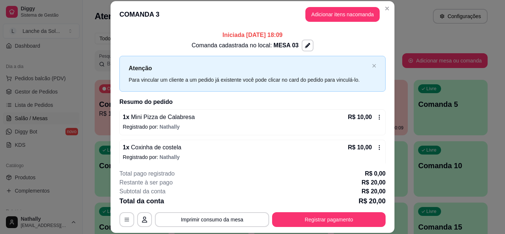
scroll to position [5, 0]
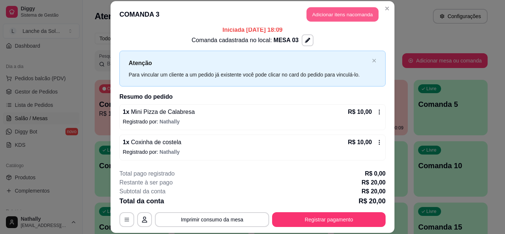
click at [316, 20] on button "Adicionar itens na comanda" at bounding box center [342, 14] width 72 height 14
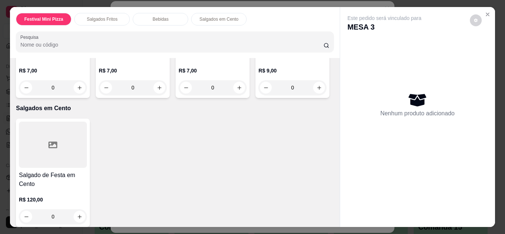
scroll to position [591, 0]
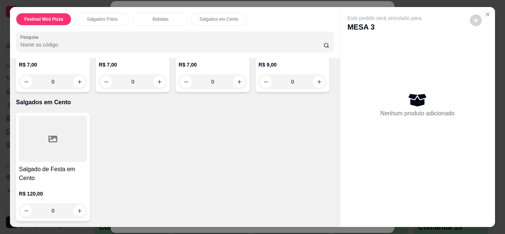
click at [258, 33] on img at bounding box center [292, 10] width 68 height 46
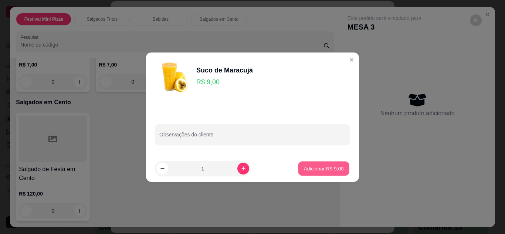
click at [309, 169] on p "Adicionar R$ 9,00" at bounding box center [323, 168] width 40 height 7
type input "1"
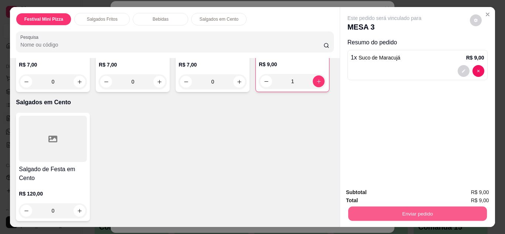
click at [359, 211] on button "Enviar pedido" at bounding box center [417, 214] width 139 height 14
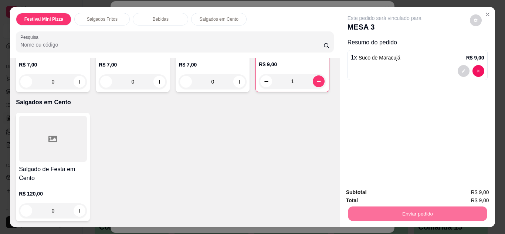
click at [369, 195] on button "Não registrar e enviar pedido" at bounding box center [393, 193] width 75 height 14
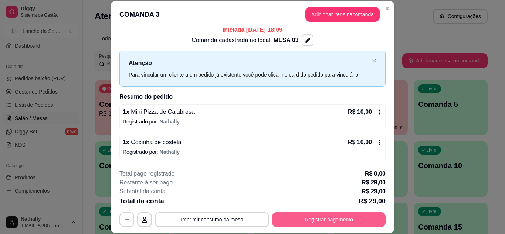
click at [351, 217] on button "Registrar pagamento" at bounding box center [328, 219] width 113 height 15
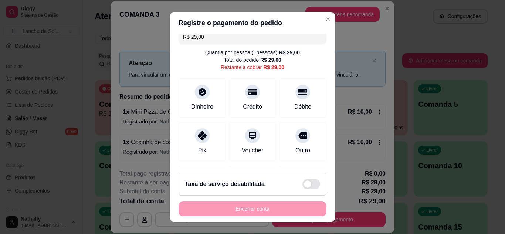
scroll to position [15, 0]
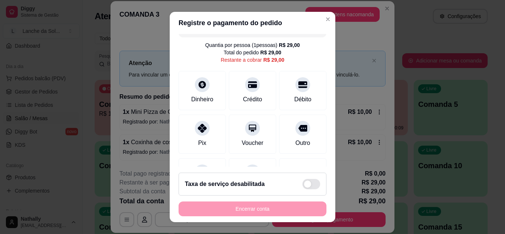
click at [253, 95] on div "Crédito" at bounding box center [252, 99] width 19 height 9
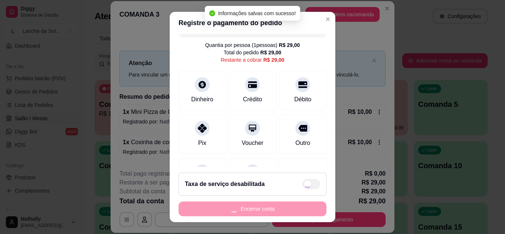
type input "R$ 0,00"
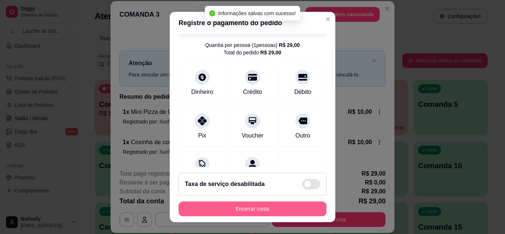
click at [264, 206] on button "Encerrar conta" at bounding box center [253, 208] width 148 height 15
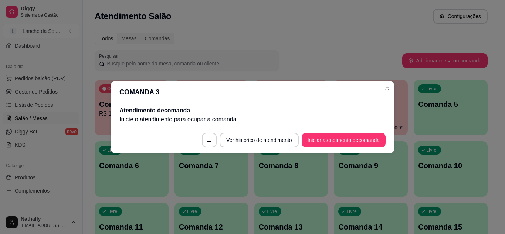
scroll to position [0, 0]
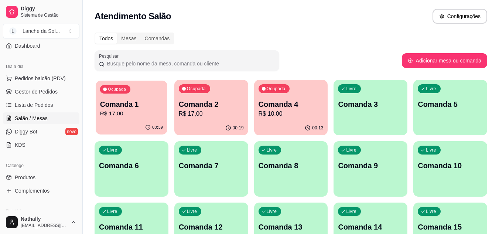
click at [142, 121] on div "00:39" at bounding box center [132, 127] width 72 height 14
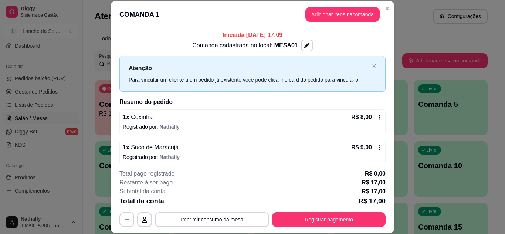
scroll to position [5, 0]
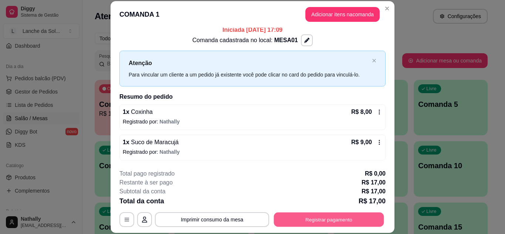
click at [313, 221] on button "Registrar pagamento" at bounding box center [329, 219] width 110 height 14
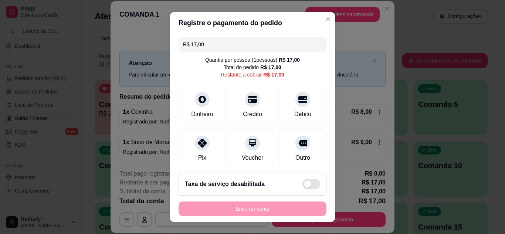
click at [197, 149] on div at bounding box center [202, 143] width 15 height 15
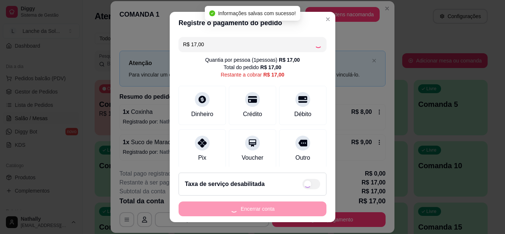
type input "R$ 0,00"
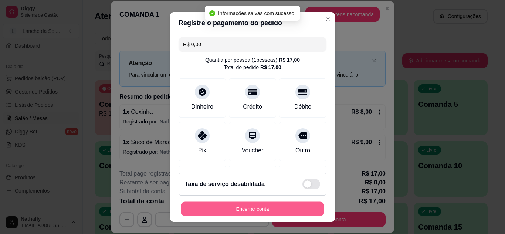
click at [211, 208] on button "Encerrar conta" at bounding box center [252, 209] width 143 height 14
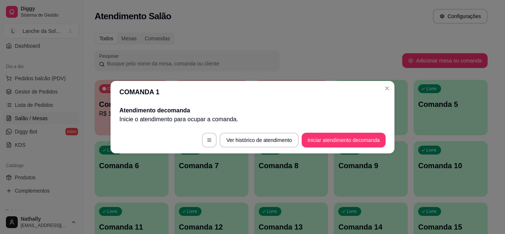
scroll to position [0, 0]
click at [381, 85] on header "COMANDA 1" at bounding box center [253, 92] width 284 height 22
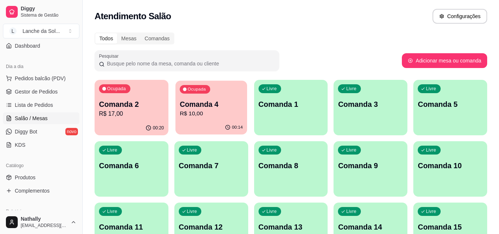
click at [224, 102] on p "Comanda 4" at bounding box center [211, 104] width 63 height 10
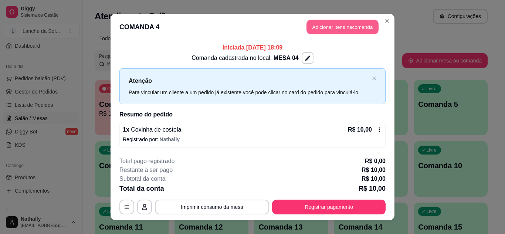
click at [318, 26] on button "Adicionar itens na comanda" at bounding box center [342, 27] width 72 height 14
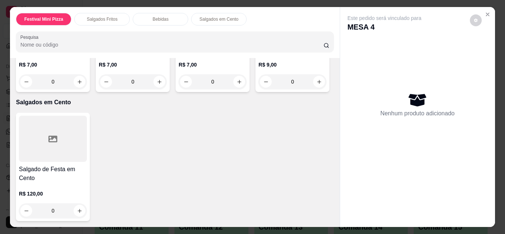
scroll to position [665, 0]
click at [313, 87] on button "increase-product-quantity" at bounding box center [318, 81] width 11 height 11
type input "1"
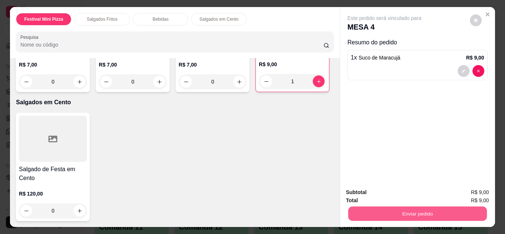
click at [405, 212] on button "Enviar pedido" at bounding box center [417, 214] width 139 height 14
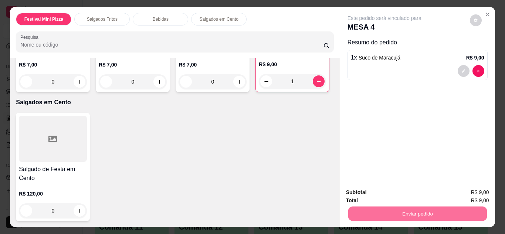
click at [394, 193] on button "Não registrar e enviar pedido" at bounding box center [393, 193] width 75 height 14
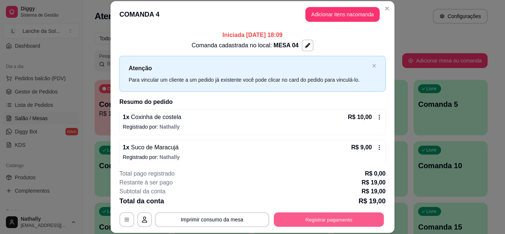
click at [341, 216] on button "Registrar pagamento" at bounding box center [329, 219] width 110 height 14
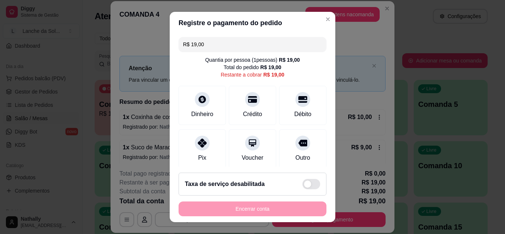
click at [199, 153] on div "Pix" at bounding box center [202, 157] width 8 height 9
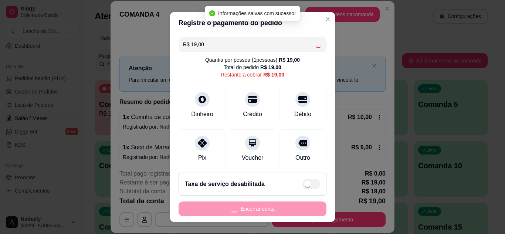
type input "R$ 0,00"
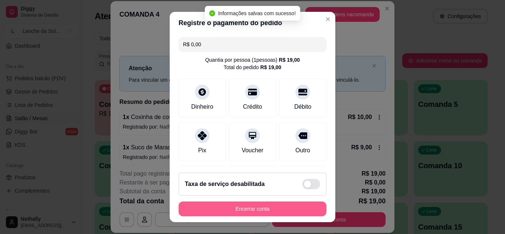
click at [209, 210] on button "Encerrar conta" at bounding box center [253, 208] width 148 height 15
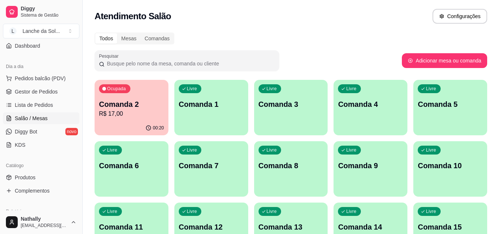
click at [109, 124] on div "00:20" at bounding box center [132, 128] width 74 height 14
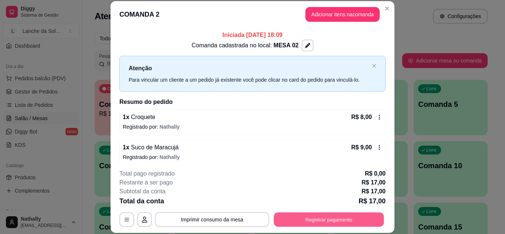
click at [288, 215] on button "Registrar pagamento" at bounding box center [329, 219] width 110 height 14
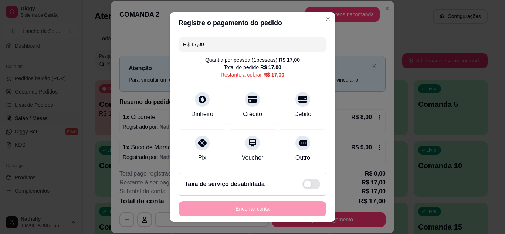
click at [206, 145] on div "Pix" at bounding box center [202, 148] width 47 height 39
type input "R$ 0,00"
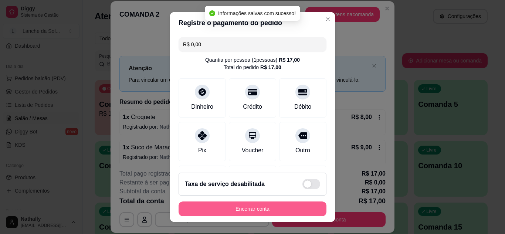
click at [232, 209] on button "Encerrar conta" at bounding box center [253, 208] width 148 height 15
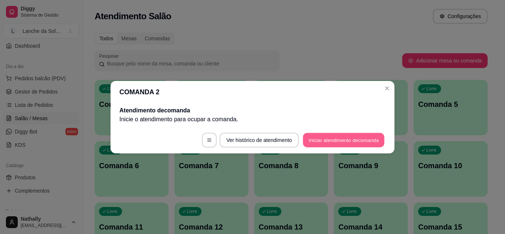
click at [313, 141] on button "Iniciar atendimento de comanda" at bounding box center [344, 140] width 82 height 14
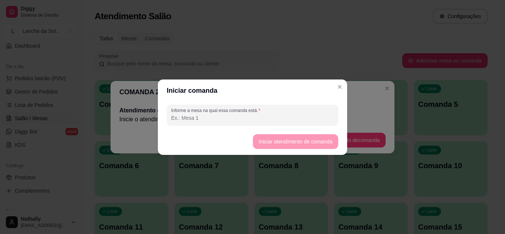
click at [292, 119] on input "Informe a mesa na qual essa comanda está." at bounding box center [252, 117] width 163 height 7
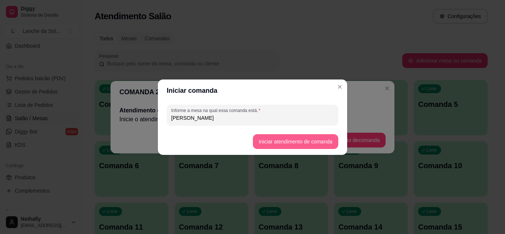
type input "[PERSON_NAME]"
click at [260, 138] on button "Iniciar atendimento de comanda" at bounding box center [295, 141] width 83 height 14
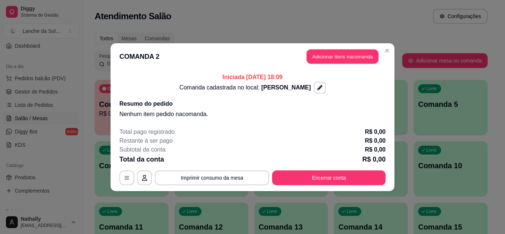
click at [337, 53] on button "Adicionar itens na comanda" at bounding box center [342, 56] width 72 height 14
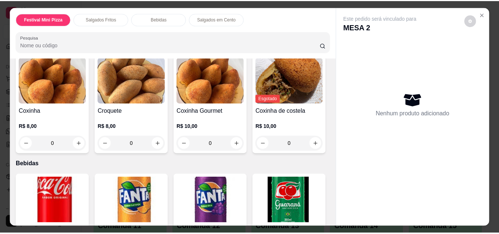
scroll to position [296, 0]
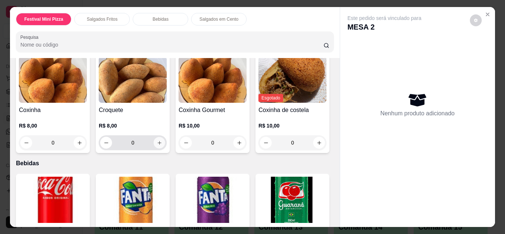
click at [157, 140] on icon "increase-product-quantity" at bounding box center [160, 143] width 6 height 6
type input "1"
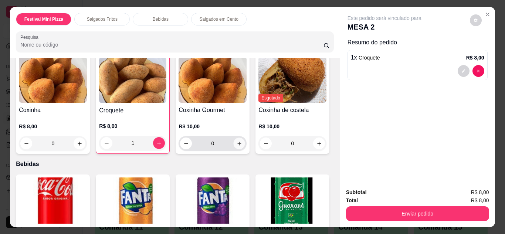
click at [238, 144] on button "increase-product-quantity" at bounding box center [239, 142] width 11 height 11
type input "1"
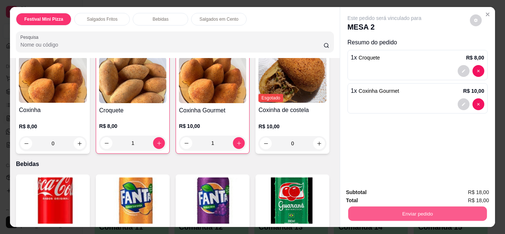
click at [355, 210] on button "Enviar pedido" at bounding box center [417, 214] width 139 height 14
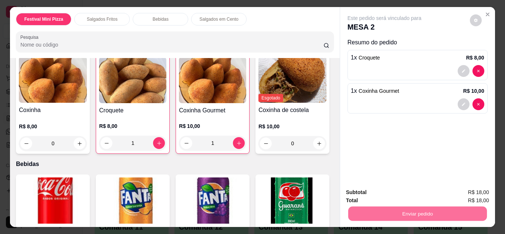
click at [366, 191] on button "Não registrar e enviar pedido" at bounding box center [393, 193] width 75 height 14
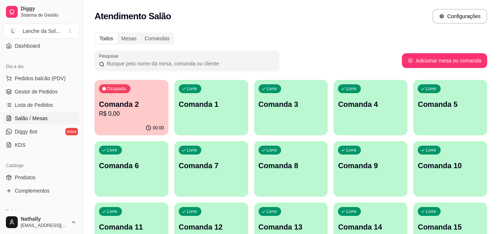
click at [42, 91] on span "Gestor de Pedidos" at bounding box center [36, 91] width 43 height 7
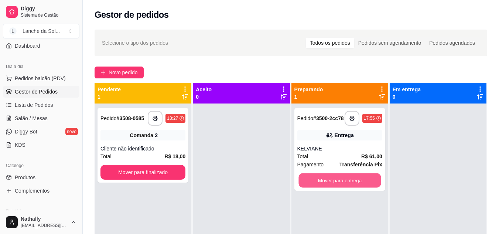
click at [319, 184] on button "Mover para entrega" at bounding box center [340, 180] width 82 height 14
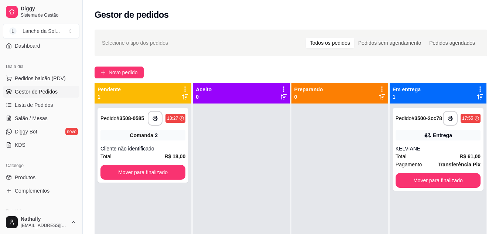
click at [415, 149] on div "KELVIANE" at bounding box center [438, 148] width 85 height 7
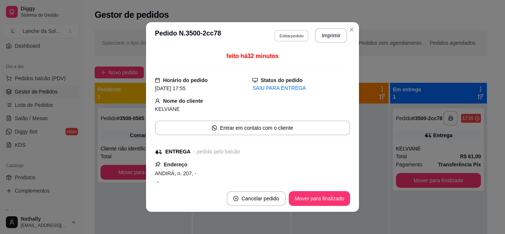
click at [285, 34] on button "Editar pedido" at bounding box center [291, 35] width 34 height 11
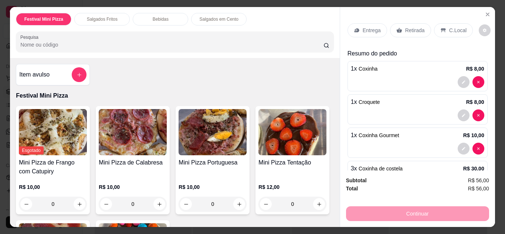
click at [423, 28] on div "Retirada" at bounding box center [410, 30] width 41 height 14
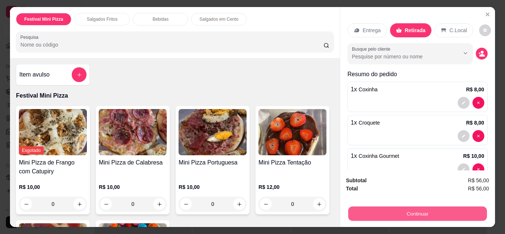
click at [356, 207] on button "Continuar" at bounding box center [417, 214] width 139 height 14
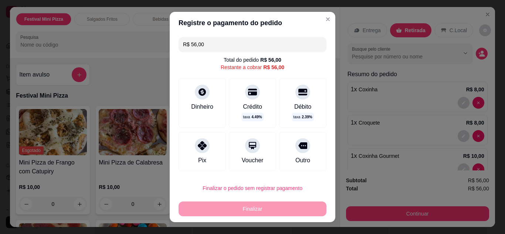
click at [195, 149] on div at bounding box center [202, 145] width 15 height 15
type input "R$ 0,00"
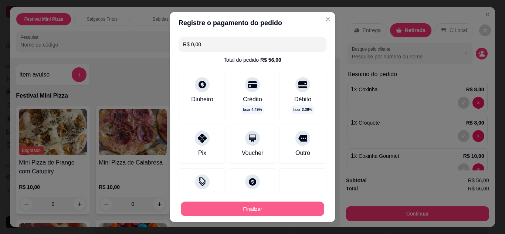
click at [214, 209] on button "Finalizar" at bounding box center [252, 209] width 143 height 14
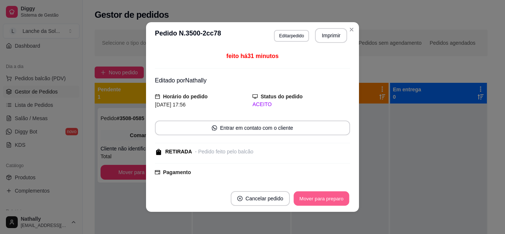
click at [306, 198] on button "Mover para preparo" at bounding box center [320, 198] width 55 height 14
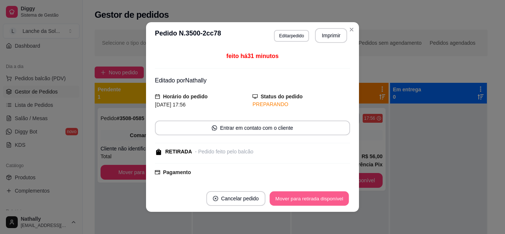
click at [306, 198] on button "Mover para retirada disponível" at bounding box center [308, 198] width 79 height 14
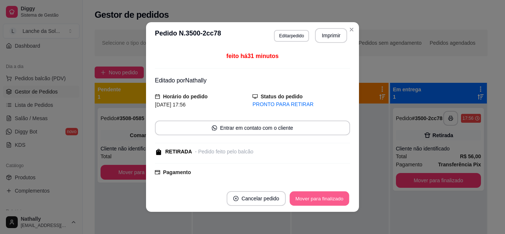
click at [306, 198] on button "Mover para finalizado" at bounding box center [320, 198] width 60 height 14
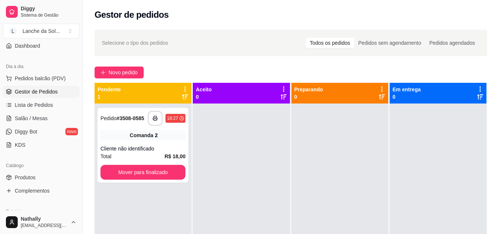
click at [30, 173] on link "Produtos" at bounding box center [41, 178] width 77 height 12
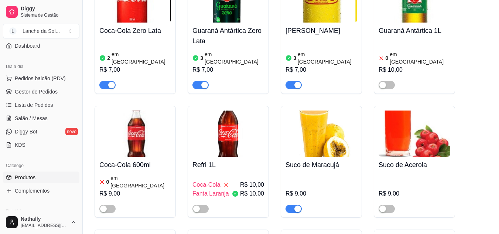
scroll to position [771, 0]
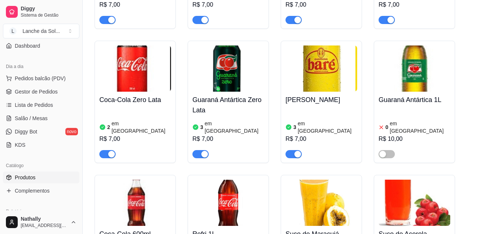
click at [299, 108] on div "3 em estoque R$ 7,00" at bounding box center [322, 133] width 72 height 50
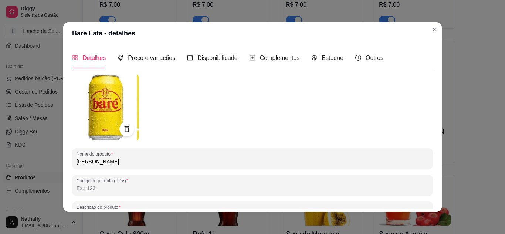
click at [318, 51] on div "Estoque" at bounding box center [327, 57] width 32 height 21
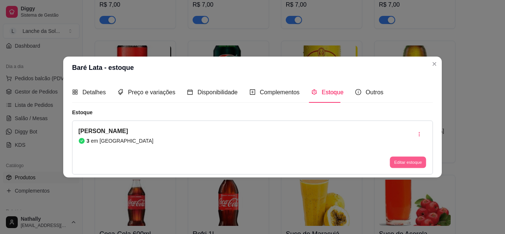
click at [397, 160] on button "Editar estoque" at bounding box center [408, 162] width 36 height 11
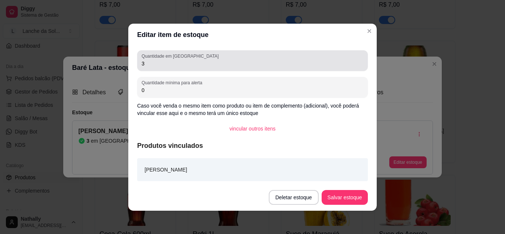
click at [331, 68] on div "Quantidade em estoque 3" at bounding box center [252, 60] width 231 height 21
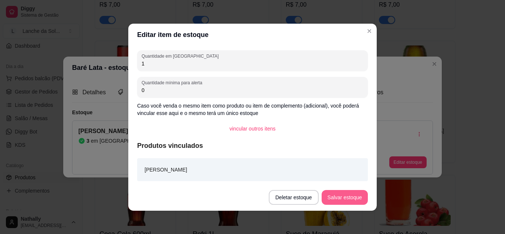
type input "1"
click at [338, 191] on button "Salvar estoque" at bounding box center [344, 197] width 45 height 14
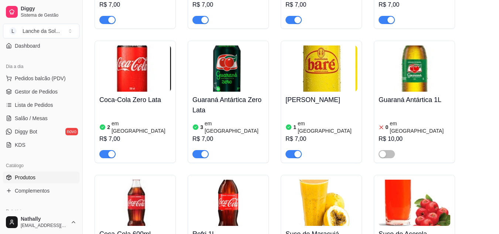
click at [33, 95] on span "Gestor de Pedidos" at bounding box center [36, 91] width 43 height 7
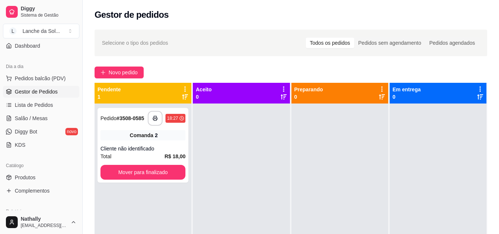
click at [38, 119] on span "Salão / Mesas" at bounding box center [31, 118] width 33 height 7
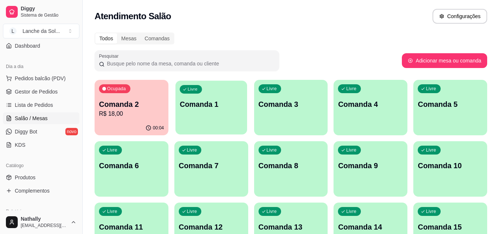
click at [224, 113] on div "Livre Comanda 1" at bounding box center [212, 103] width 72 height 45
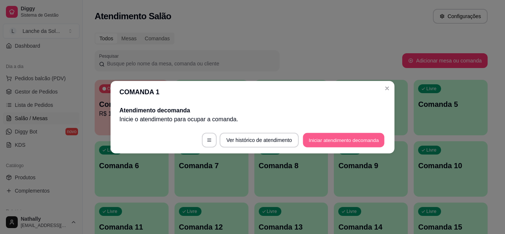
click at [316, 140] on button "Iniciar atendimento de comanda" at bounding box center [344, 140] width 82 height 14
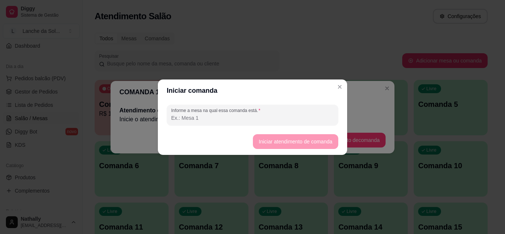
click at [296, 119] on input "Informe a mesa na qual essa comanda está." at bounding box center [252, 117] width 163 height 7
type input "MESA 02"
click at [255, 142] on button "Iniciar atendimento de comanda" at bounding box center [295, 141] width 83 height 14
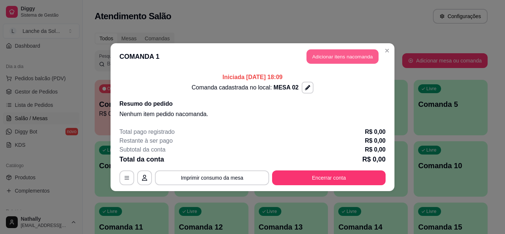
click at [321, 53] on button "Adicionar itens na comanda" at bounding box center [342, 56] width 72 height 14
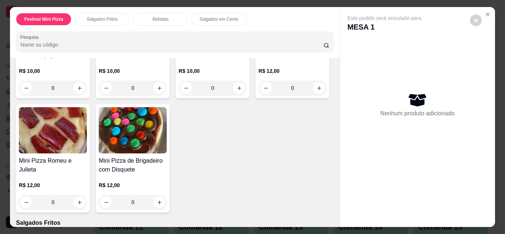
scroll to position [133, 0]
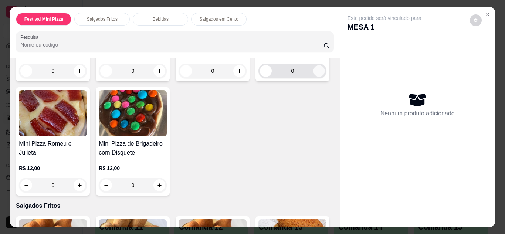
click at [316, 74] on icon "increase-product-quantity" at bounding box center [319, 71] width 6 height 6
type input "1"
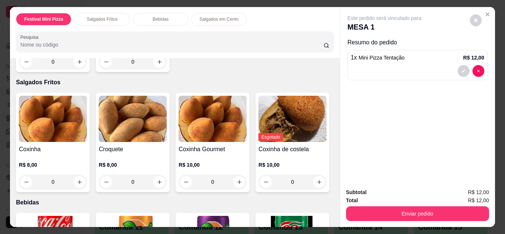
scroll to position [266, 0]
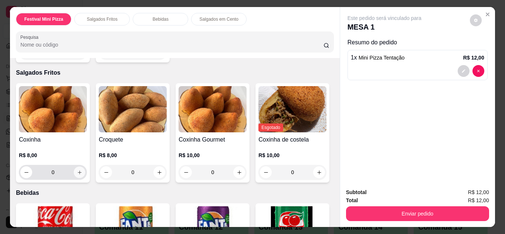
click at [77, 170] on icon "increase-product-quantity" at bounding box center [80, 173] width 6 height 6
type input "1"
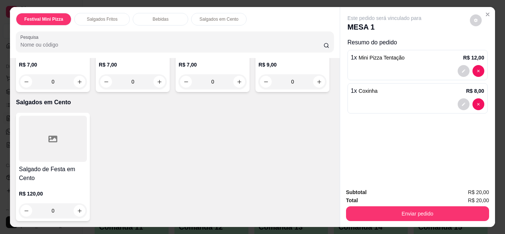
scroll to position [695, 0]
click at [316, 85] on icon "increase-product-quantity" at bounding box center [319, 82] width 6 height 6
type input "1"
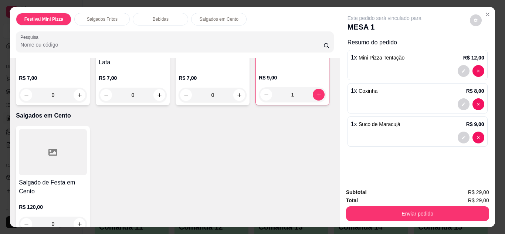
scroll to position [577, 0]
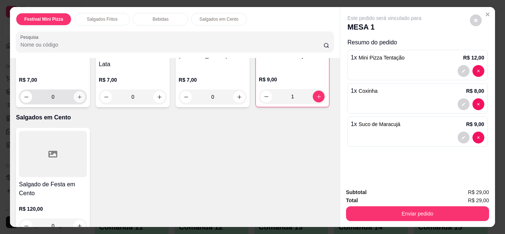
click at [82, 100] on icon "increase-product-quantity" at bounding box center [80, 97] width 6 height 6
type input "1"
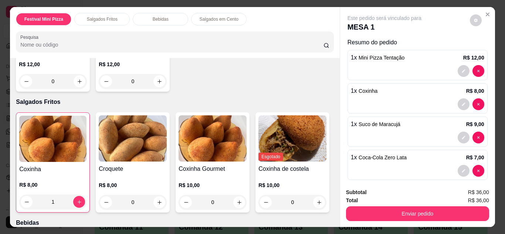
scroll to position [237, 0]
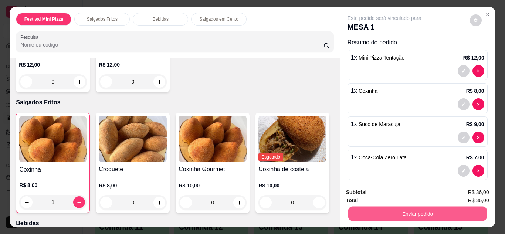
click at [399, 210] on button "Enviar pedido" at bounding box center [417, 214] width 139 height 14
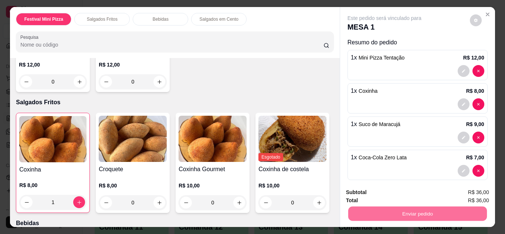
click at [379, 193] on button "Não registrar e enviar pedido" at bounding box center [393, 193] width 75 height 14
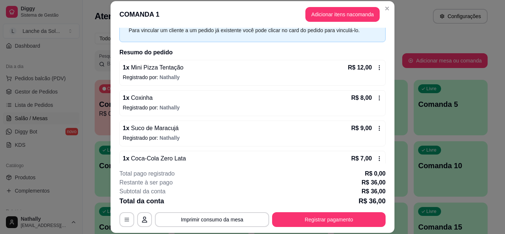
scroll to position [66, 0]
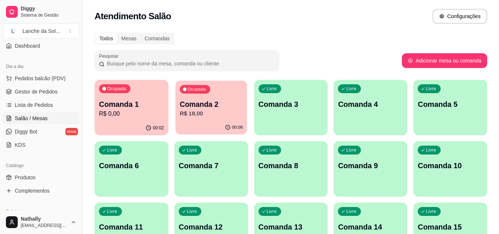
click at [225, 111] on p "R$ 18,00" at bounding box center [211, 113] width 63 height 9
click at [211, 111] on p "R$ 18,00" at bounding box center [211, 113] width 63 height 9
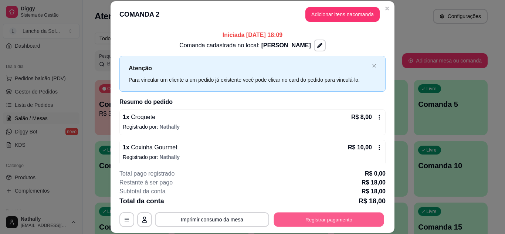
click at [309, 219] on button "Registrar pagamento" at bounding box center [329, 219] width 110 height 14
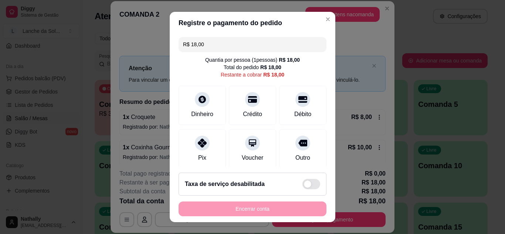
click at [194, 150] on div "Pix" at bounding box center [202, 148] width 47 height 39
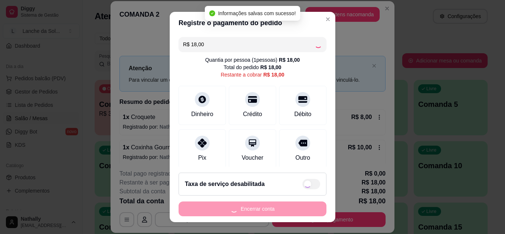
type input "R$ 0,00"
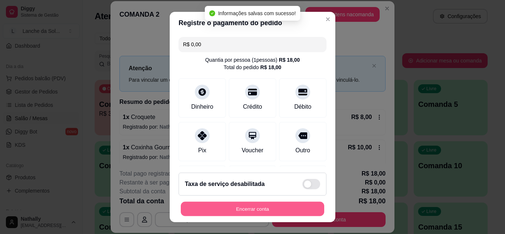
click at [209, 211] on button "Encerrar conta" at bounding box center [252, 209] width 143 height 14
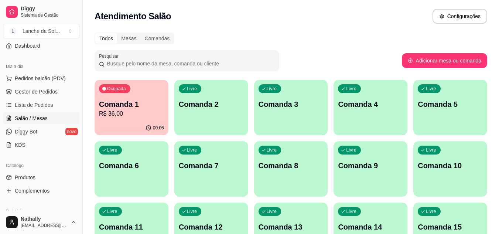
click at [36, 93] on span "Gestor de Pedidos" at bounding box center [36, 91] width 43 height 7
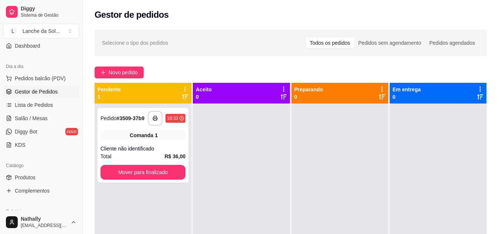
click at [31, 120] on span "Salão / Mesas" at bounding box center [31, 118] width 33 height 7
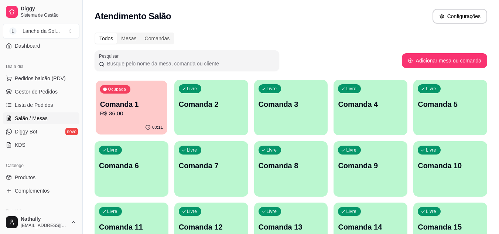
click at [114, 118] on div "Ocupada Comanda 1 R$ 36,00" at bounding box center [132, 101] width 72 height 40
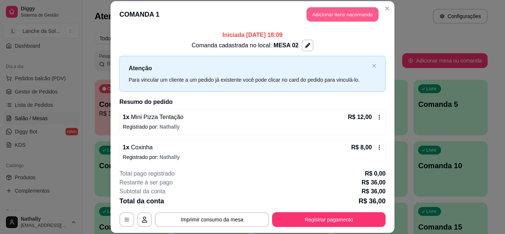
click at [320, 16] on button "Adicionar itens na comanda" at bounding box center [342, 14] width 72 height 14
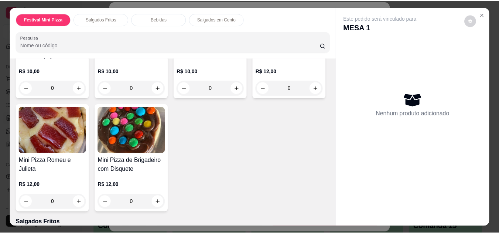
scroll to position [133, 0]
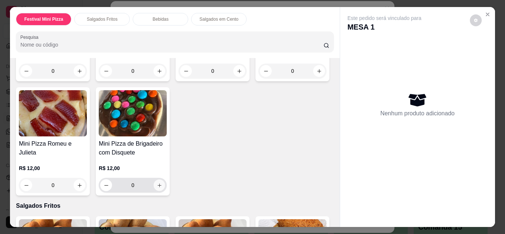
click at [162, 184] on icon "increase-product-quantity" at bounding box center [160, 186] width 6 height 6
type input "1"
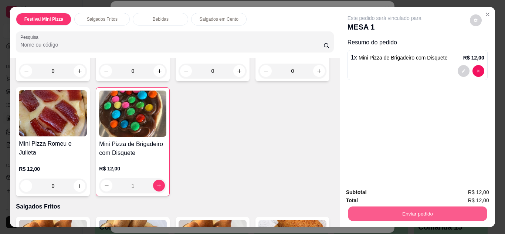
click at [353, 208] on button "Enviar pedido" at bounding box center [417, 214] width 139 height 14
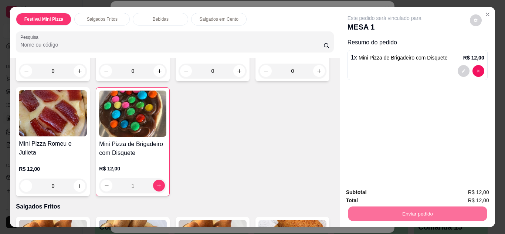
click at [361, 191] on button "Não registrar e enviar pedido" at bounding box center [393, 193] width 75 height 14
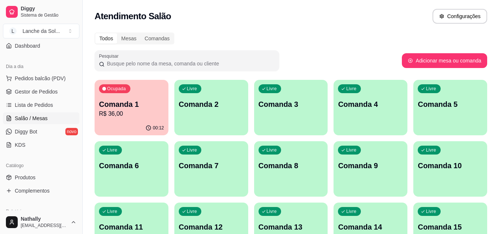
click at [58, 180] on link "Produtos" at bounding box center [41, 178] width 77 height 12
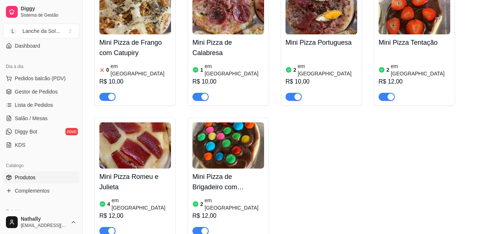
scroll to position [123, 0]
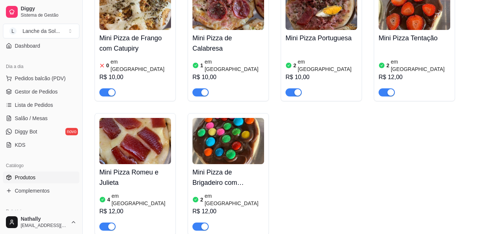
click at [155, 175] on h4 "Mini Pizza Romeu e Julieta" at bounding box center [135, 177] width 72 height 21
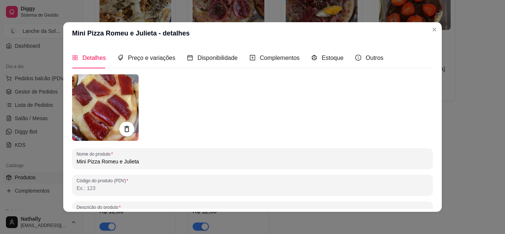
click at [317, 63] on div "Estoque" at bounding box center [327, 57] width 32 height 21
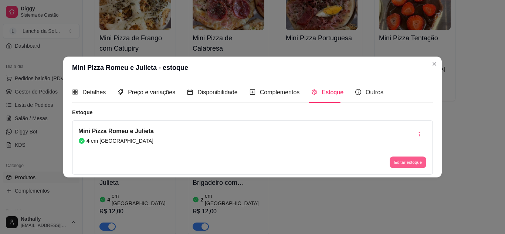
click at [403, 162] on button "Editar estoque" at bounding box center [408, 162] width 36 height 11
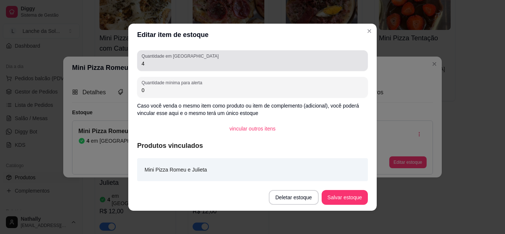
click at [343, 69] on div "Quantidade em estoque 4" at bounding box center [252, 60] width 231 height 21
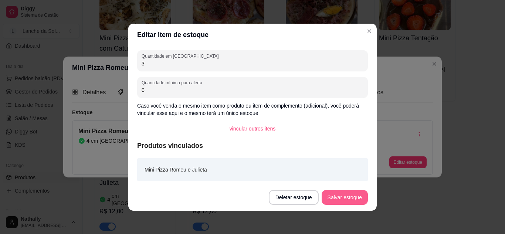
type input "3"
click at [333, 196] on button "Salvar estoque" at bounding box center [344, 197] width 45 height 14
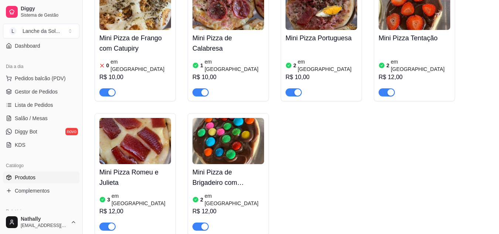
click at [28, 92] on span "Gestor de Pedidos" at bounding box center [36, 91] width 43 height 7
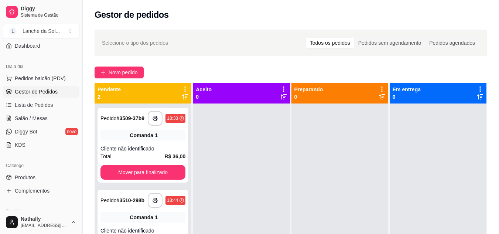
click at [37, 179] on link "Produtos" at bounding box center [41, 178] width 77 height 12
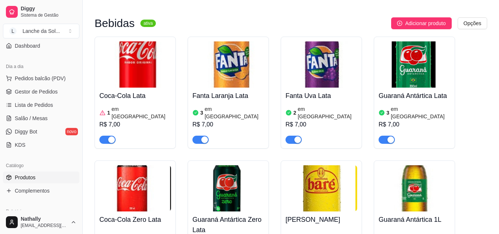
scroll to position [658, 0]
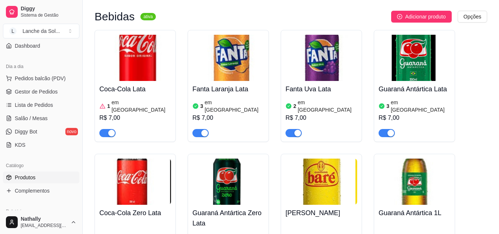
click at [247, 99] on div "3 em [GEOGRAPHIC_DATA]" at bounding box center [229, 106] width 72 height 15
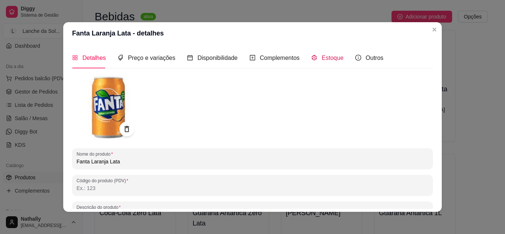
click at [312, 57] on icon "code-sandbox" at bounding box center [314, 58] width 6 height 6
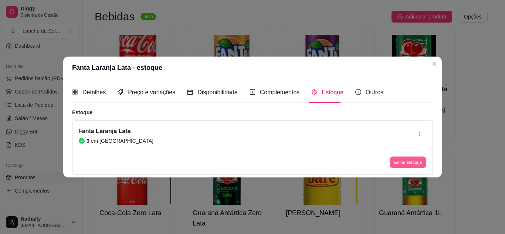
click at [401, 161] on button "Editar estoque" at bounding box center [408, 162] width 36 height 11
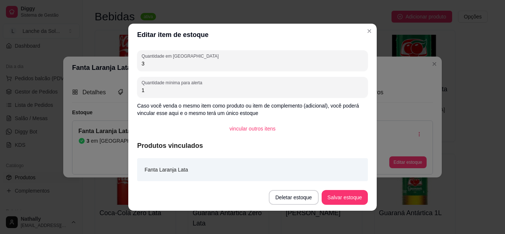
click at [323, 65] on input "3" at bounding box center [253, 63] width 222 height 7
type input "2"
click at [330, 198] on button "Salvar estoque" at bounding box center [344, 197] width 45 height 14
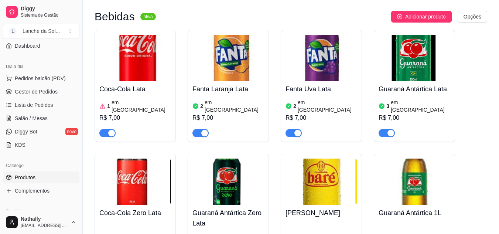
click at [42, 94] on span "Gestor de Pedidos" at bounding box center [36, 91] width 43 height 7
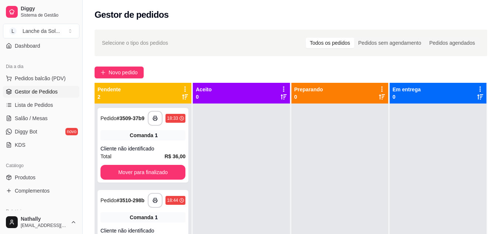
click at [50, 114] on link "Salão / Mesas" at bounding box center [41, 118] width 77 height 12
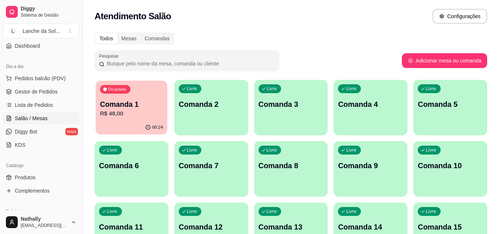
click at [145, 118] on div "Ocupada Comanda 1 R$ 48,00" at bounding box center [132, 101] width 72 height 40
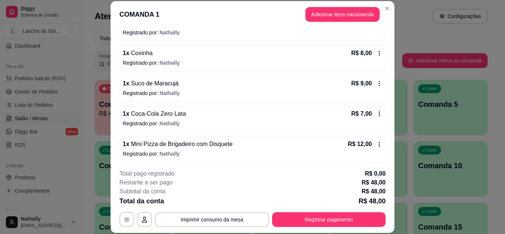
scroll to position [96, 0]
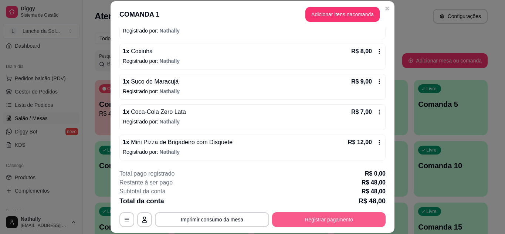
click at [345, 220] on button "Registrar pagamento" at bounding box center [328, 219] width 113 height 15
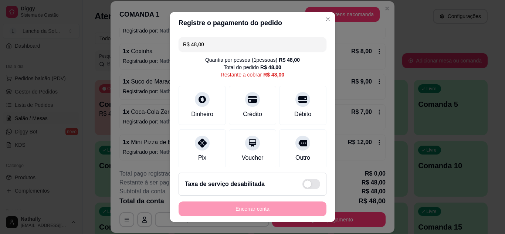
click at [201, 142] on icon at bounding box center [202, 143] width 9 height 9
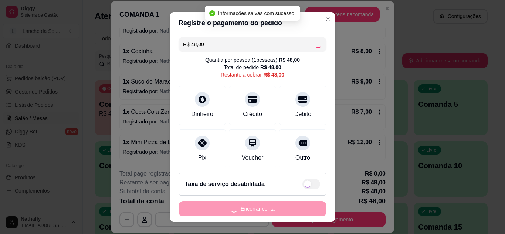
type input "R$ 0,00"
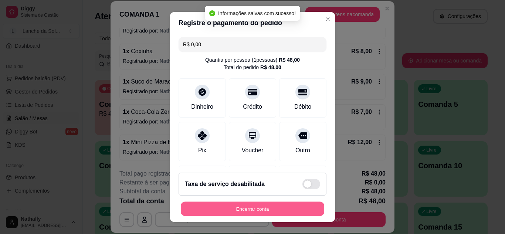
click at [248, 208] on button "Encerrar conta" at bounding box center [252, 209] width 143 height 14
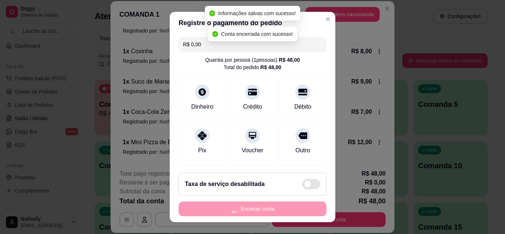
scroll to position [0, 0]
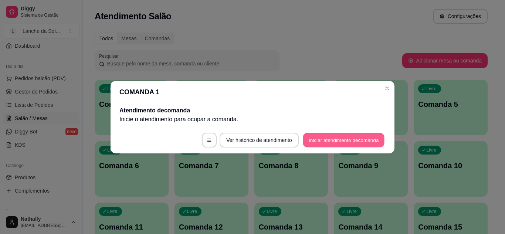
click at [345, 133] on button "Iniciar atendimento de comanda" at bounding box center [344, 140] width 82 height 14
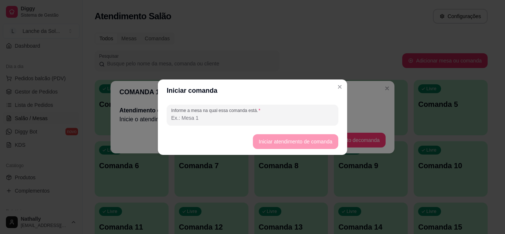
click at [310, 116] on input "Informe a mesa na qual essa comanda está." at bounding box center [252, 117] width 163 height 7
type input "MESA 01"
click at [266, 137] on button "Iniciar atendimento de comanda" at bounding box center [295, 141] width 85 height 15
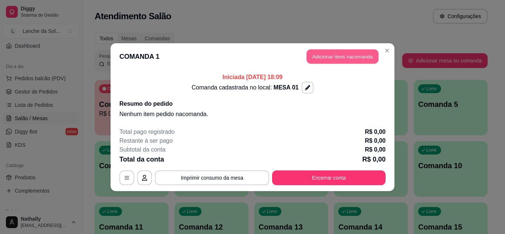
click at [321, 50] on button "Adicionar itens na comanda" at bounding box center [342, 56] width 72 height 14
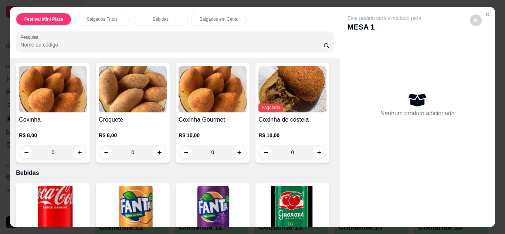
scroll to position [296, 0]
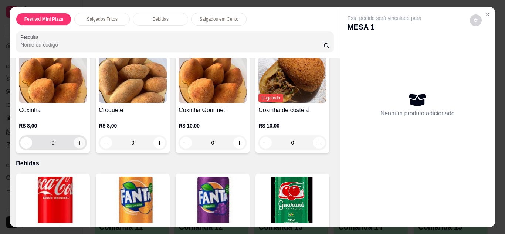
click at [78, 141] on icon "increase-product-quantity" at bounding box center [80, 143] width 4 height 4
type input "1"
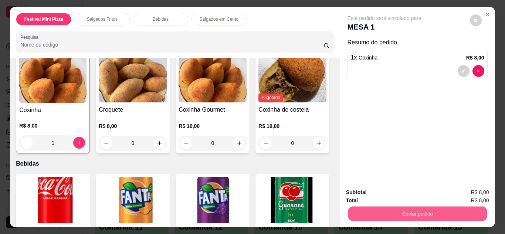
click at [385, 210] on button "Enviar pedido" at bounding box center [417, 214] width 139 height 14
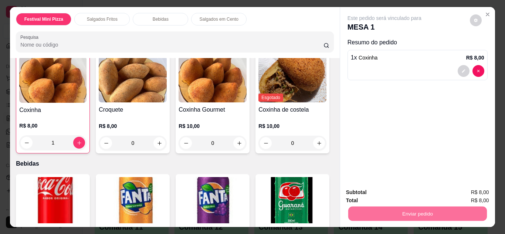
click at [370, 191] on button "Não registrar e enviar pedido" at bounding box center [393, 193] width 75 height 14
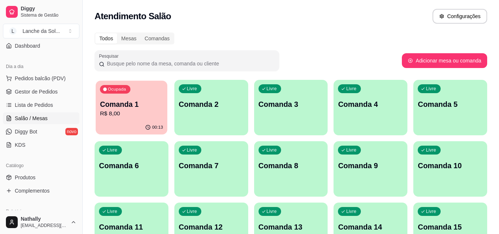
click at [130, 122] on div "00:13" at bounding box center [132, 127] width 72 height 14
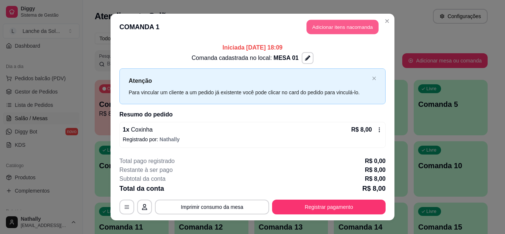
click at [312, 28] on button "Adicionar itens na comanda" at bounding box center [342, 27] width 72 height 14
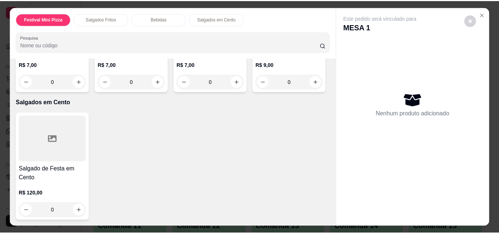
scroll to position [739, 0]
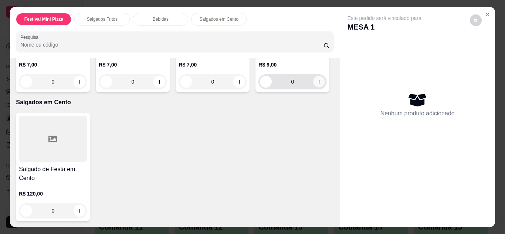
click at [316, 85] on icon "increase-product-quantity" at bounding box center [319, 82] width 6 height 6
type input "1"
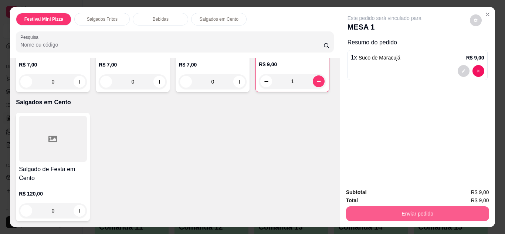
click at [385, 215] on button "Enviar pedido" at bounding box center [417, 213] width 143 height 15
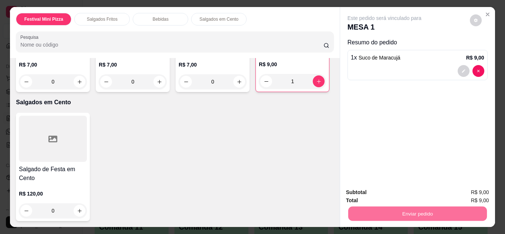
click at [379, 195] on button "Não registrar e enviar pedido" at bounding box center [393, 193] width 75 height 14
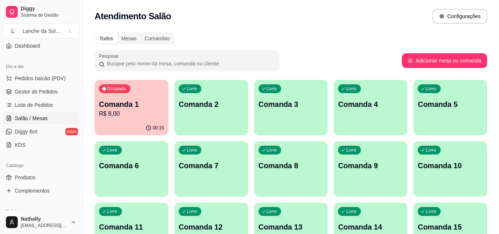
click at [34, 87] on link "Gestor de Pedidos" at bounding box center [41, 92] width 77 height 12
